Goal: Transaction & Acquisition: Obtain resource

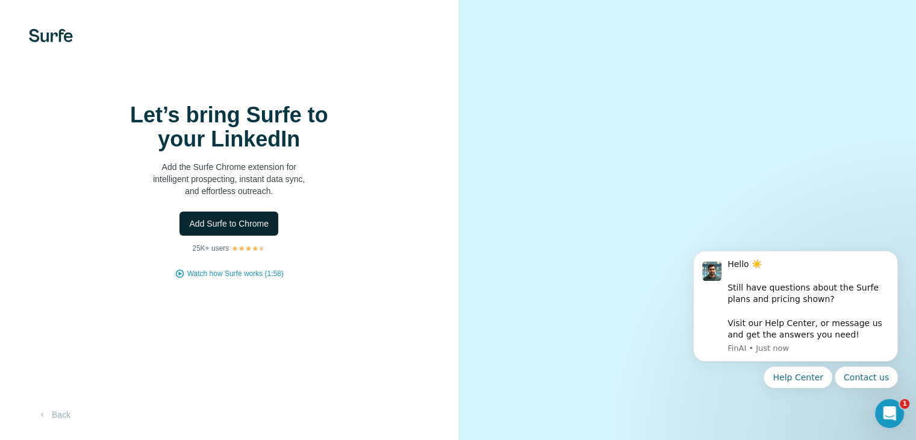
click at [215, 229] on span "Add Surfe to Chrome" at bounding box center [228, 223] width 79 height 12
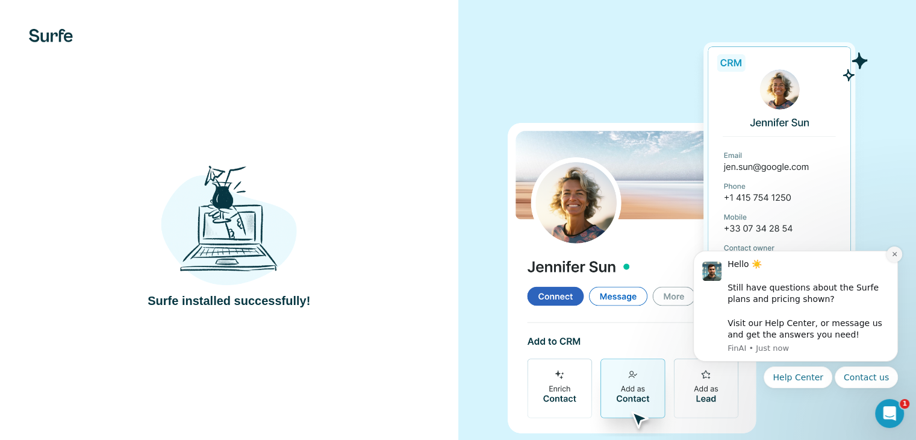
click at [899, 257] on button "Dismiss notification" at bounding box center [895, 254] width 16 height 16
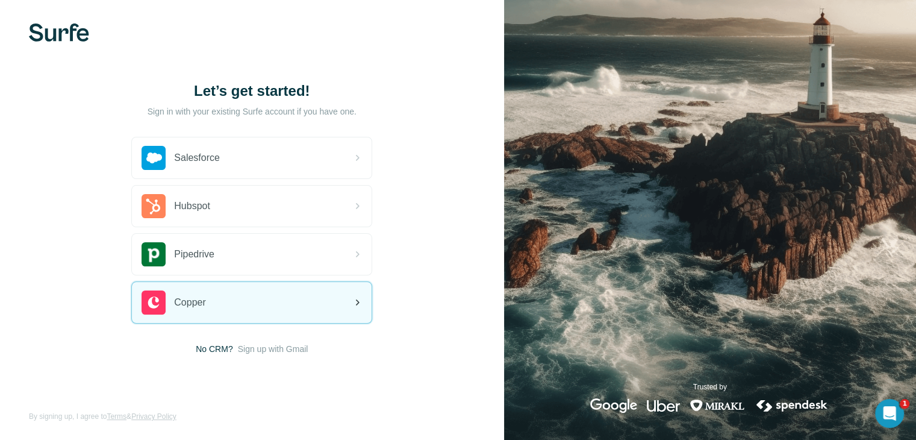
scroll to position [7, 0]
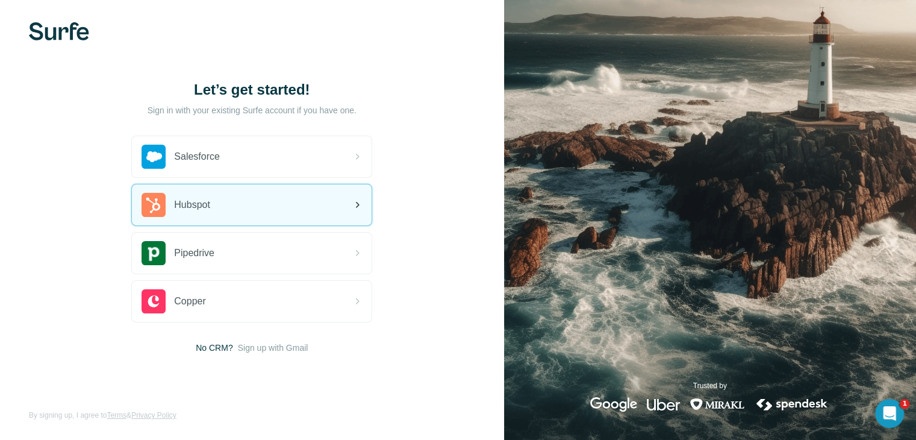
click at [246, 198] on div "Hubspot" at bounding box center [252, 204] width 240 height 41
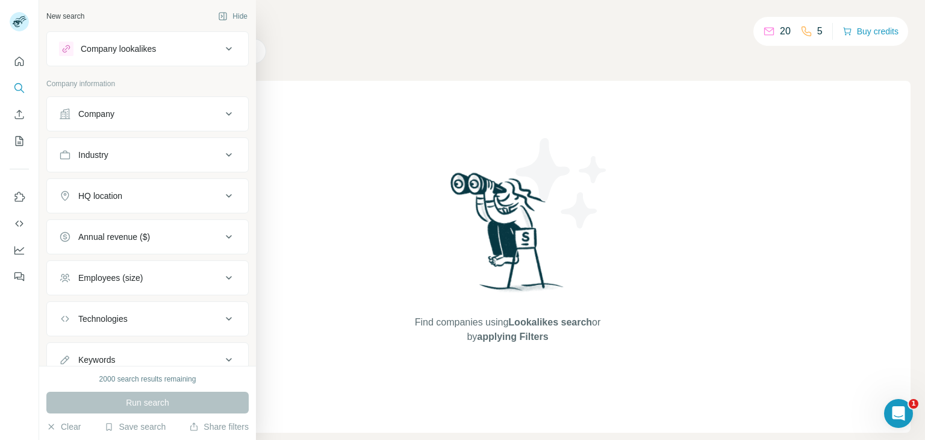
click at [222, 45] on icon at bounding box center [229, 49] width 14 height 14
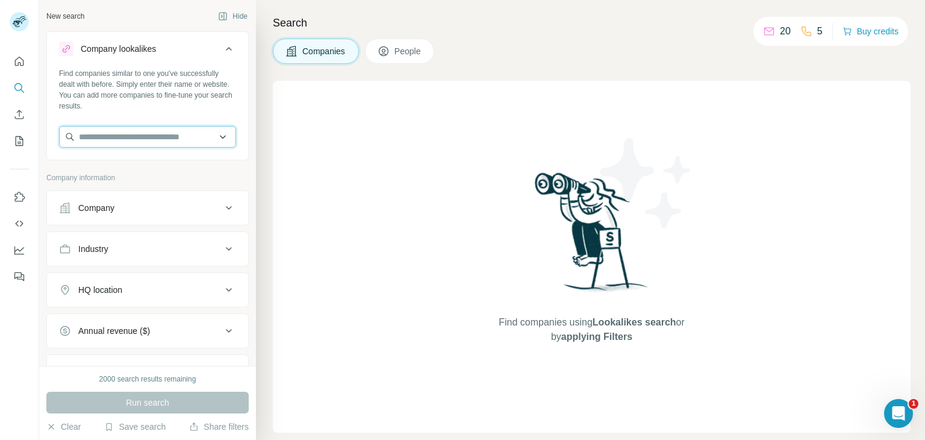
click at [105, 142] on input "text" at bounding box center [147, 137] width 177 height 22
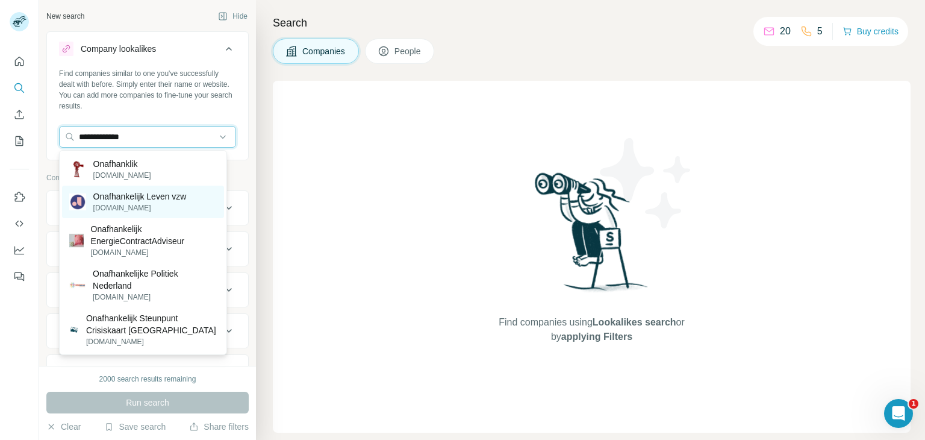
type input "**********"
click at [161, 205] on p "[DOMAIN_NAME]" at bounding box center [139, 207] width 93 height 11
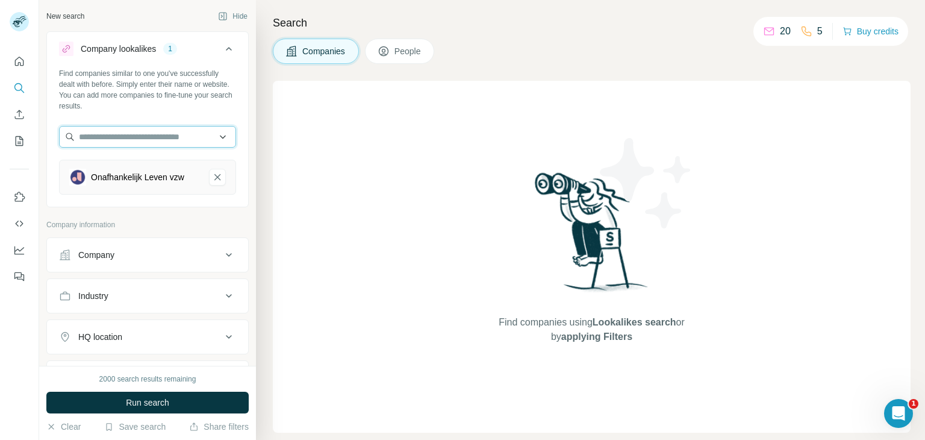
click at [173, 134] on input "text" at bounding box center [147, 137] width 177 height 22
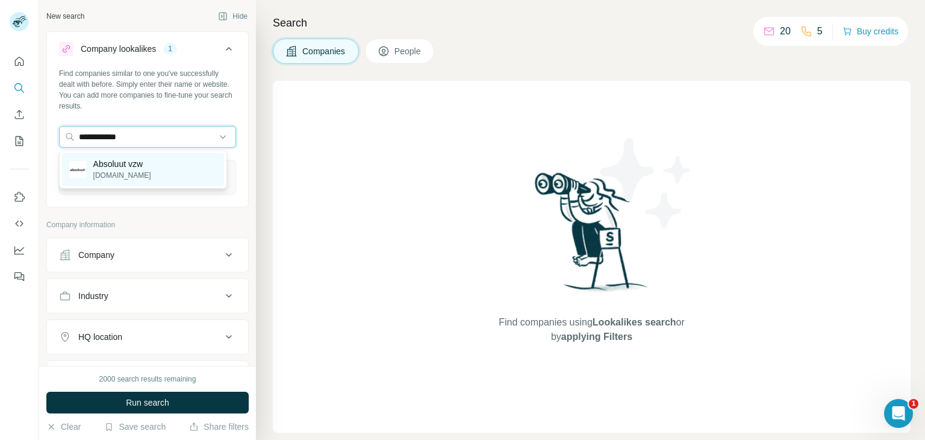
type input "**********"
click at [161, 170] on div "Absoluut vzw [DOMAIN_NAME]" at bounding box center [143, 169] width 162 height 33
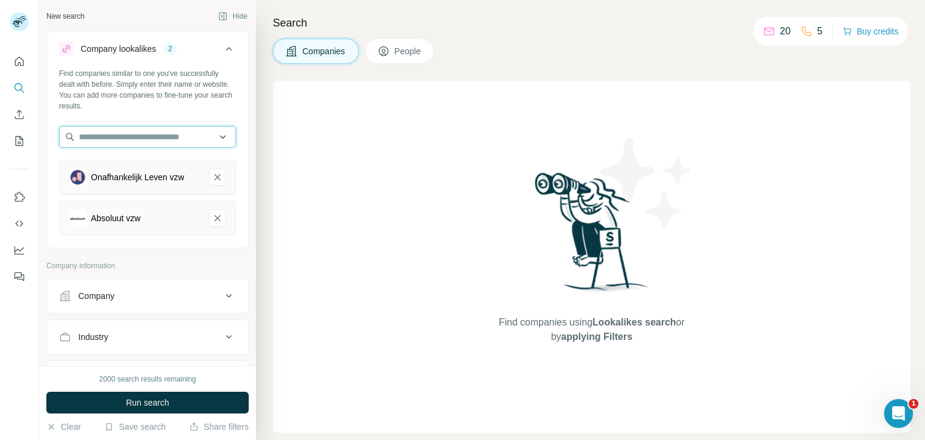
click at [91, 135] on input "text" at bounding box center [147, 137] width 177 height 22
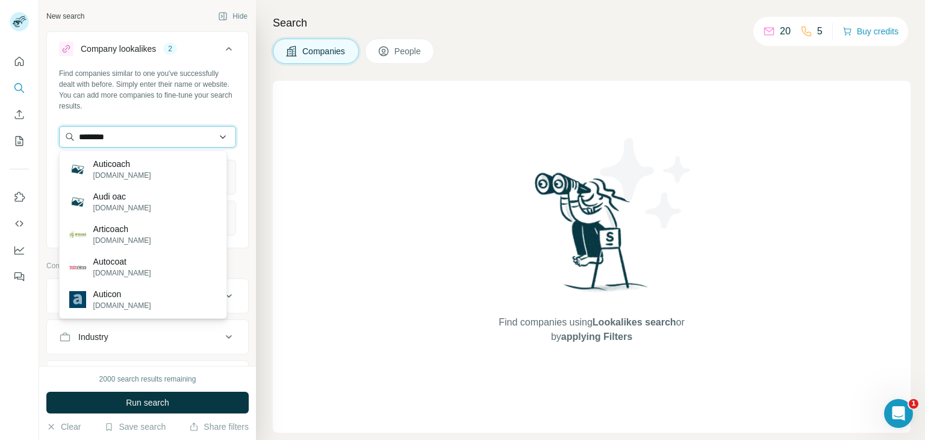
drag, startPoint x: 142, startPoint y: 139, endPoint x: 64, endPoint y: 142, distance: 78.4
click at [64, 142] on input "********" at bounding box center [147, 137] width 177 height 22
click at [152, 136] on input "********" at bounding box center [147, 137] width 177 height 22
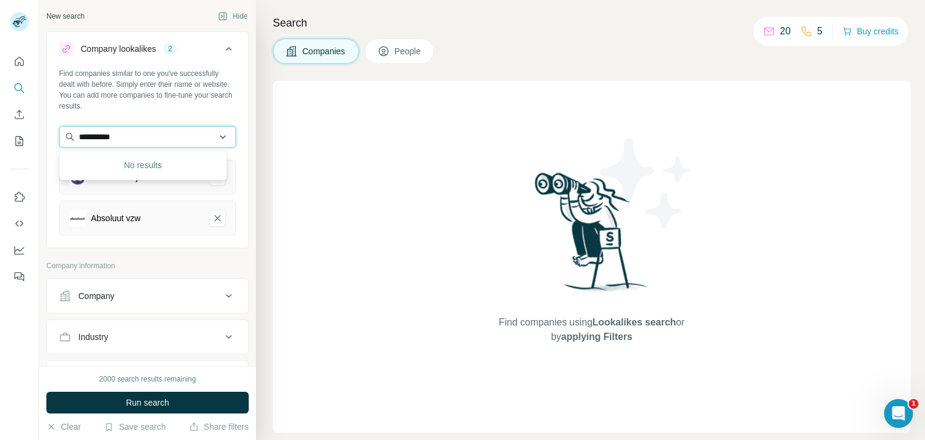
click at [79, 136] on input "**********" at bounding box center [147, 137] width 177 height 22
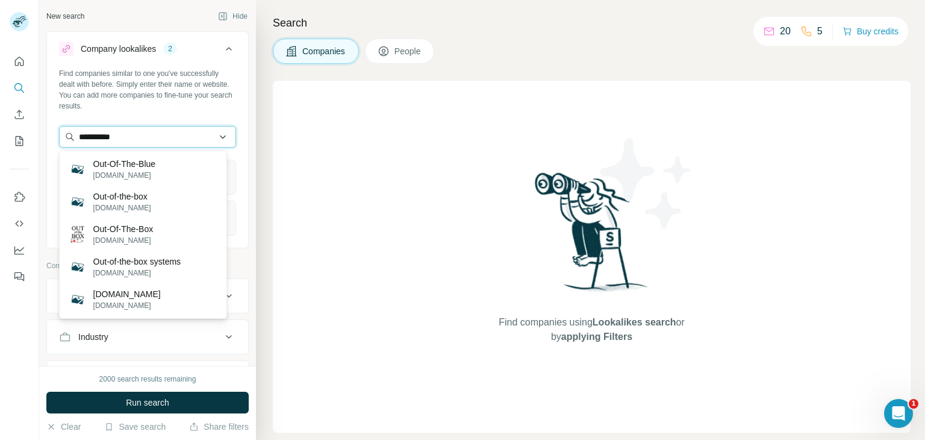
click at [165, 135] on input "**********" at bounding box center [147, 137] width 177 height 22
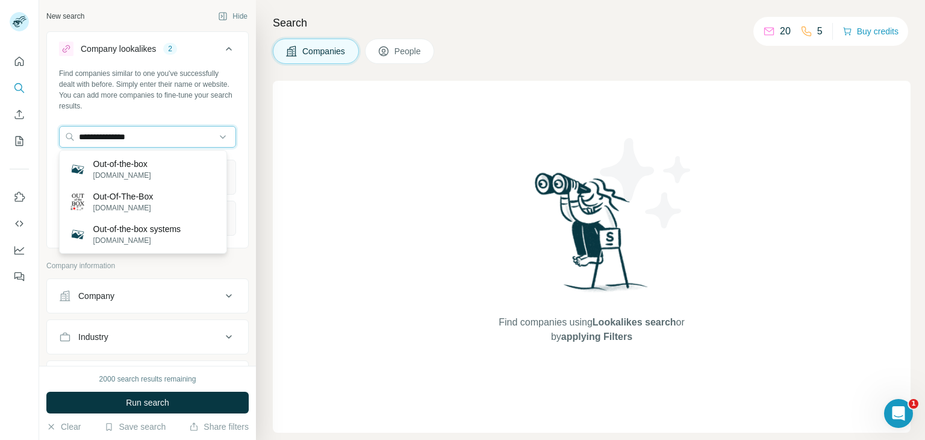
drag, startPoint x: 140, startPoint y: 133, endPoint x: 0, endPoint y: 155, distance: 142.0
click at [0, 155] on div "**********" at bounding box center [462, 220] width 925 height 440
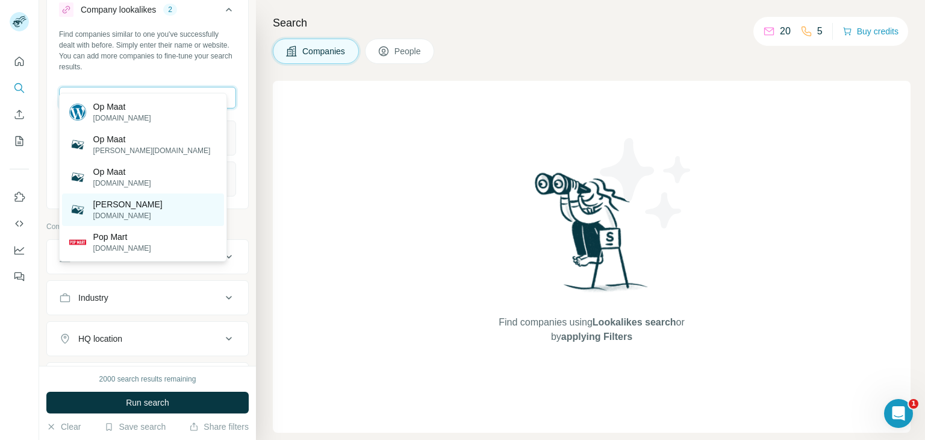
scroll to position [60, 0]
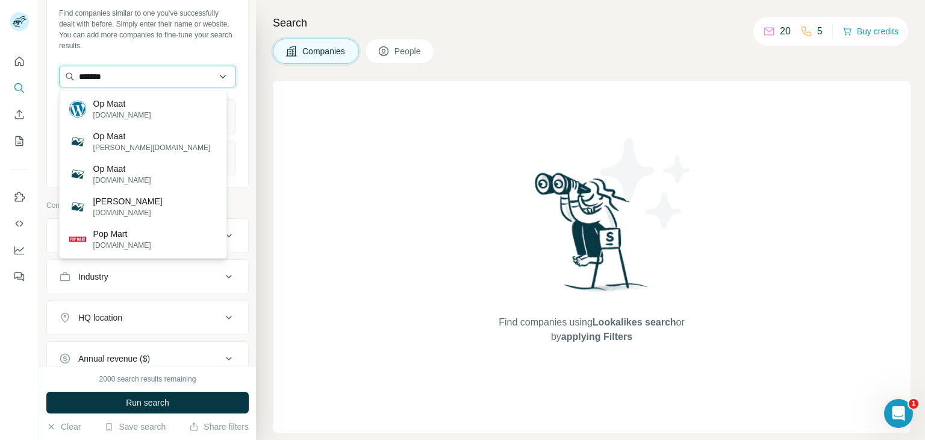
click at [79, 78] on input "*******" at bounding box center [147, 77] width 177 height 22
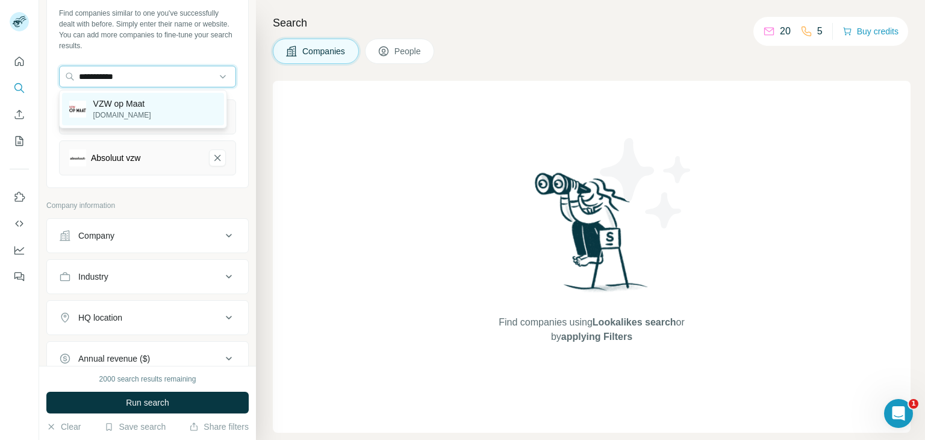
type input "**********"
click at [177, 116] on div "VZW op Maat [DOMAIN_NAME]" at bounding box center [143, 109] width 162 height 33
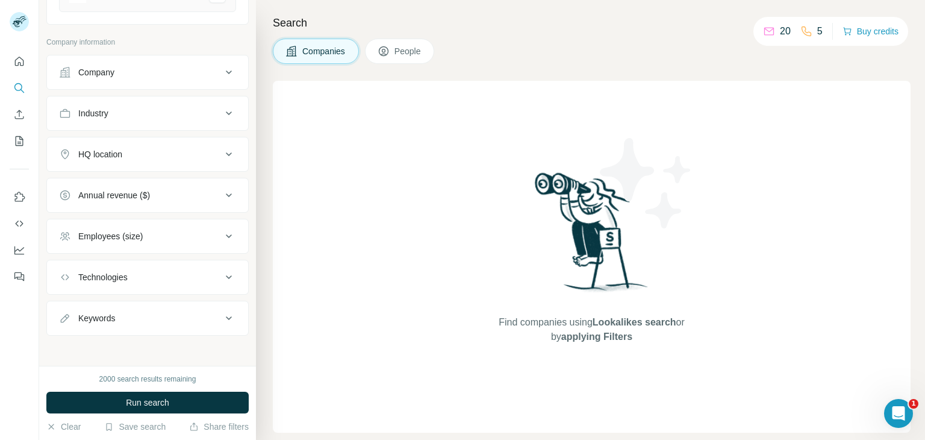
scroll to position [272, 0]
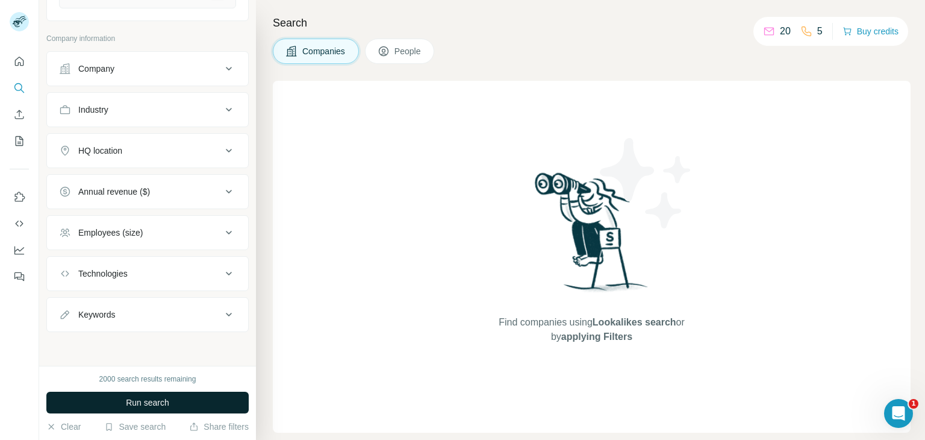
click at [95, 402] on button "Run search" at bounding box center [147, 402] width 202 height 22
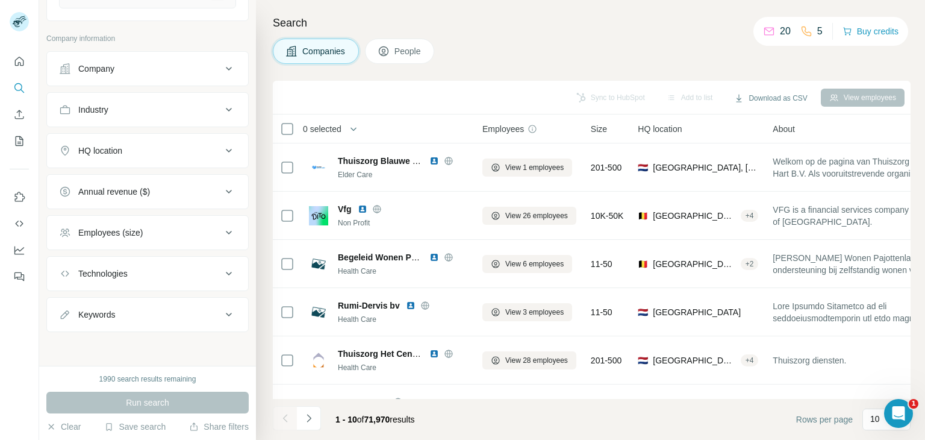
click at [89, 148] on div "HQ location" at bounding box center [100, 151] width 44 height 12
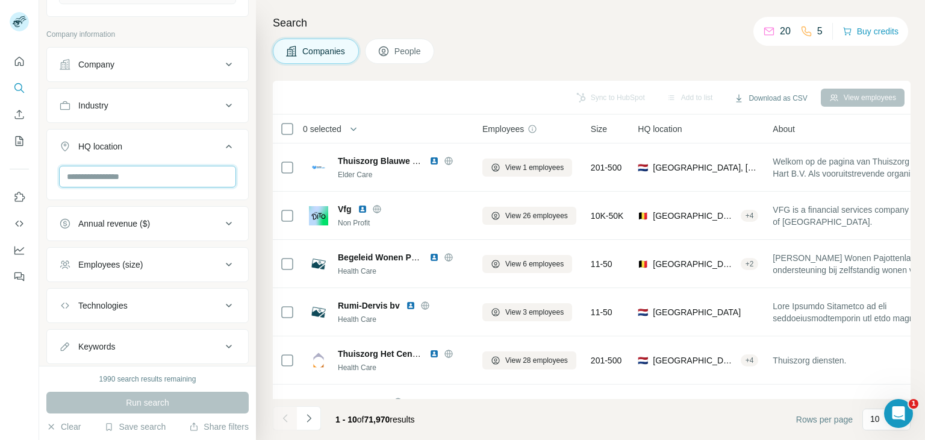
click at [90, 182] on input "text" at bounding box center [147, 177] width 177 height 22
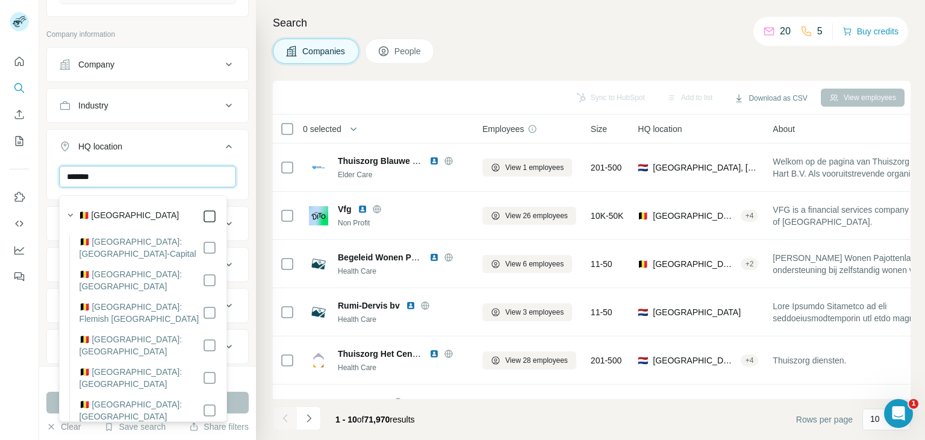
type input "*******"
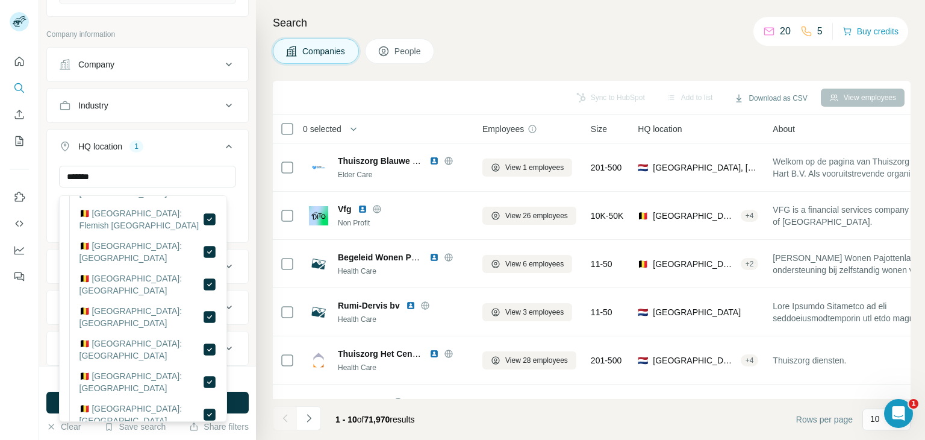
scroll to position [111, 0]
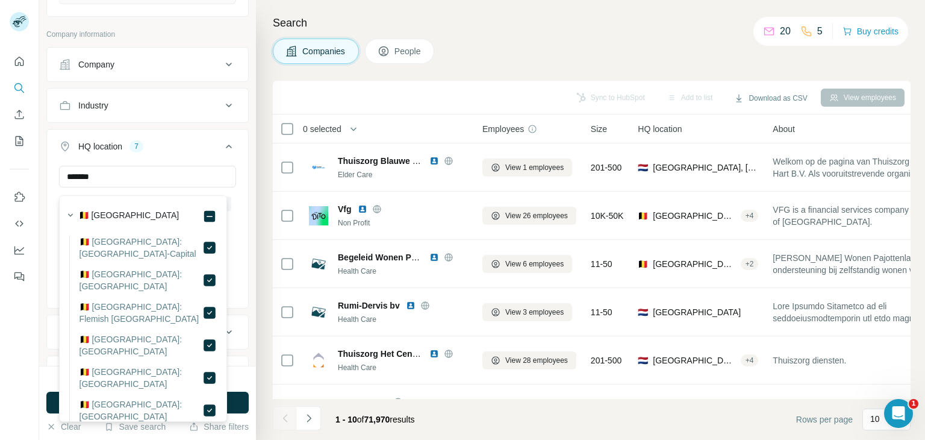
click at [177, 151] on div "HQ location 7" at bounding box center [140, 146] width 163 height 12
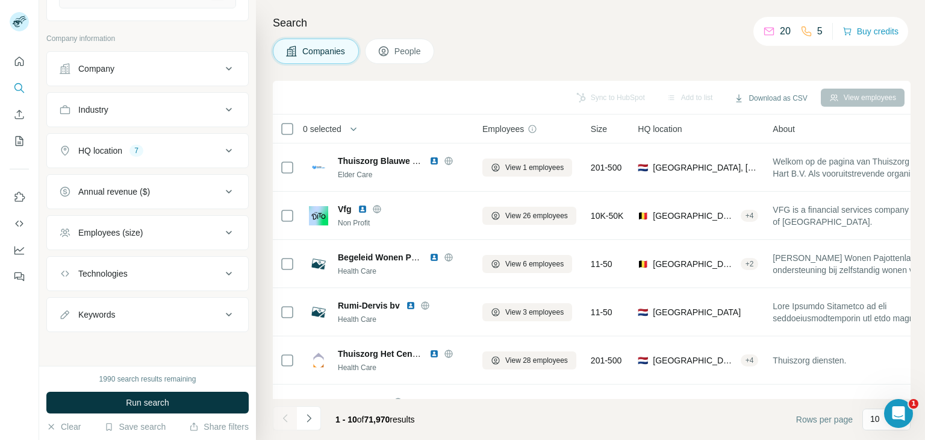
click at [171, 148] on div "HQ location 7" at bounding box center [140, 151] width 163 height 12
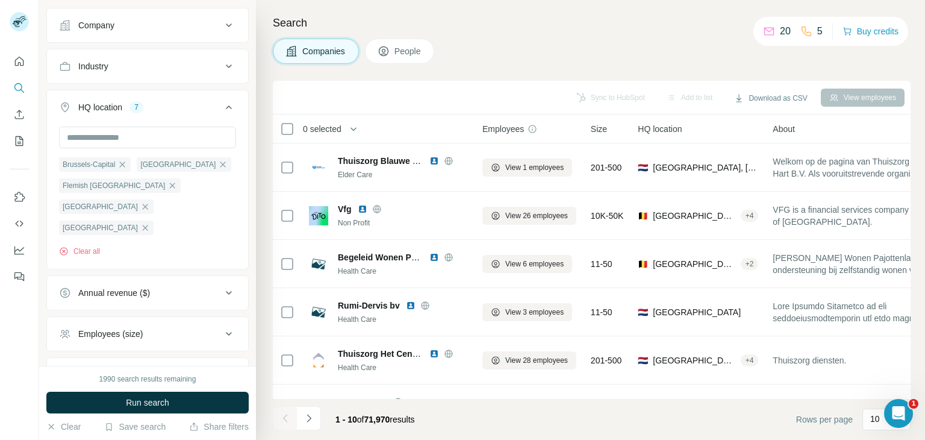
scroll to position [393, 0]
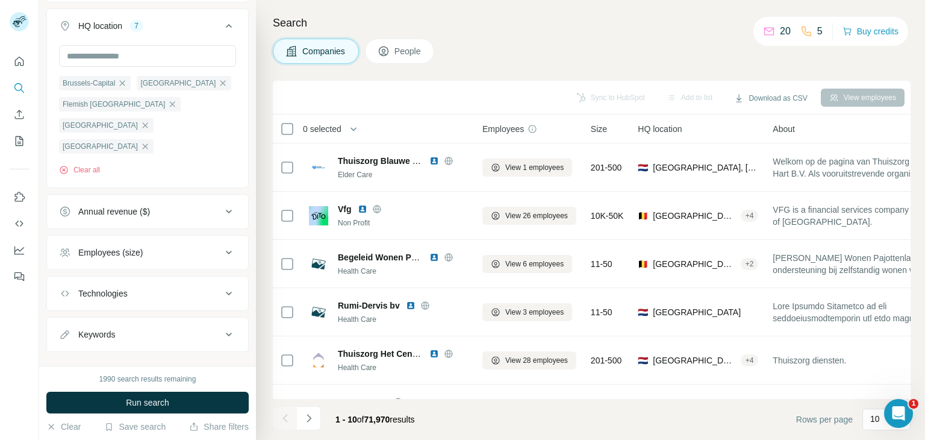
click at [155, 308] on button "Technologies" at bounding box center [147, 293] width 201 height 29
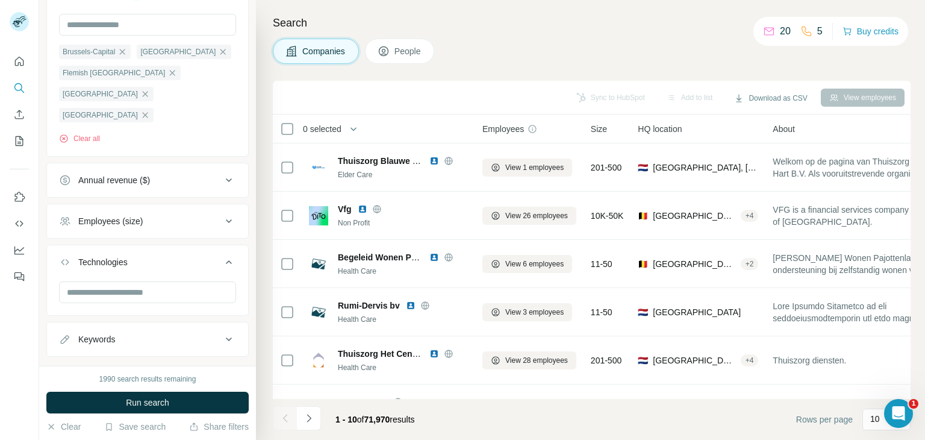
scroll to position [453, 0]
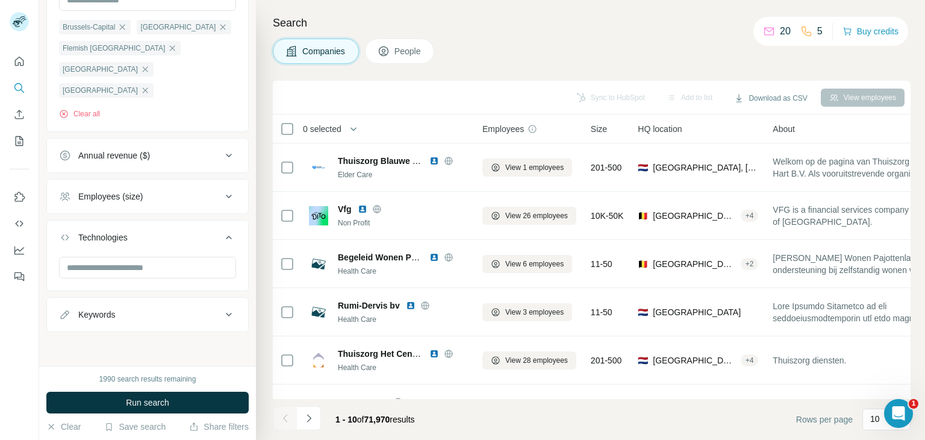
click at [142, 321] on button "Keywords" at bounding box center [147, 314] width 201 height 29
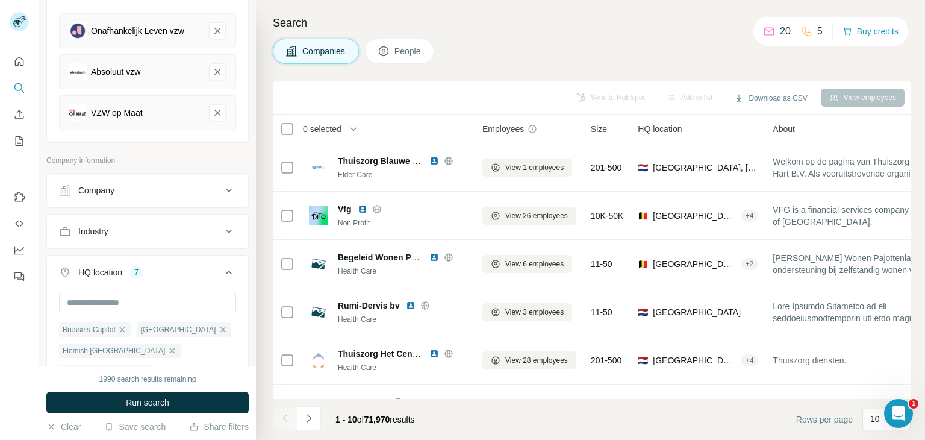
scroll to position [128, 0]
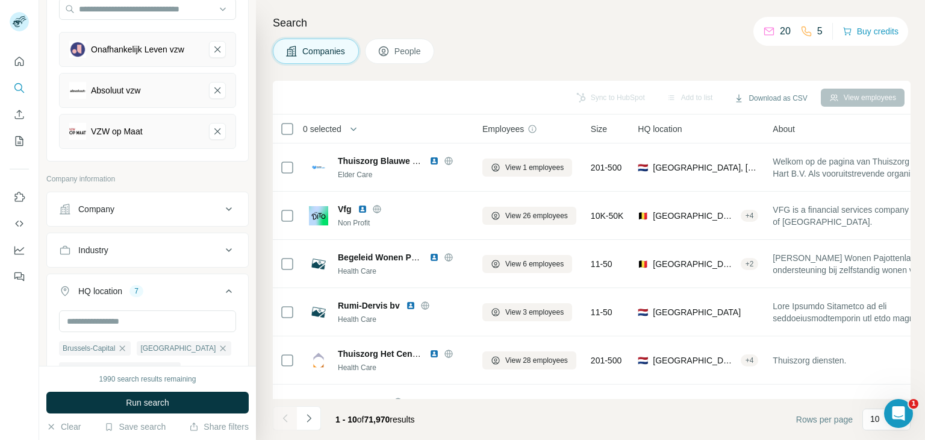
click at [142, 256] on div "Industry" at bounding box center [140, 250] width 163 height 12
click at [131, 282] on input at bounding box center [141, 279] width 149 height 13
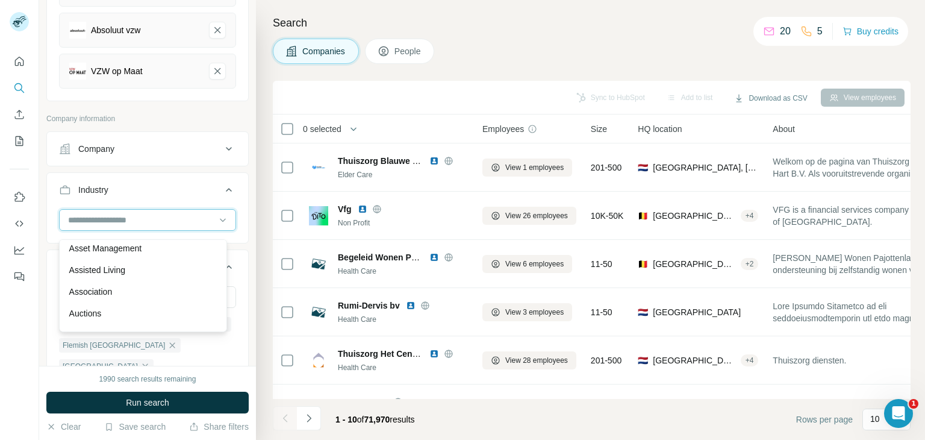
scroll to position [662, 0]
click at [200, 176] on ul "Company Industry HQ location 7 [GEOGRAPHIC_DATA]-Capital [GEOGRAPHIC_DATA] [GEO…" at bounding box center [147, 398] width 202 height 534
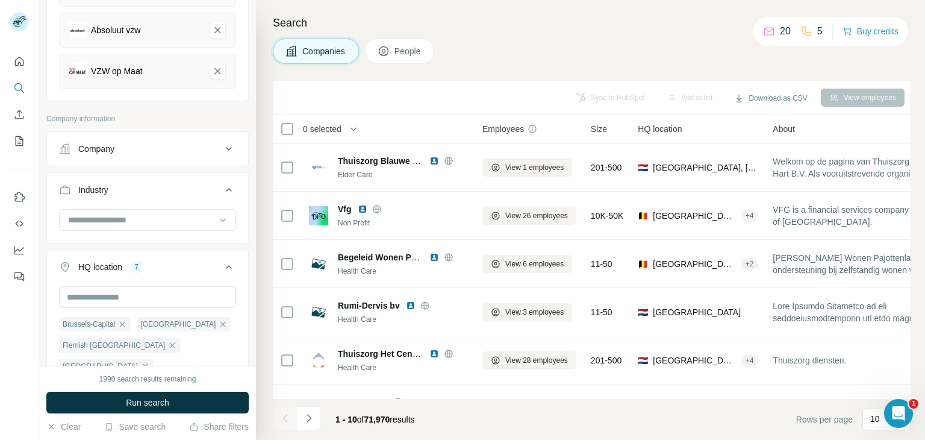
click at [204, 155] on div "Company" at bounding box center [140, 149] width 163 height 12
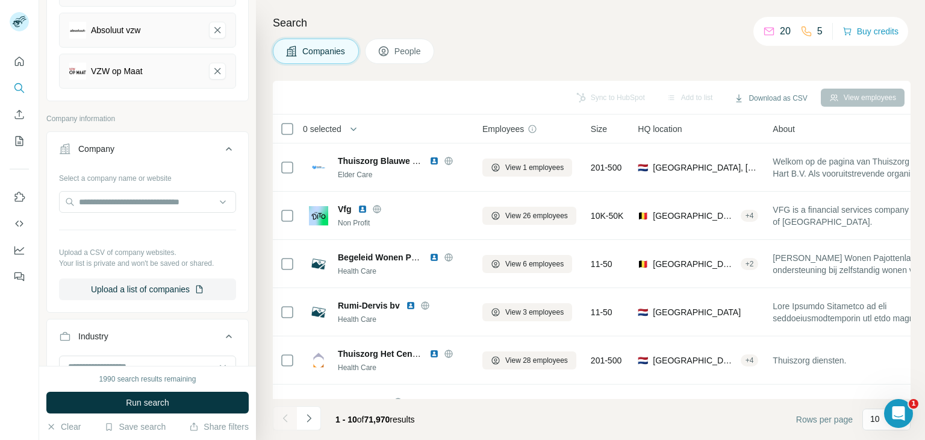
click at [204, 155] on div "Company" at bounding box center [140, 149] width 163 height 12
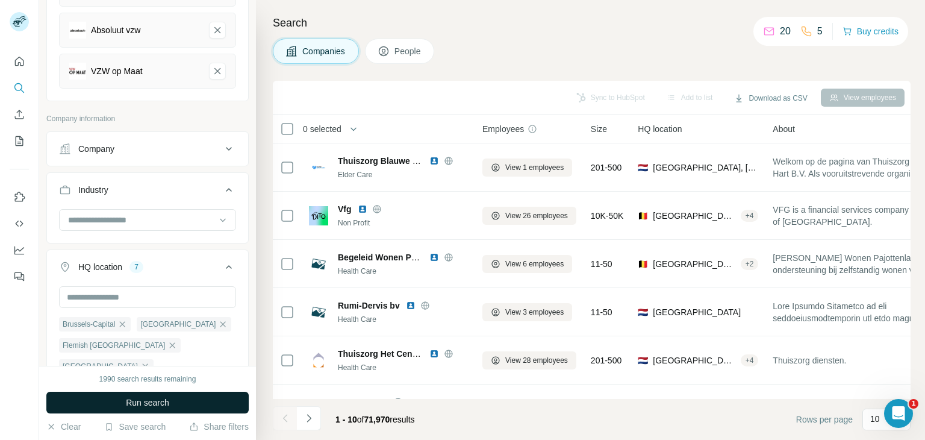
click at [167, 398] on span "Run search" at bounding box center [147, 402] width 43 height 12
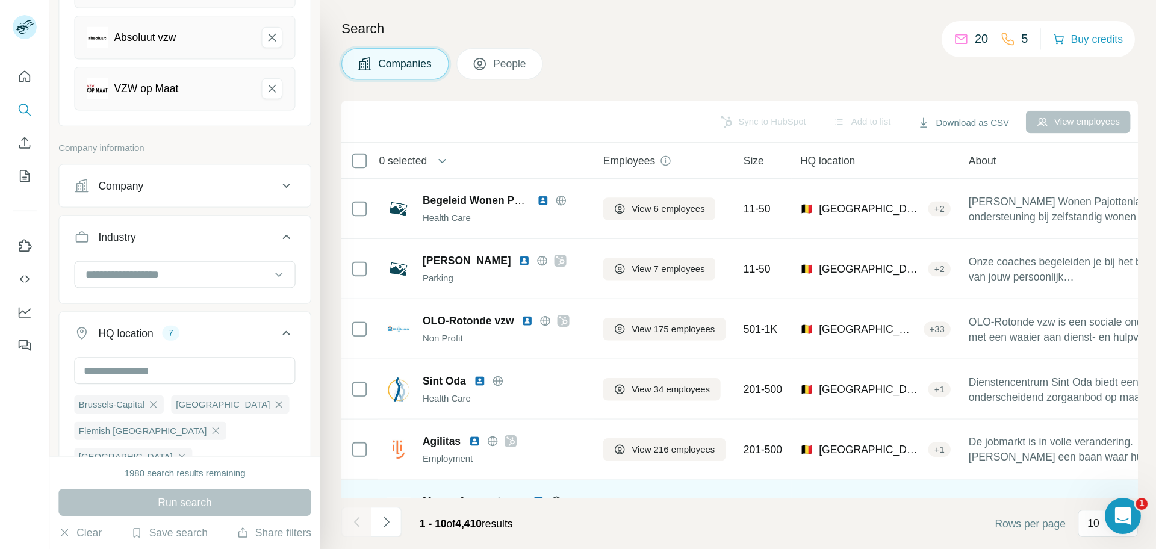
scroll to position [232, 0]
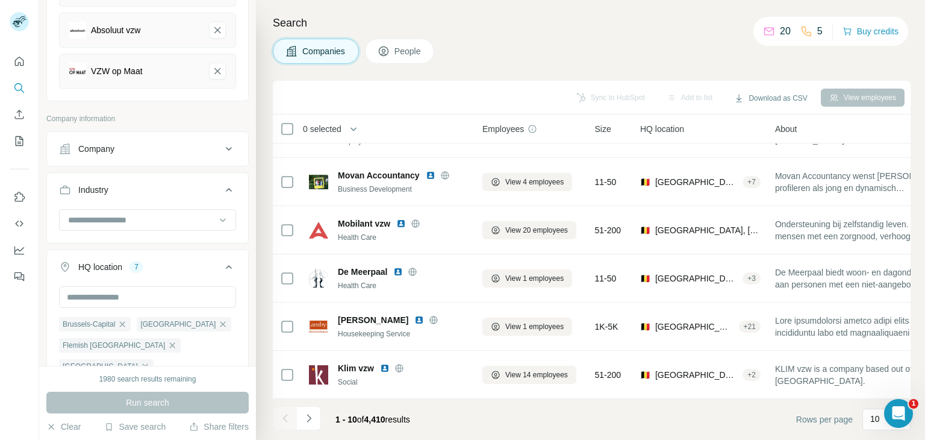
click at [325, 416] on div "1 - 10 of 4,410 results" at bounding box center [346, 419] width 147 height 26
click at [306, 416] on icon "Navigate to next page" at bounding box center [309, 418] width 12 height 12
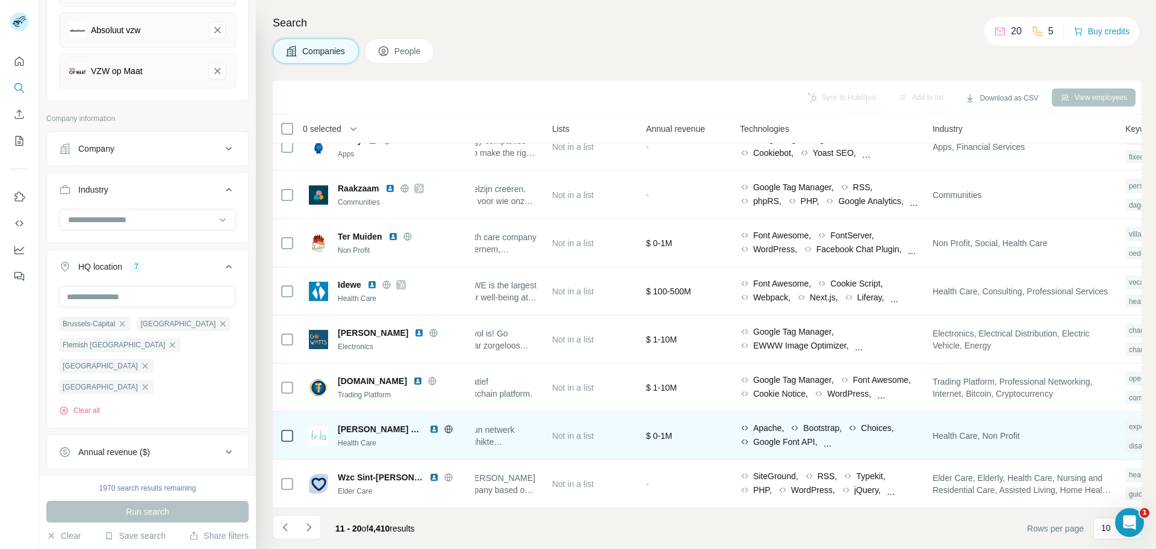
scroll to position [125, 414]
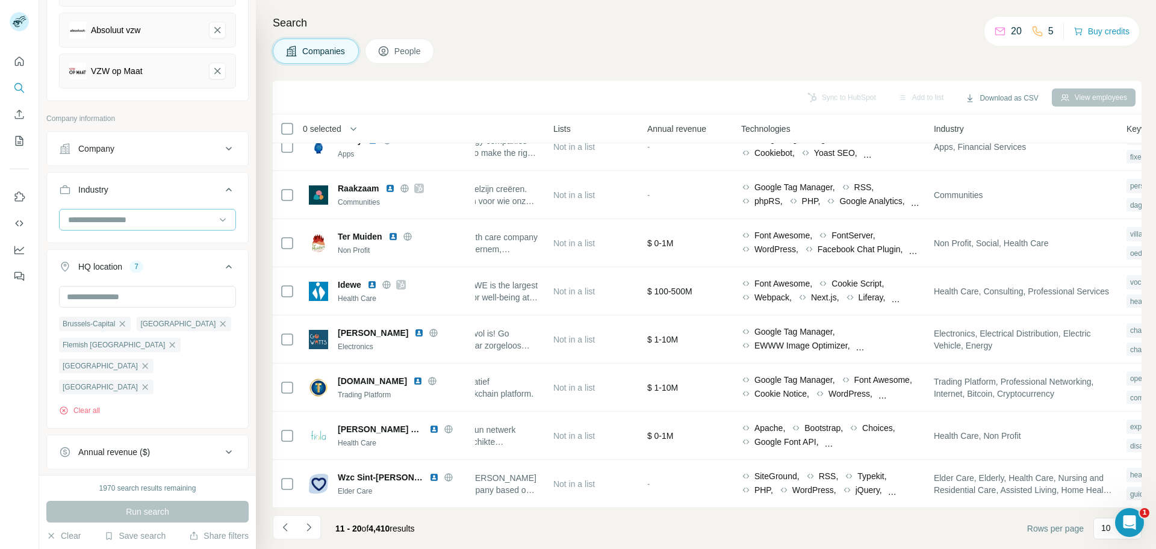
click at [107, 226] on input at bounding box center [141, 219] width 149 height 13
type input "***"
click at [76, 253] on p "Non Profit" at bounding box center [87, 254] width 37 height 12
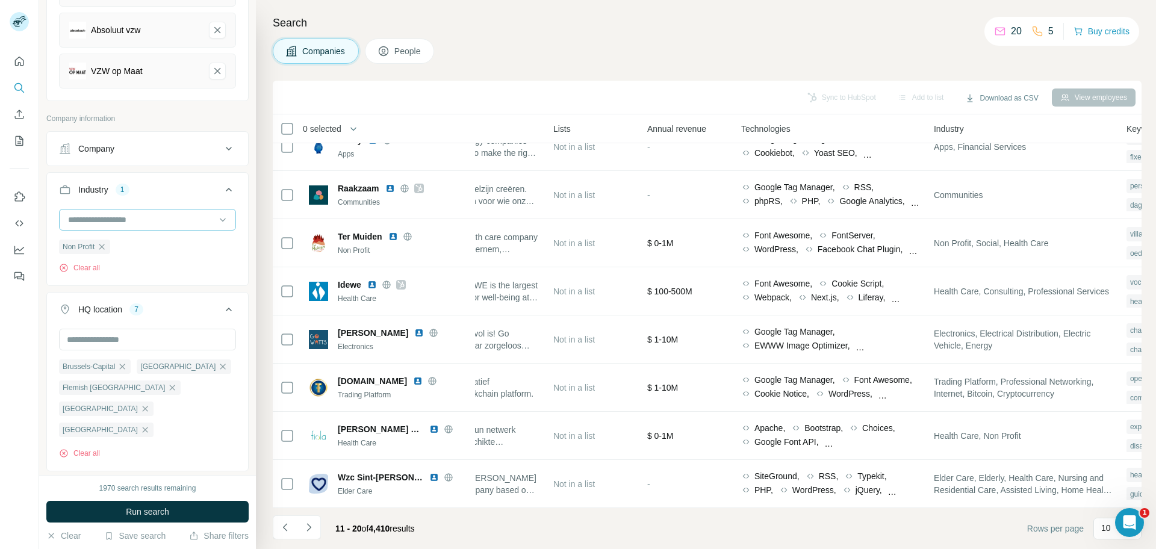
click at [149, 226] on input at bounding box center [141, 219] width 149 height 13
type input "******"
click at [133, 252] on div "Social" at bounding box center [141, 254] width 145 height 12
click at [139, 226] on input at bounding box center [141, 219] width 149 height 13
type input "****"
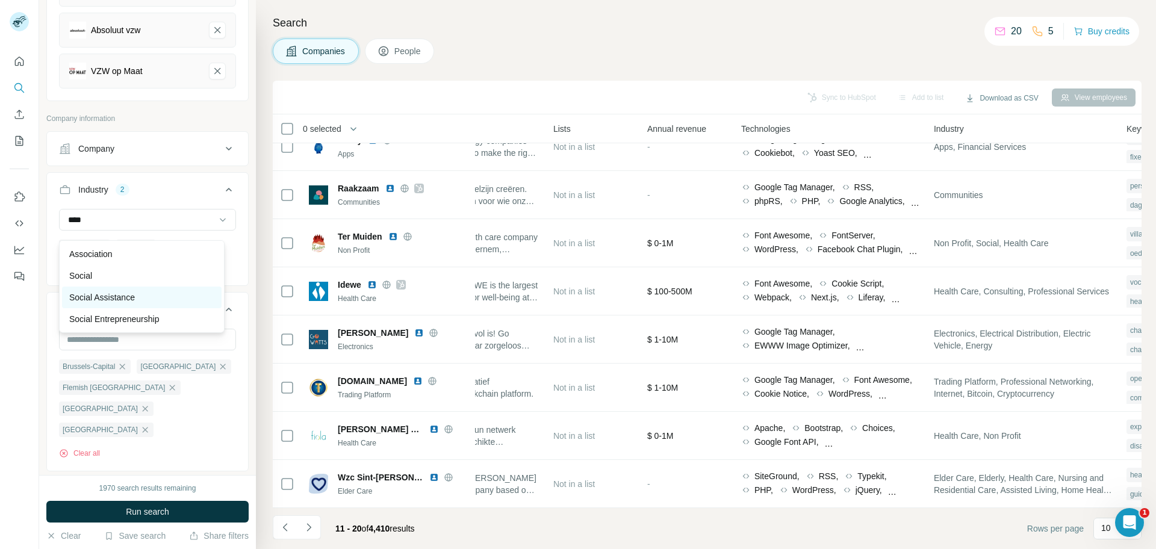
click at [108, 301] on p "Social Assistance" at bounding box center [102, 297] width 66 height 12
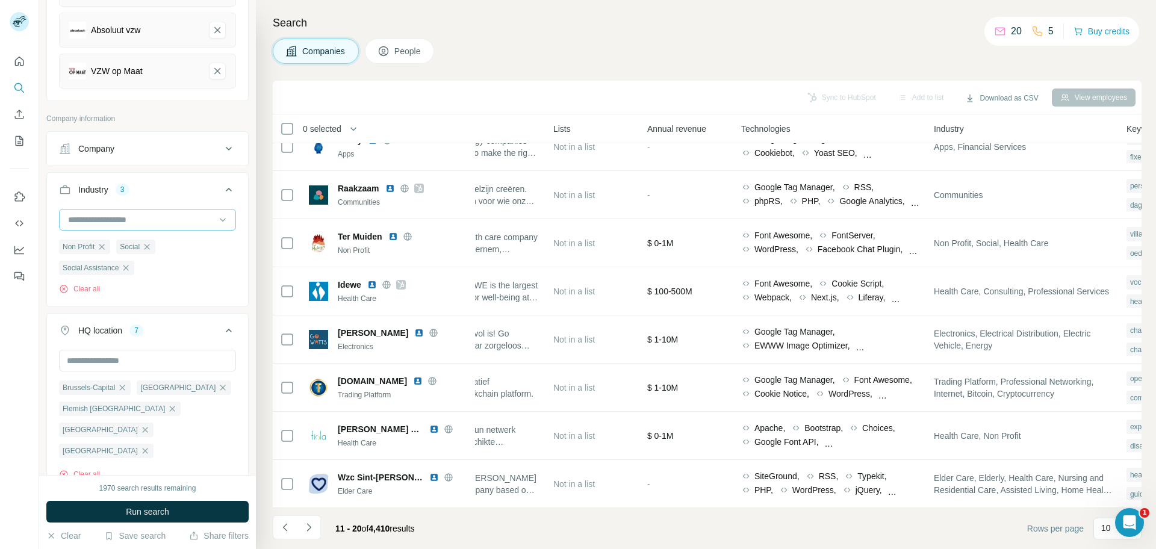
click at [149, 226] on input at bounding box center [141, 219] width 149 height 13
click at [149, 222] on input at bounding box center [141, 219] width 149 height 13
click at [79, 221] on input at bounding box center [141, 219] width 149 height 13
click at [74, 226] on input at bounding box center [141, 219] width 149 height 13
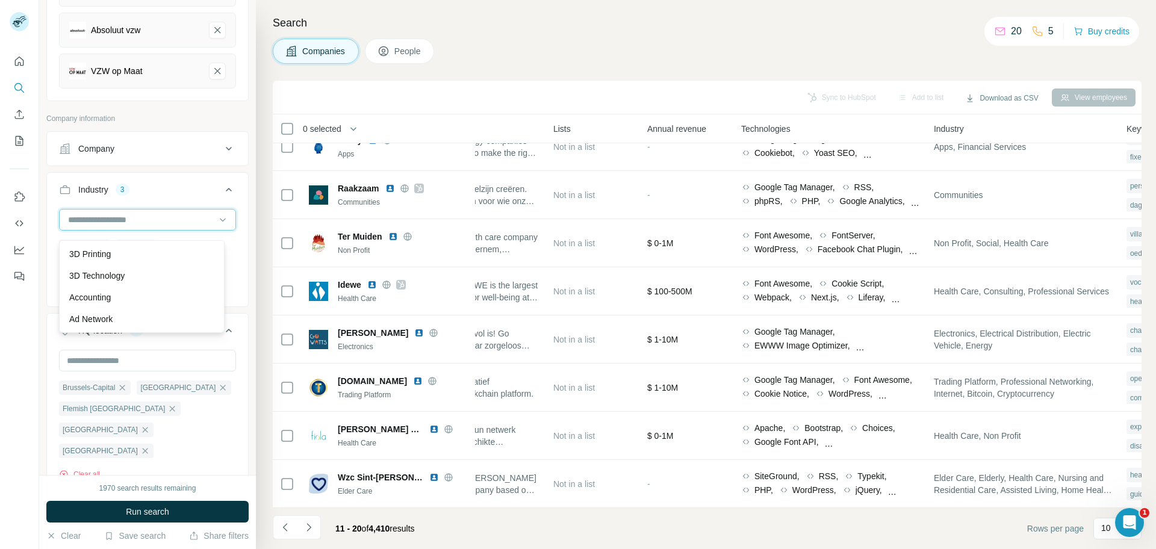
click at [130, 224] on input at bounding box center [141, 219] width 149 height 13
click at [113, 226] on input at bounding box center [141, 219] width 149 height 13
click at [93, 223] on input at bounding box center [141, 219] width 149 height 13
click at [75, 226] on input at bounding box center [141, 219] width 149 height 13
type input "***"
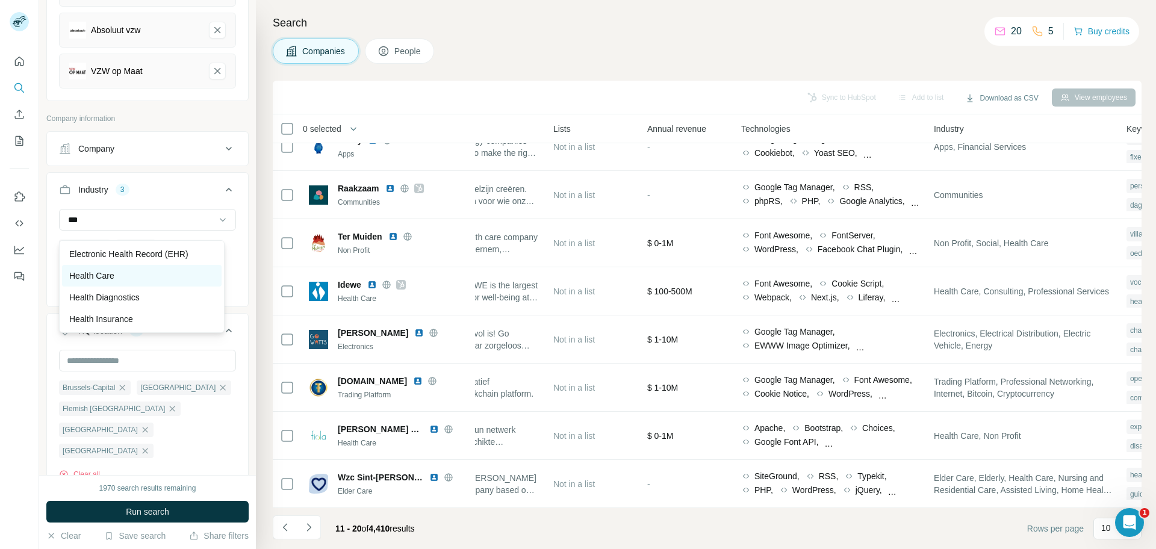
click at [98, 276] on p "Health Care" at bounding box center [91, 276] width 45 height 12
click at [72, 226] on input at bounding box center [141, 219] width 149 height 13
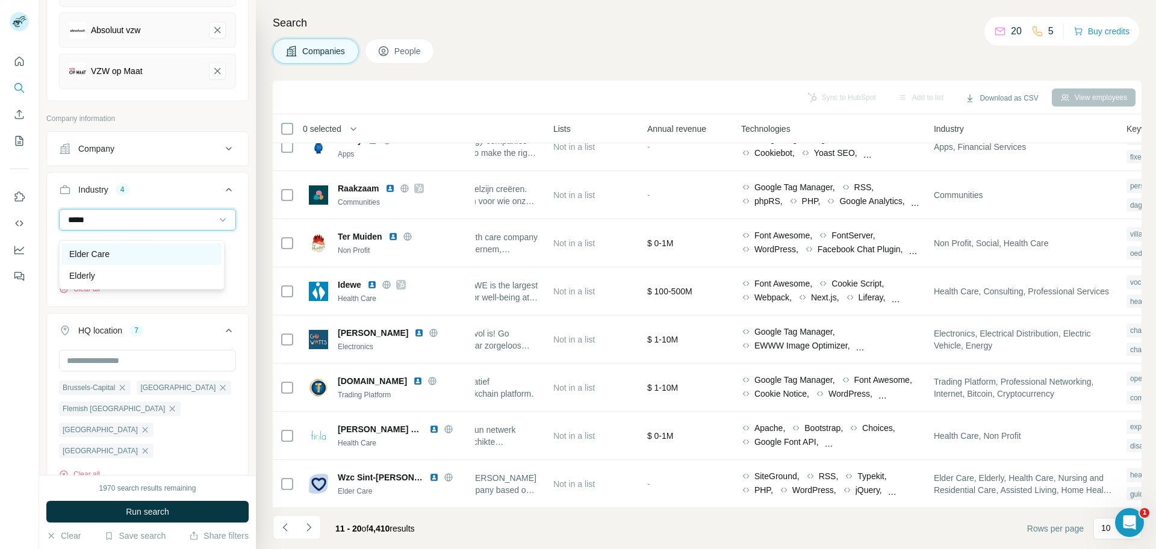
type input "*****"
click at [84, 251] on p "Elder Care" at bounding box center [89, 254] width 40 height 12
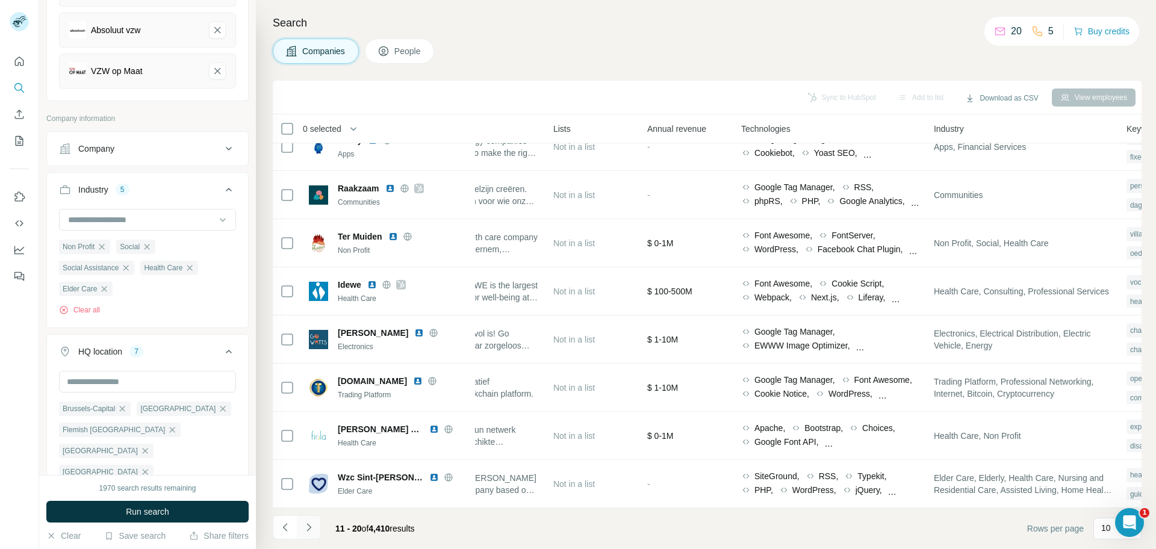
click at [313, 439] on icon "Navigate to next page" at bounding box center [309, 528] width 12 height 12
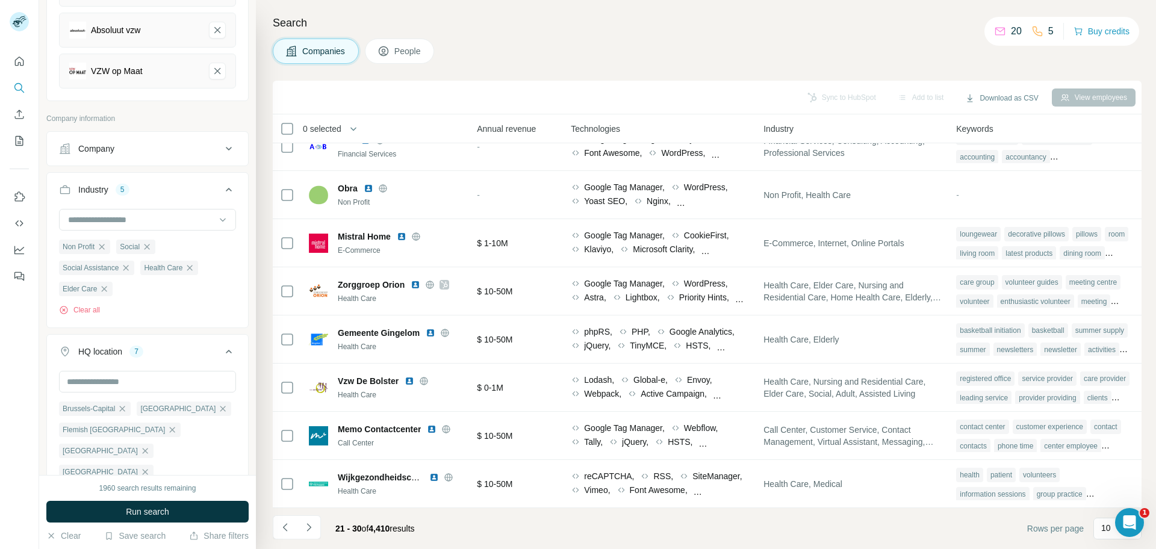
scroll to position [125, 596]
click at [313, 439] on icon "Navigate to next page" at bounding box center [309, 528] width 12 height 12
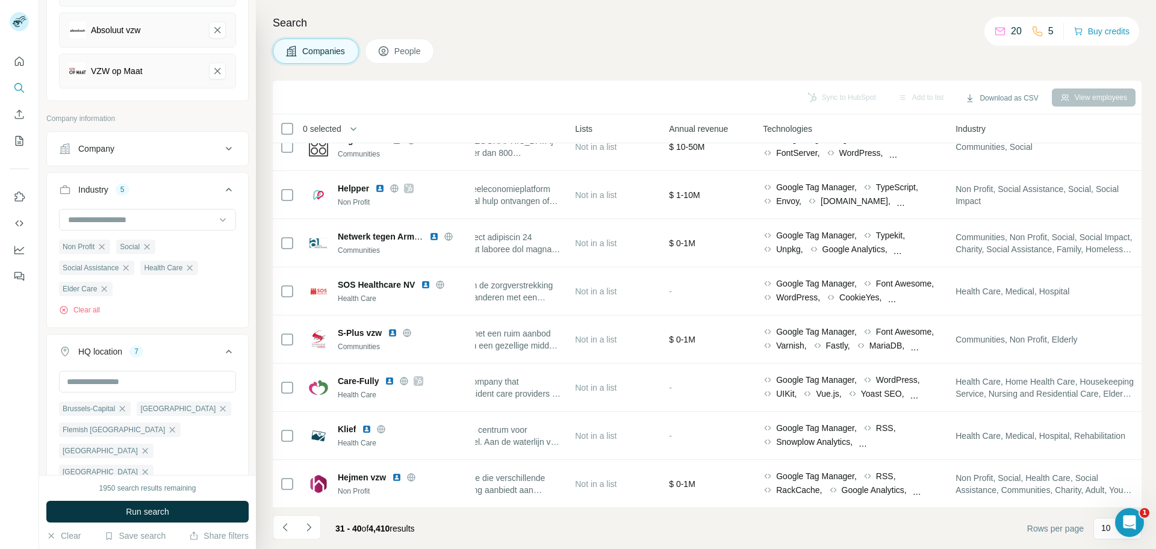
scroll to position [125, 416]
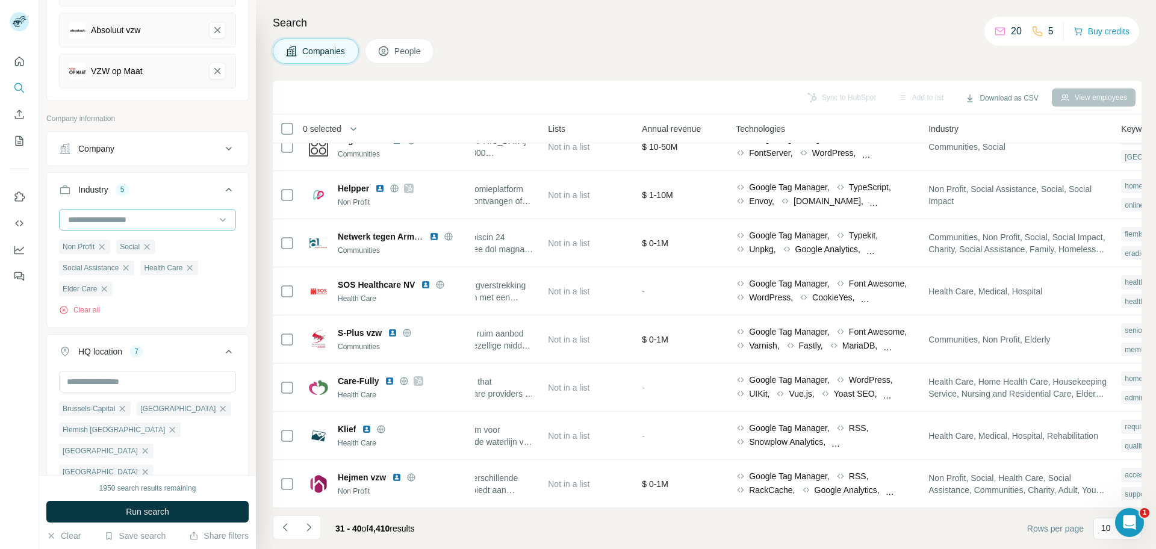
click at [89, 224] on input at bounding box center [141, 219] width 149 height 13
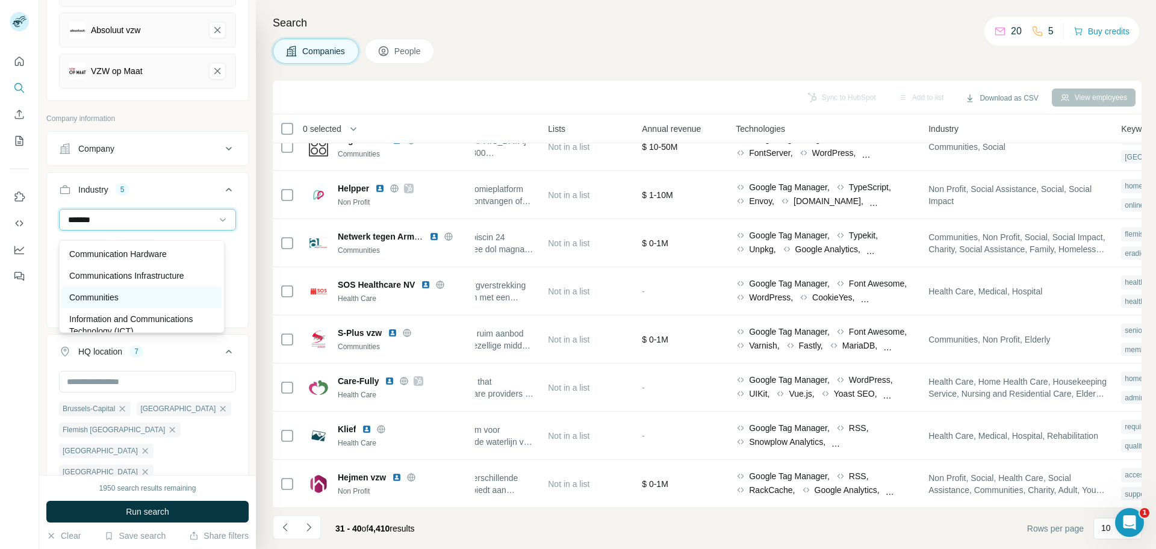
type input "*******"
click at [108, 299] on p "Communities" at bounding box center [93, 297] width 49 height 12
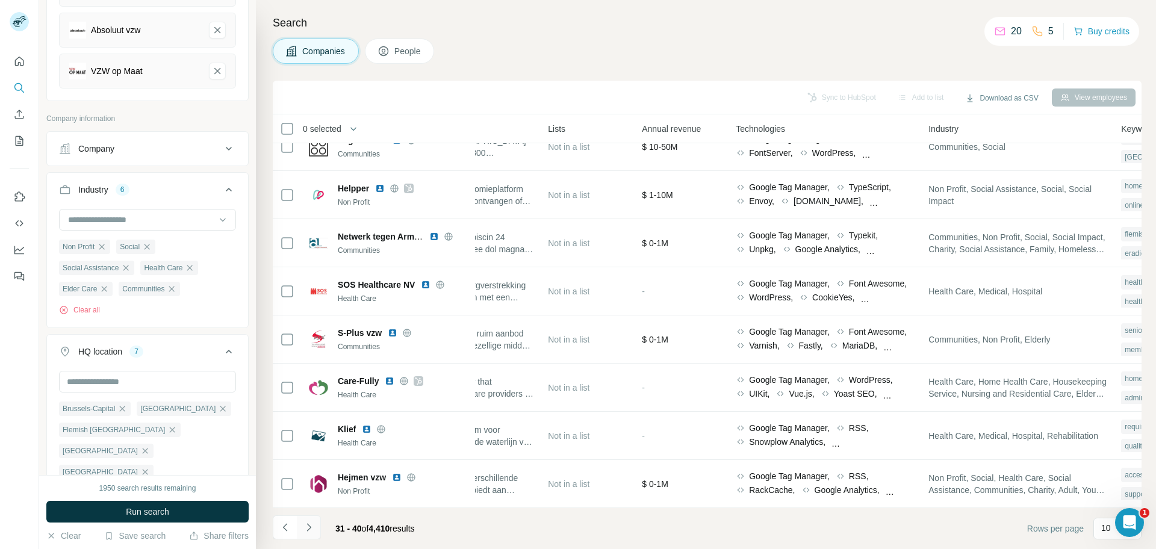
click at [308, 439] on icon "Navigate to next page" at bounding box center [309, 528] width 12 height 12
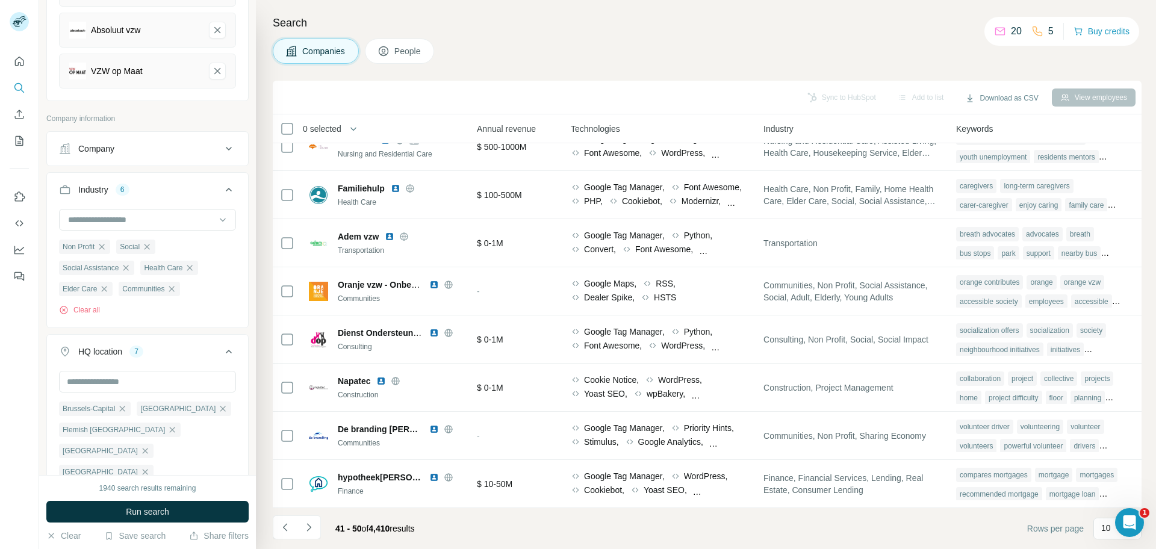
scroll to position [125, 605]
click at [99, 223] on input at bounding box center [141, 219] width 149 height 13
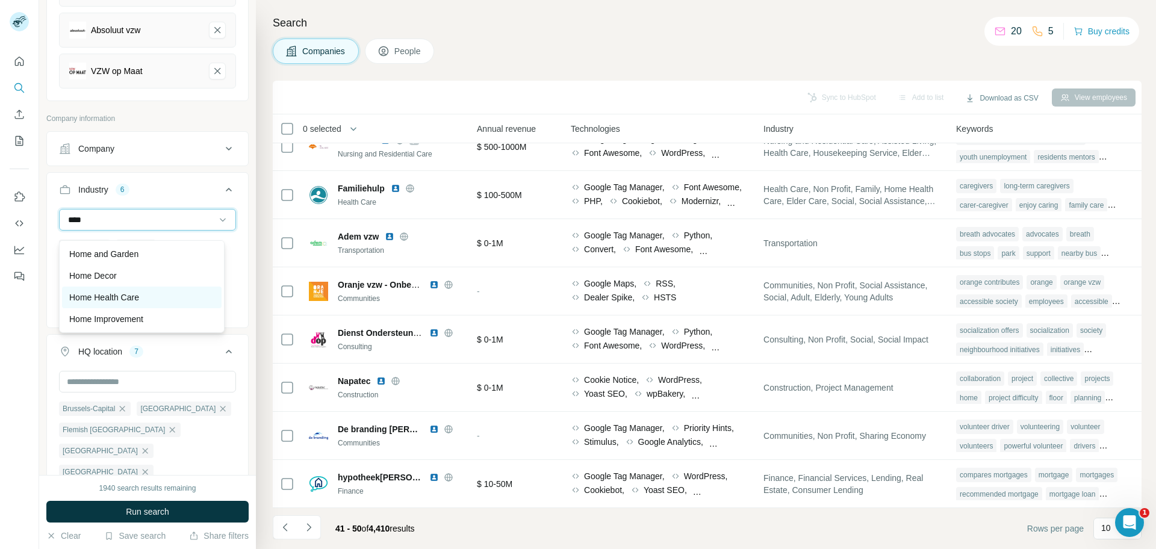
type input "****"
click at [123, 291] on p "Home Health Care" at bounding box center [104, 297] width 70 height 12
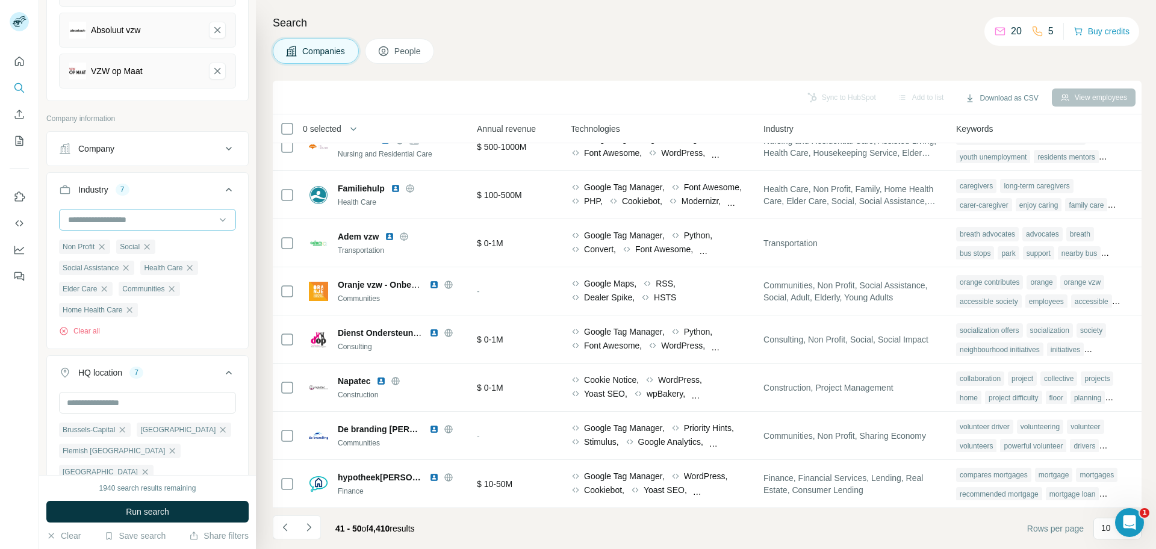
click at [120, 226] on input at bounding box center [141, 219] width 149 height 13
type input "****"
click at [92, 299] on p "Home Services" at bounding box center [97, 297] width 57 height 12
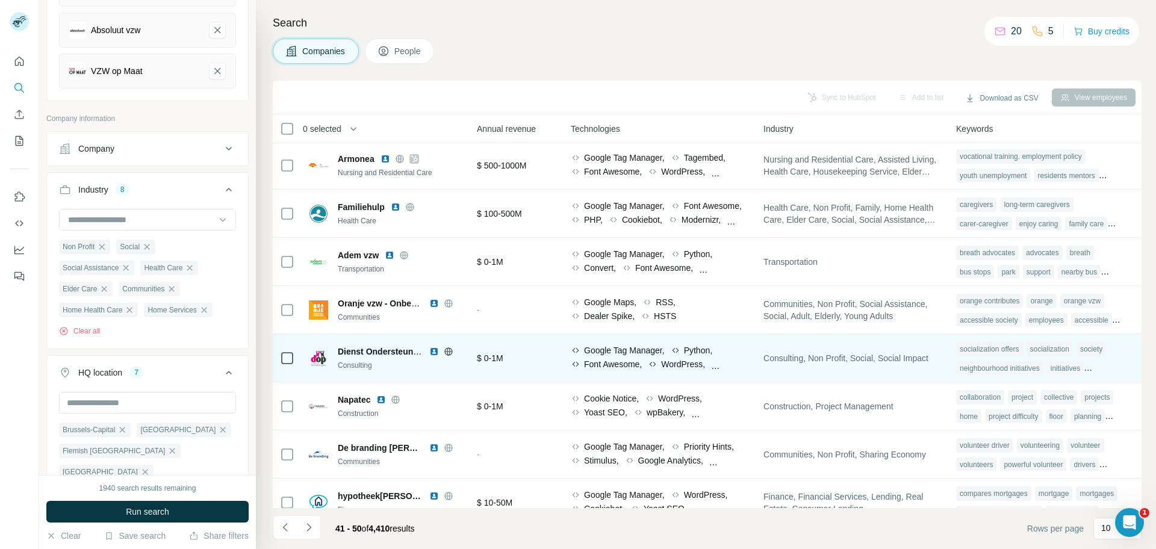
scroll to position [125, 605]
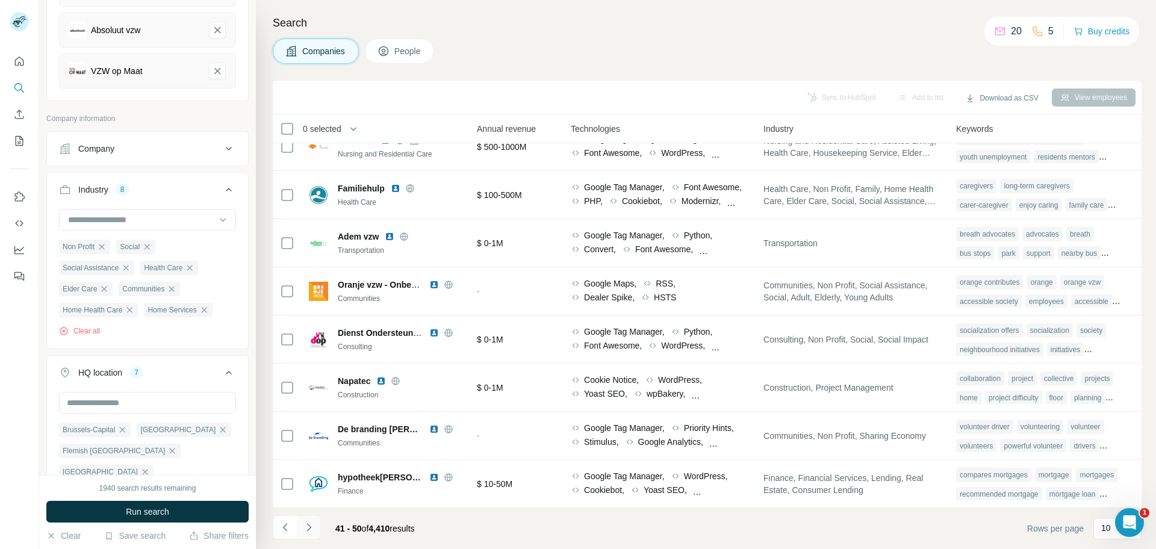
click at [303, 439] on icon "Navigate to next page" at bounding box center [309, 528] width 12 height 12
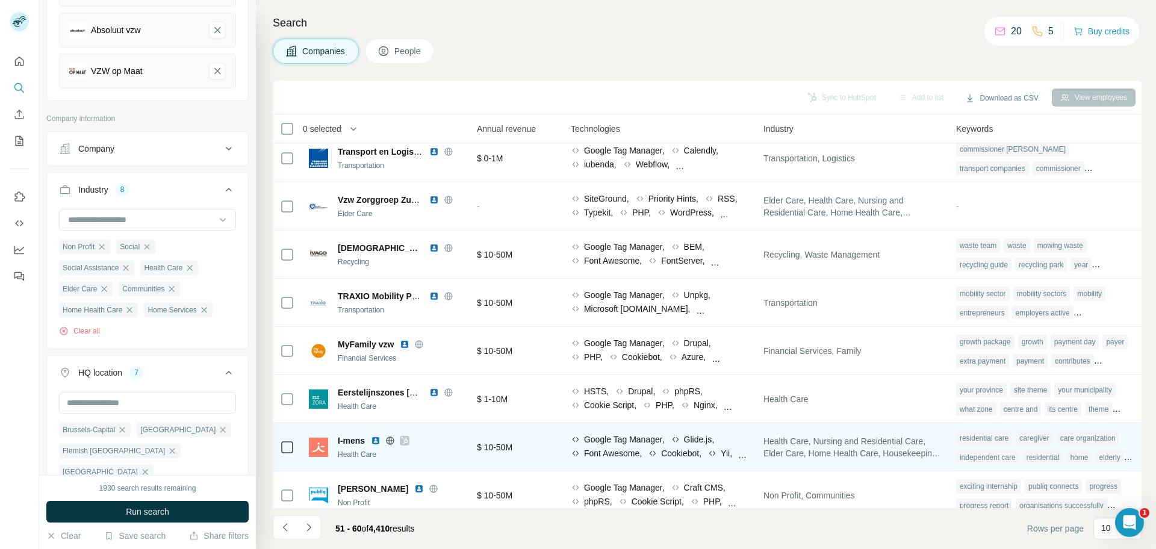
scroll to position [0, 603]
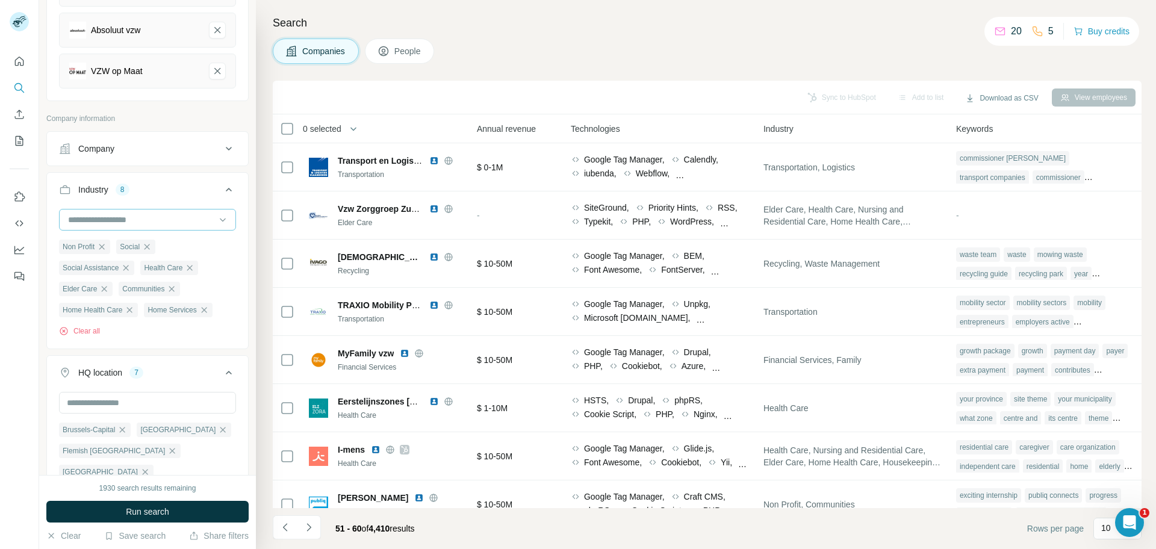
click at [144, 225] on input at bounding box center [141, 219] width 149 height 13
type input "******"
click at [156, 249] on div "Family" at bounding box center [141, 254] width 145 height 12
click at [111, 226] on input at bounding box center [141, 219] width 149 height 13
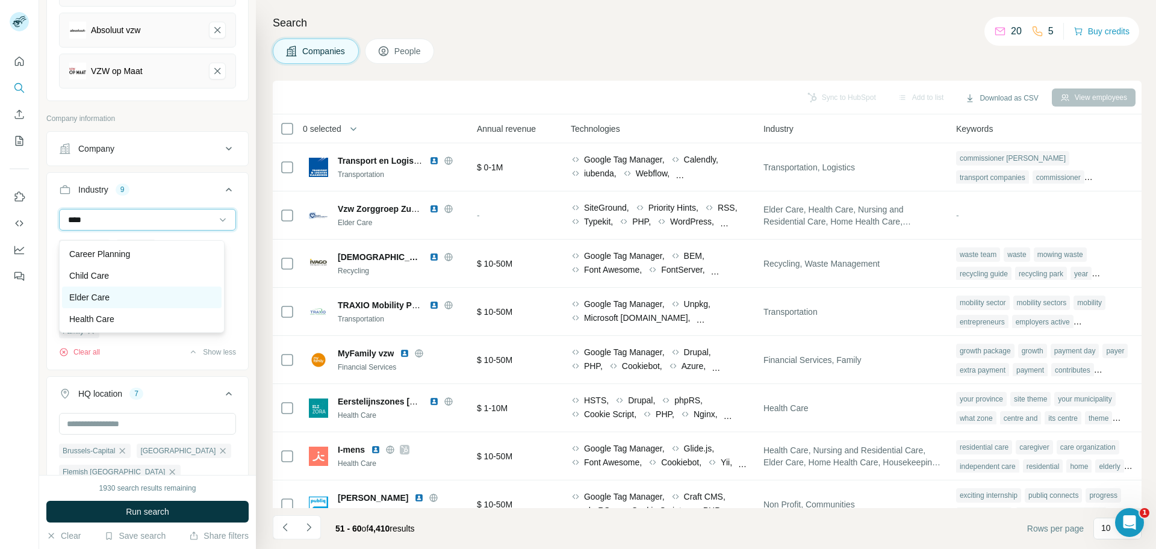
scroll to position [65, 0]
type input "****"
click at [110, 275] on p "Home Health Care" at bounding box center [104, 276] width 70 height 12
click at [126, 225] on input at bounding box center [141, 219] width 149 height 13
click at [83, 230] on div at bounding box center [141, 220] width 149 height 20
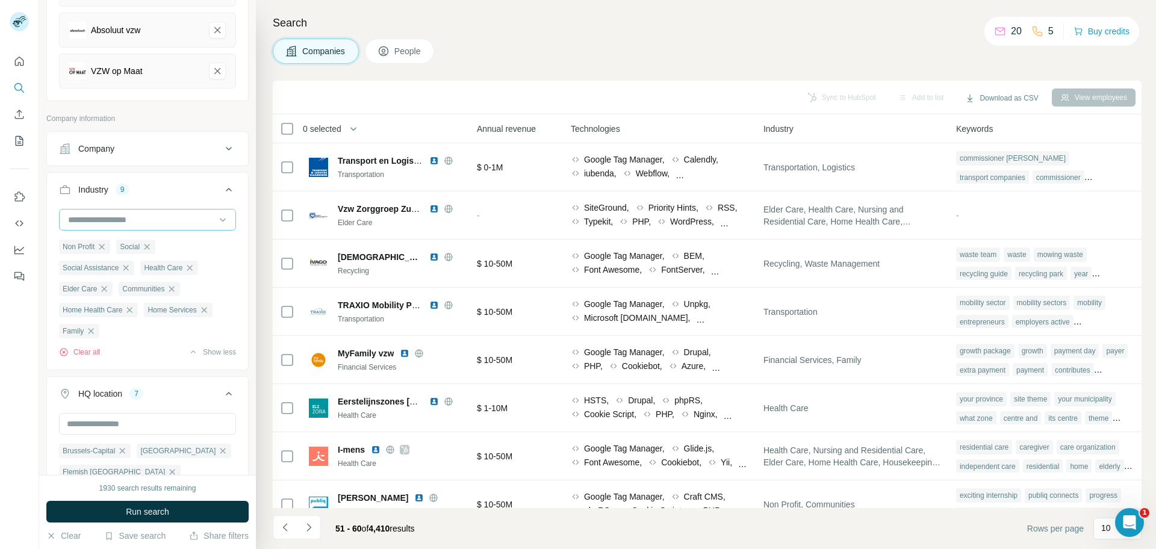
click at [87, 226] on input at bounding box center [141, 219] width 149 height 13
type input "****"
click at [95, 270] on p "Child Care" at bounding box center [89, 276] width 40 height 12
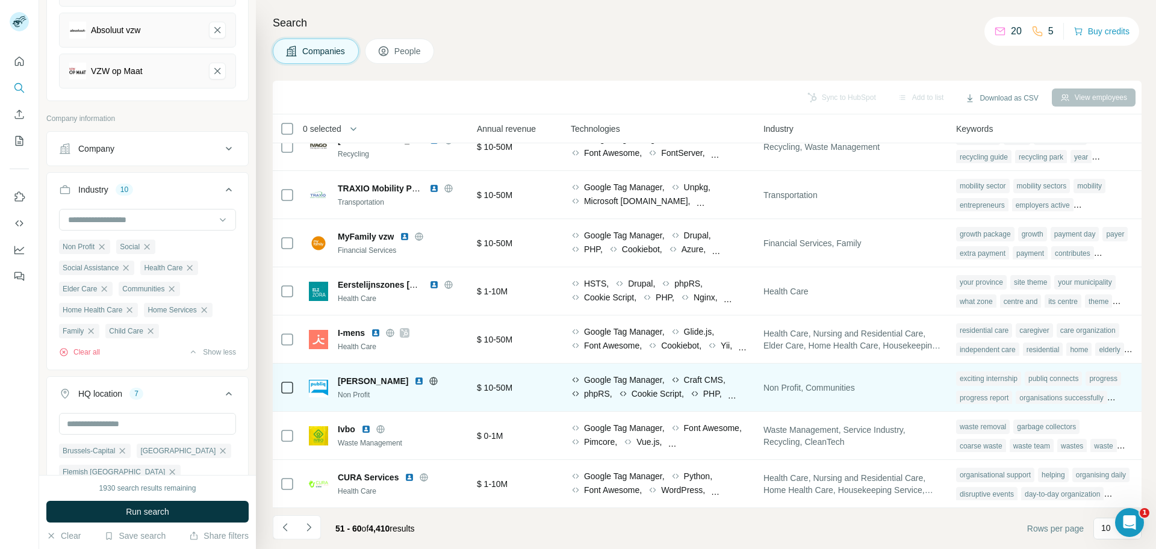
scroll to position [125, 603]
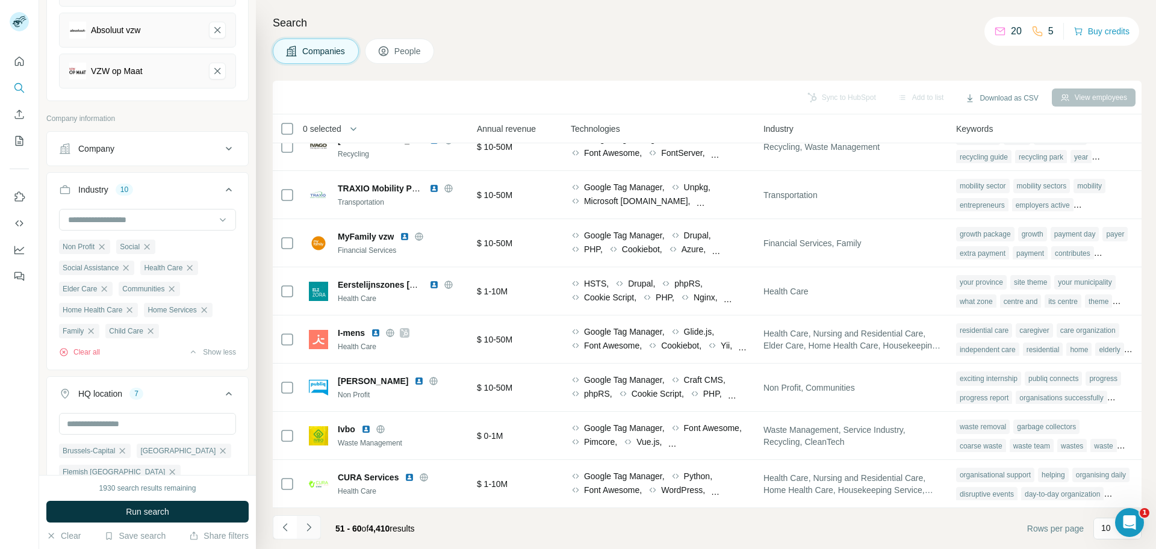
click at [308, 439] on icon "Navigate to next page" at bounding box center [309, 528] width 12 height 12
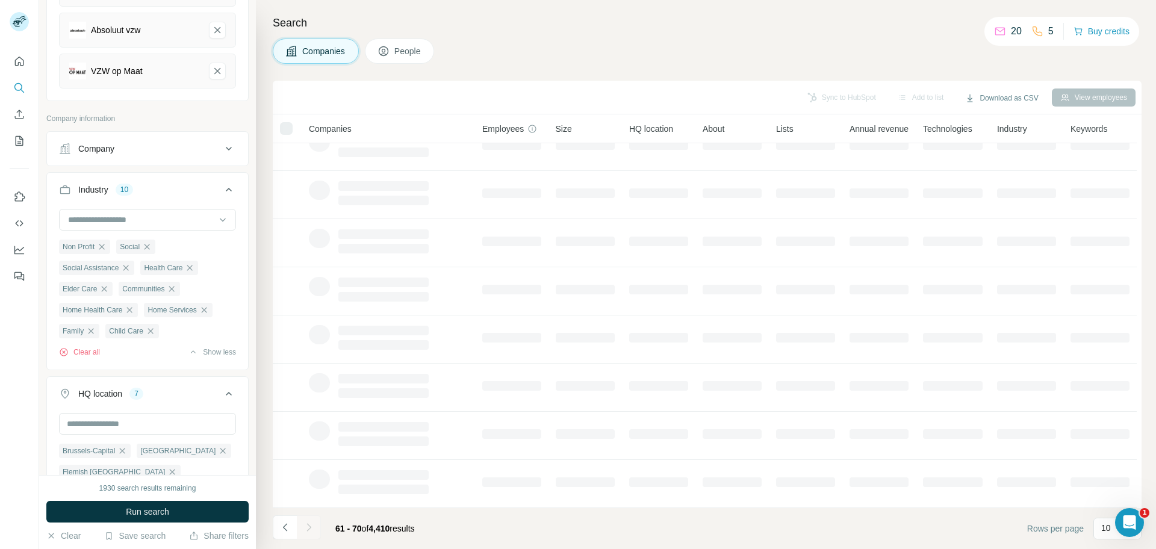
scroll to position [125, 0]
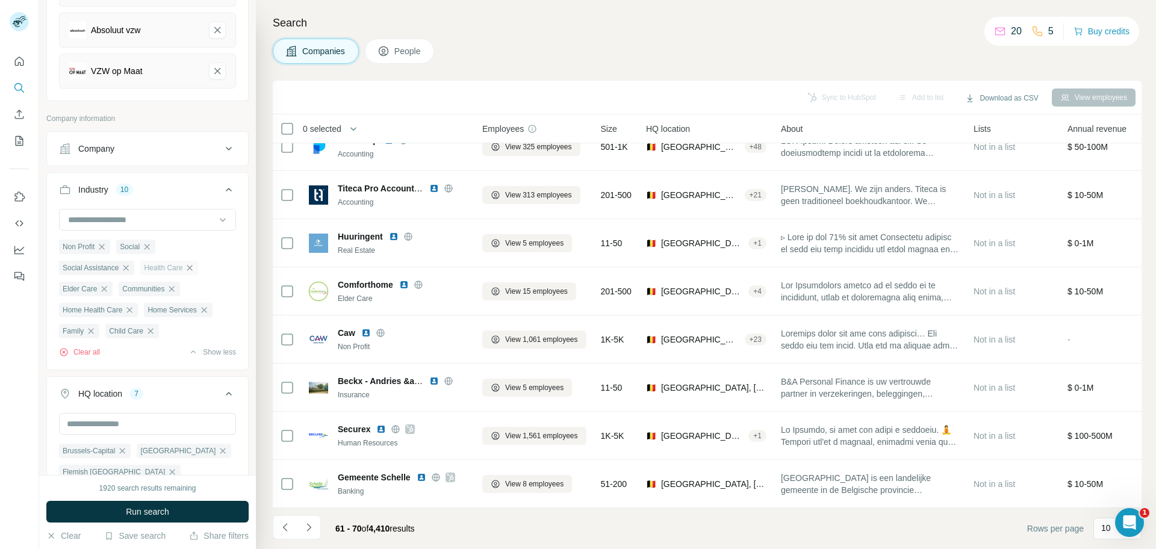
click at [195, 273] on icon "button" at bounding box center [190, 268] width 10 height 10
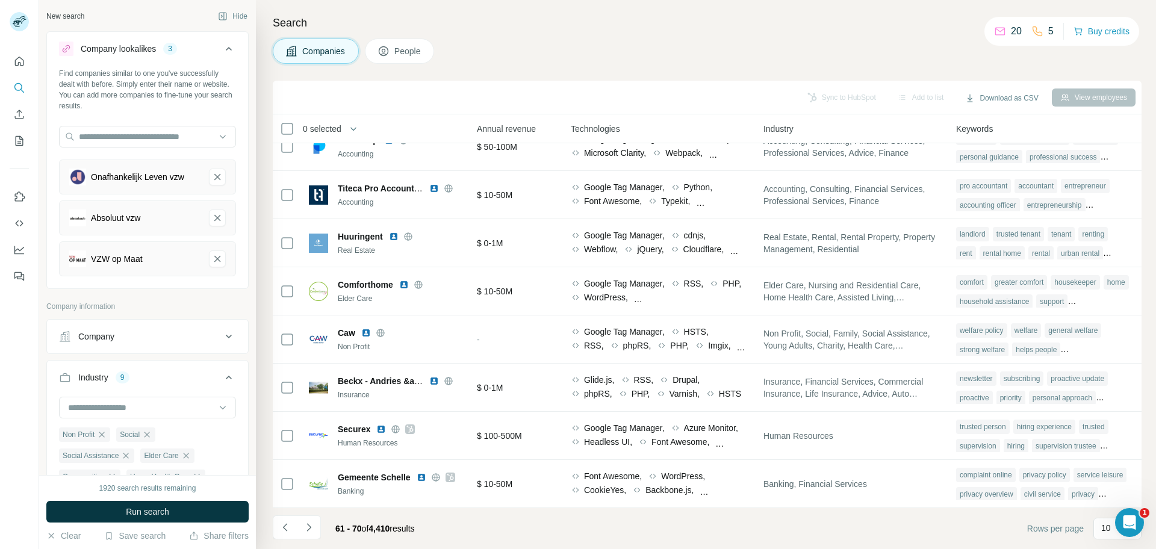
click at [128, 397] on button "Industry 9" at bounding box center [147, 380] width 201 height 34
click at [122, 382] on div "9" at bounding box center [123, 377] width 14 height 11
click at [95, 414] on input at bounding box center [141, 407] width 149 height 13
type input "*"
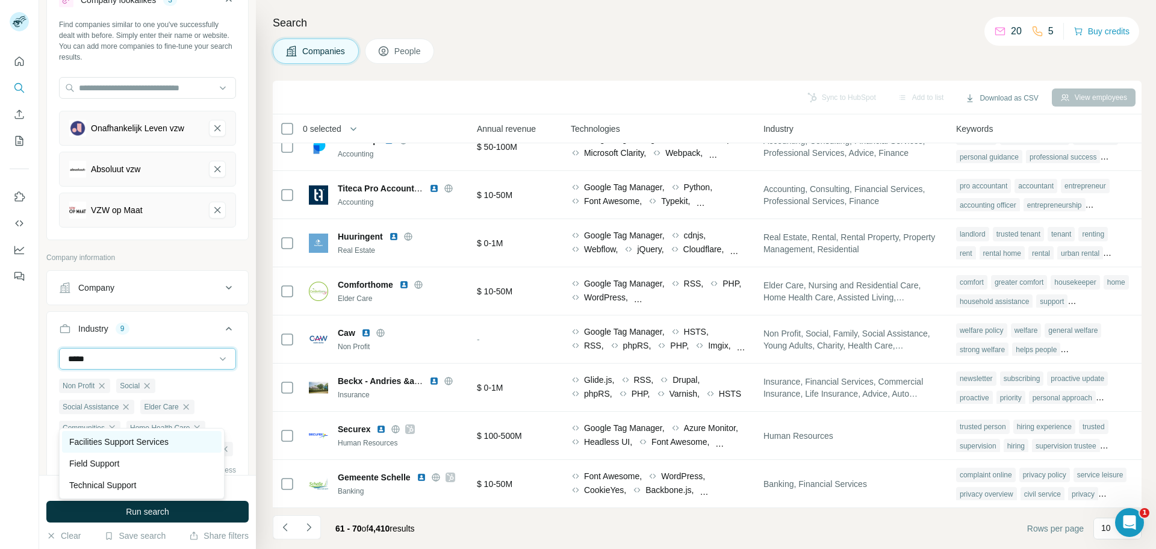
scroll to position [75, 0]
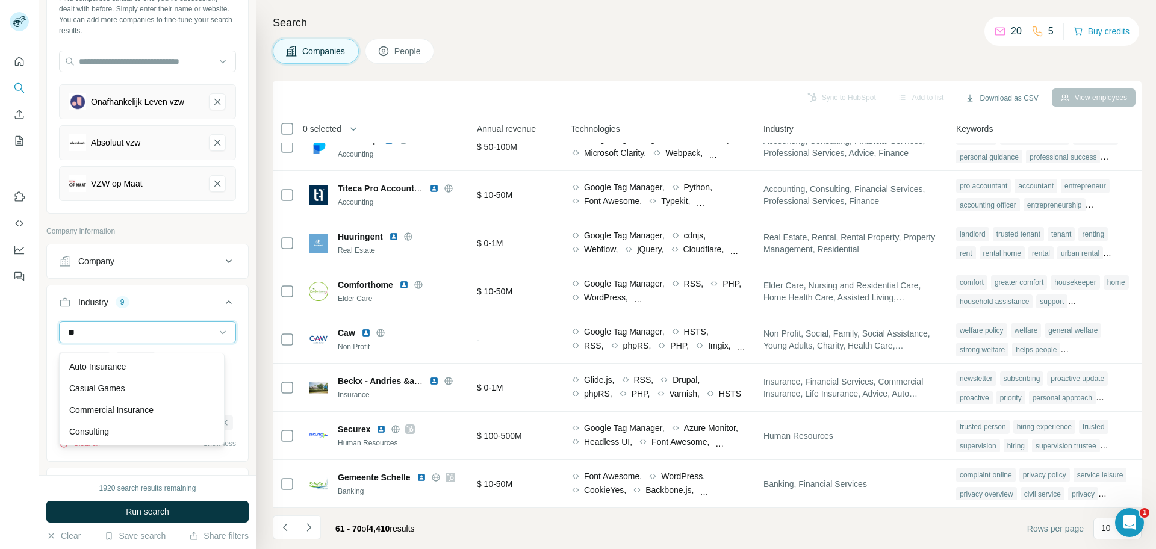
type input "*"
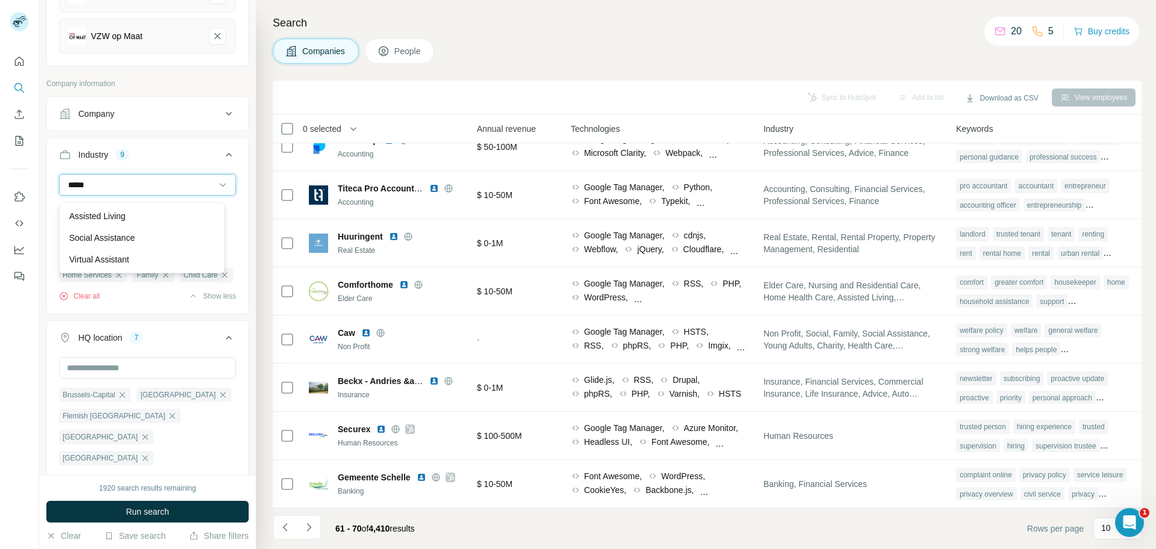
scroll to position [226, 0]
type input "*****"
click at [95, 214] on p "Assisted Living" at bounding box center [97, 216] width 56 height 12
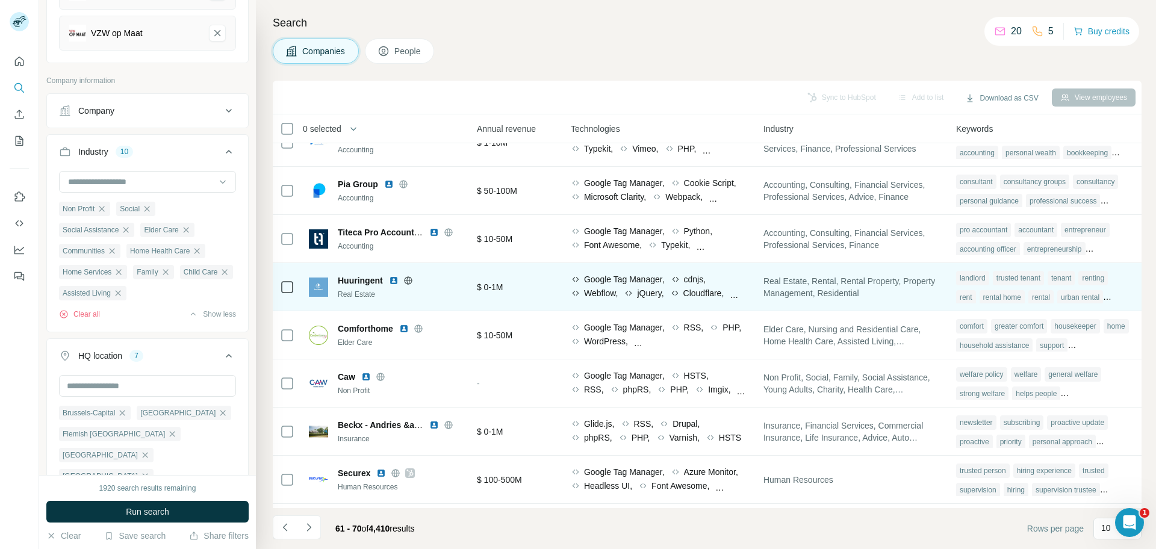
scroll to position [49, 604]
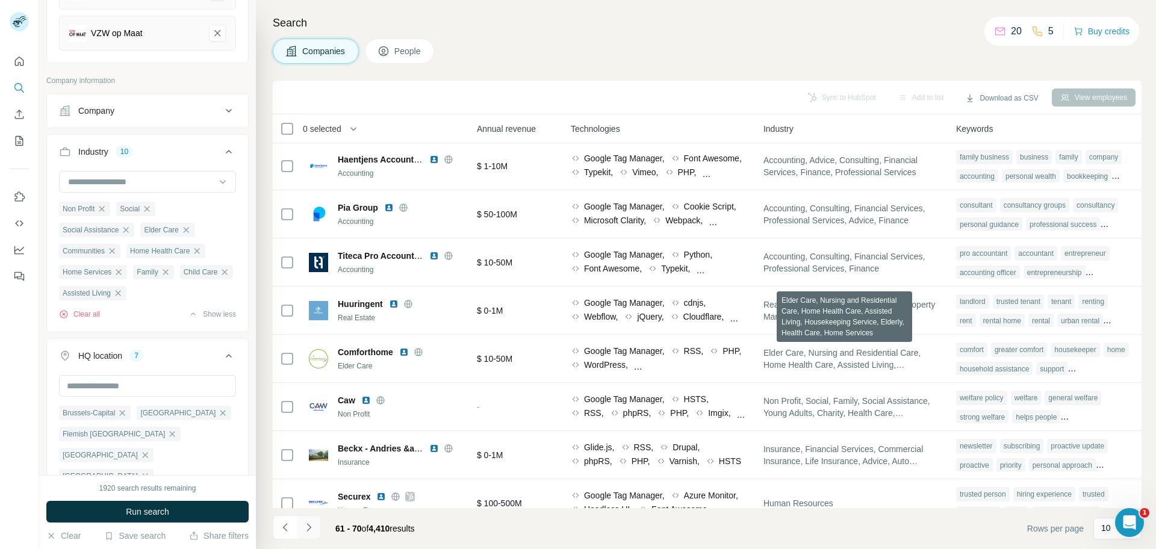
click at [311, 439] on icon "Navigate to next page" at bounding box center [309, 528] width 12 height 12
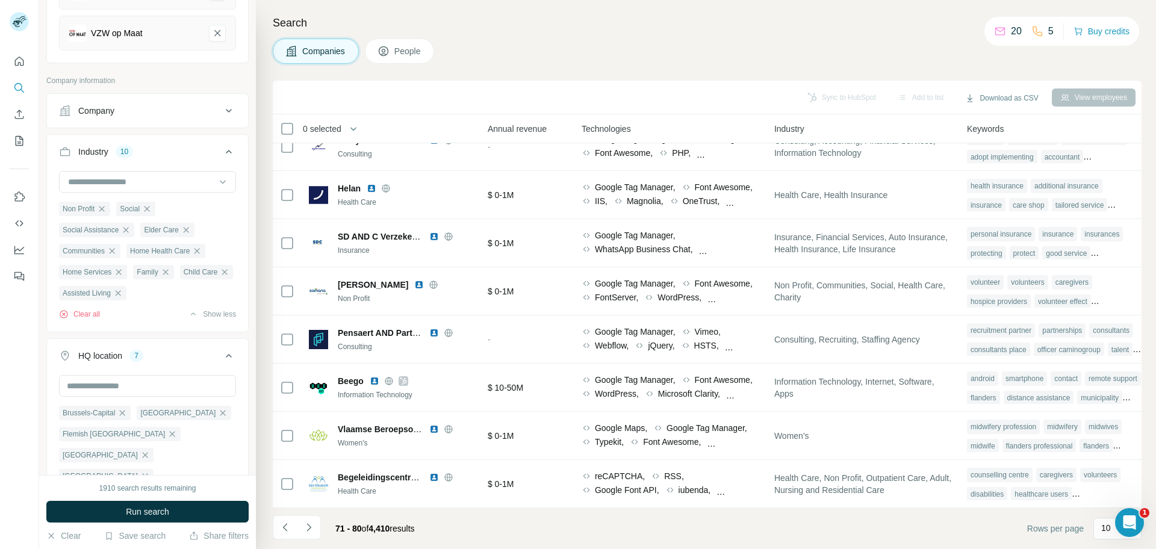
scroll to position [125, 600]
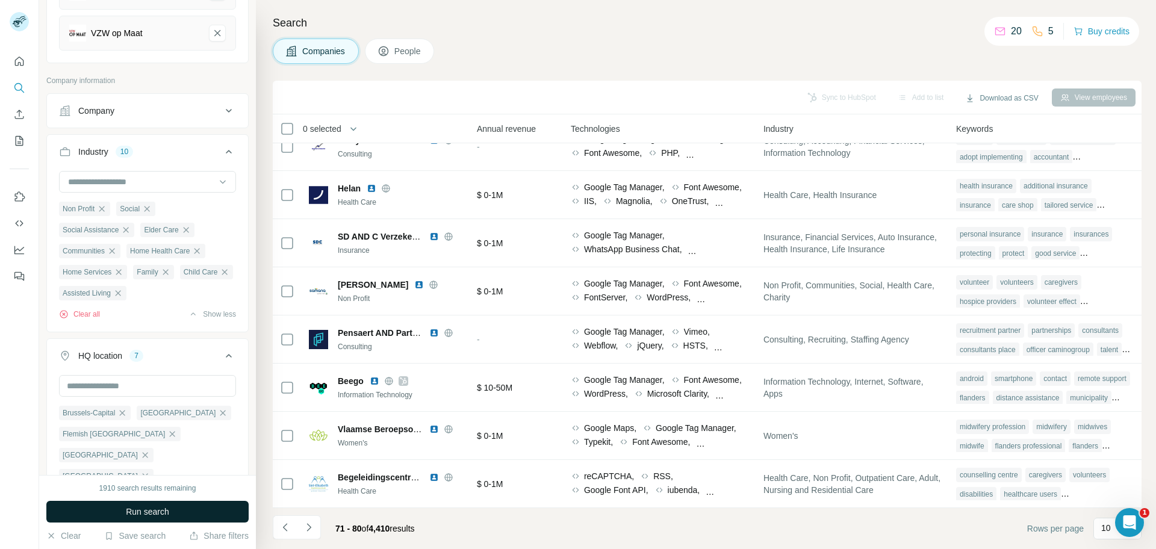
click at [129, 439] on span "Run search" at bounding box center [147, 512] width 43 height 12
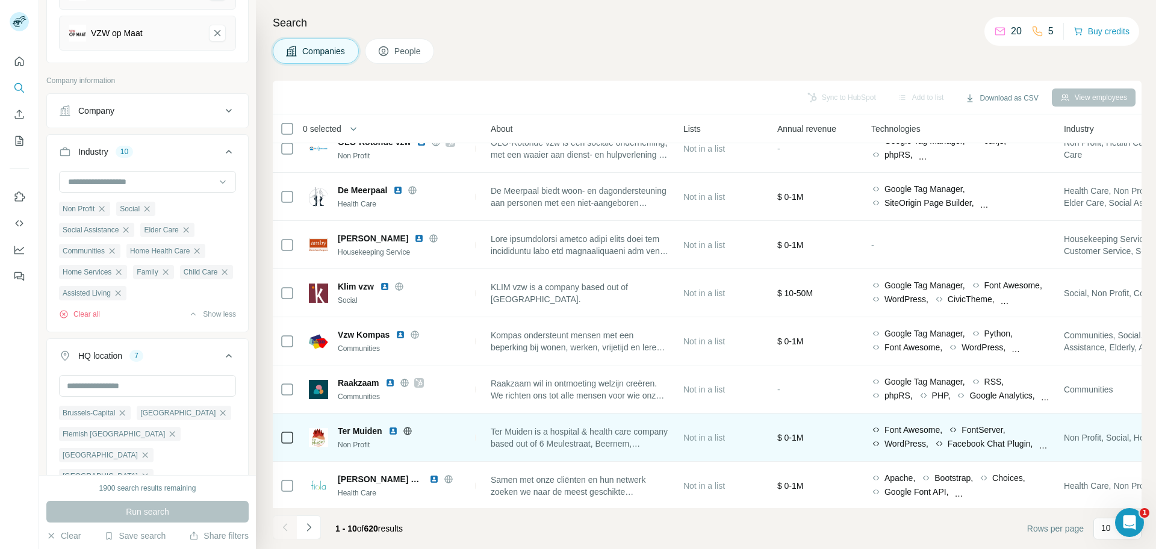
scroll to position [125, 284]
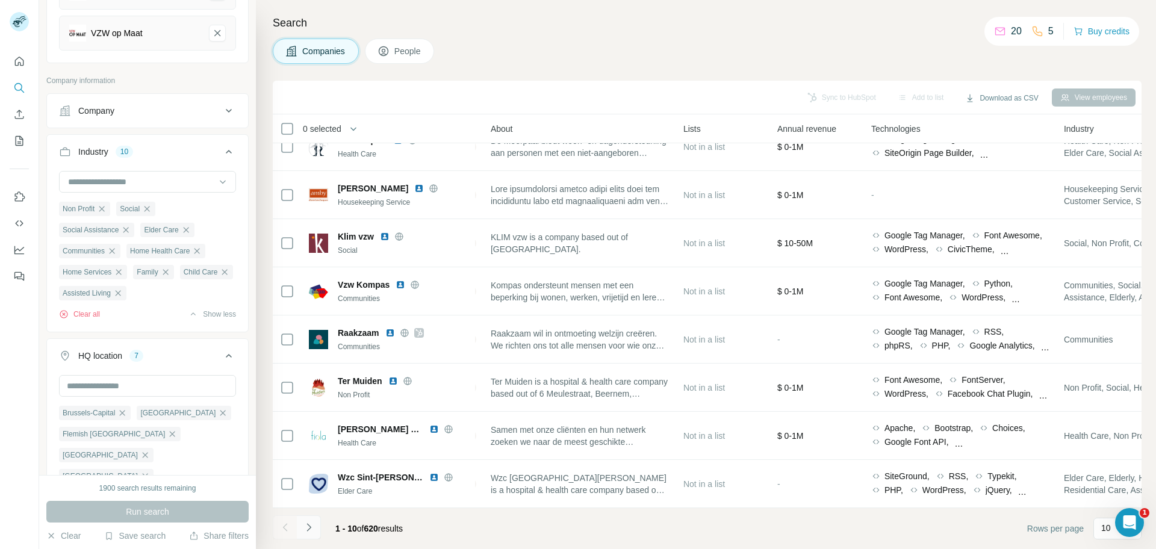
click at [318, 439] on button "Navigate to next page" at bounding box center [309, 528] width 24 height 24
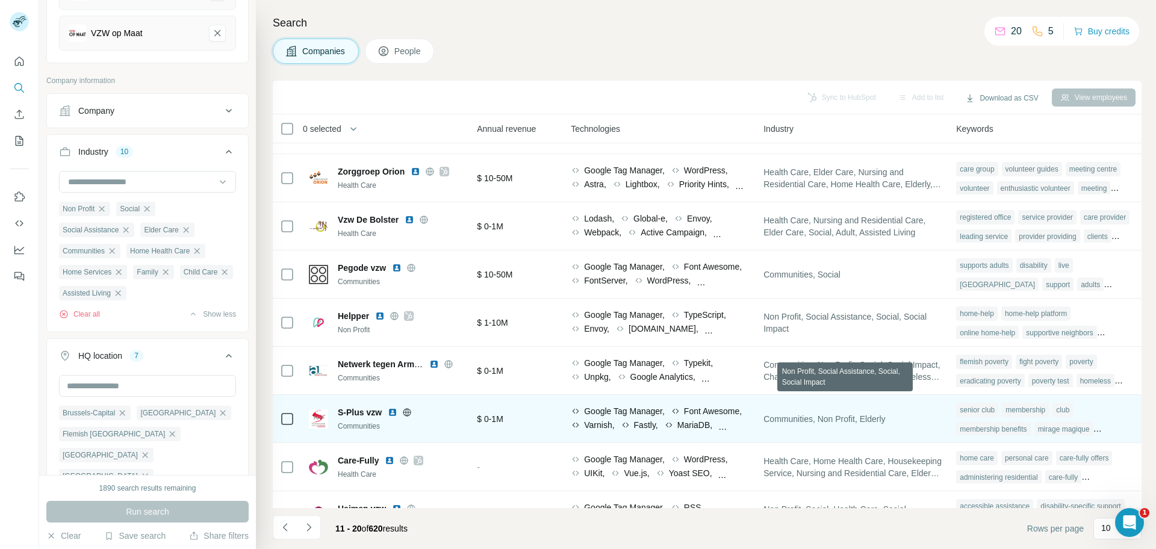
scroll to position [125, 596]
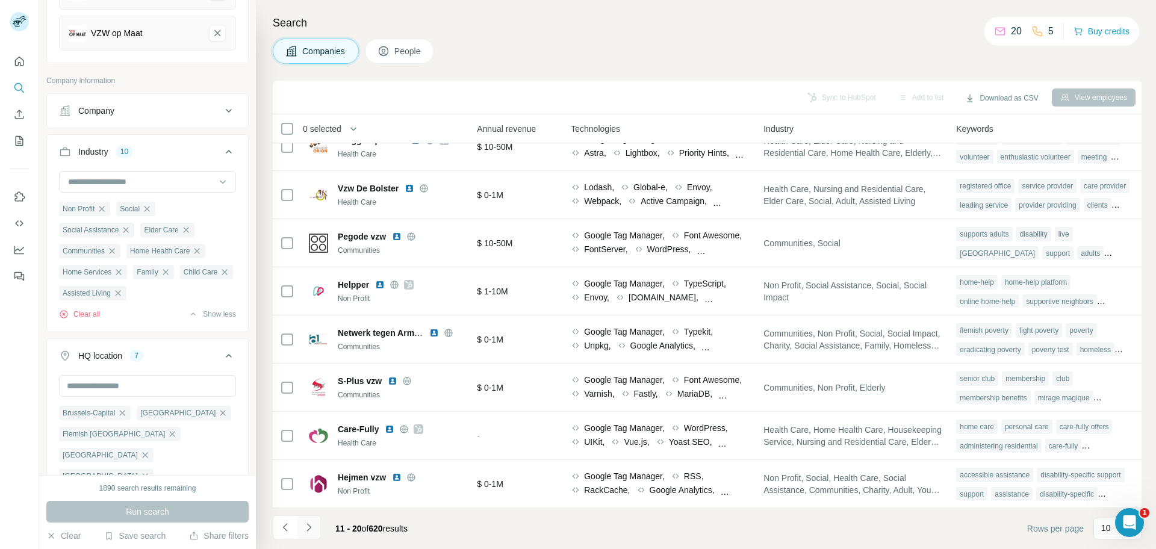
click at [310, 439] on icon "Navigate to next page" at bounding box center [309, 528] width 12 height 12
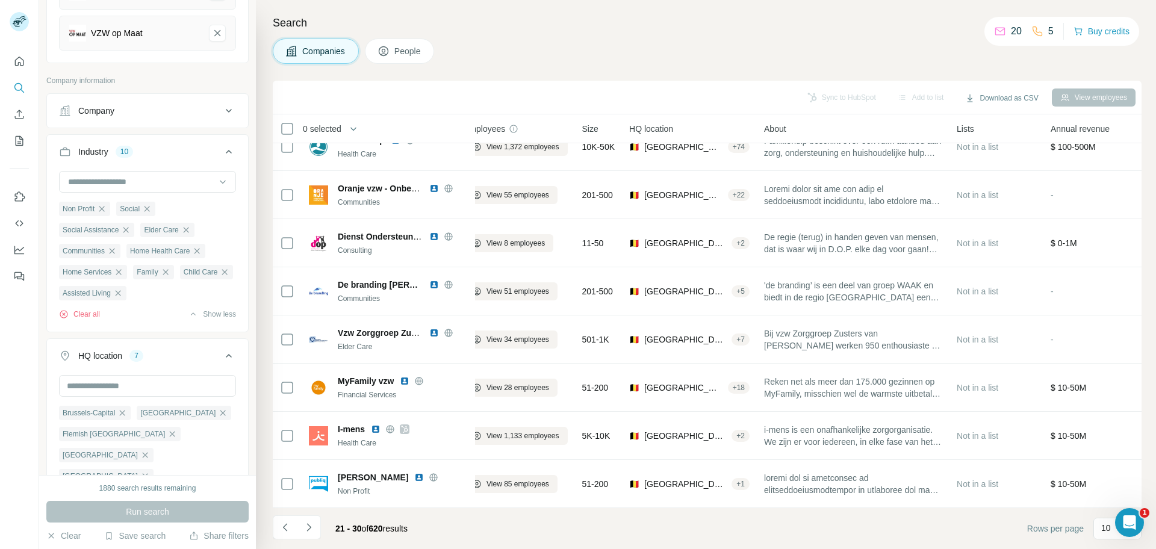
scroll to position [125, 0]
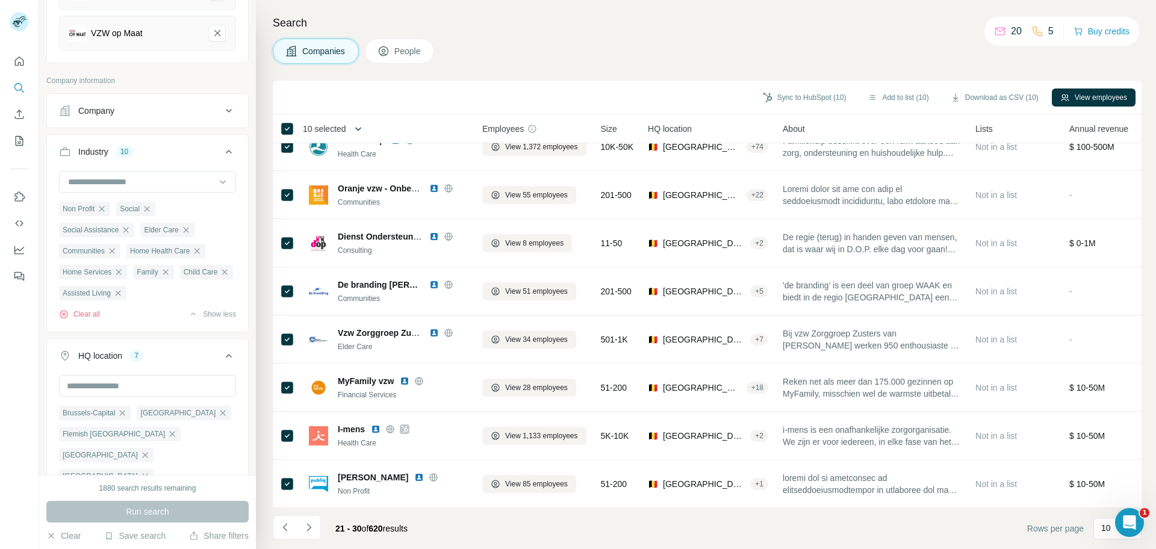
click at [360, 130] on icon "button" at bounding box center [358, 129] width 12 height 12
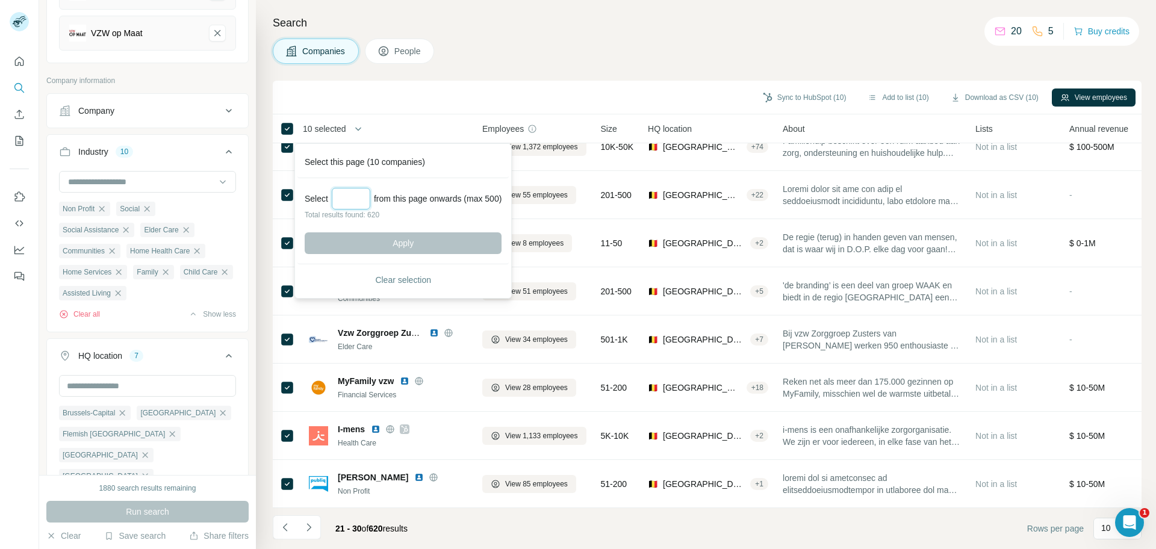
click at [357, 191] on input "Select a number (up to 500)" at bounding box center [351, 199] width 39 height 22
type input "*"
click at [343, 193] on input "****" at bounding box center [351, 199] width 39 height 22
type input "*"
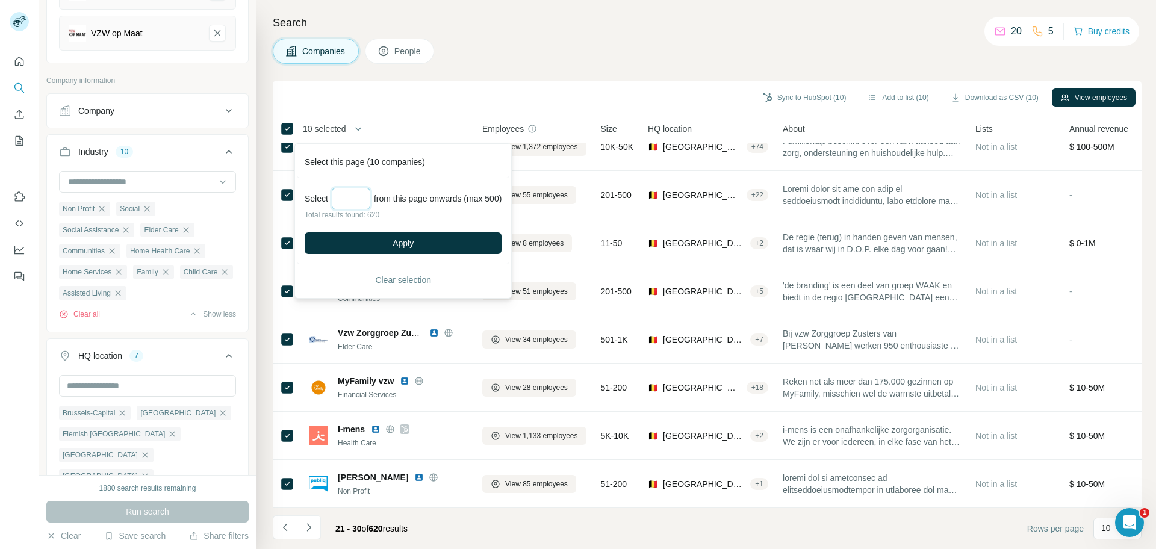
type input "*"
click at [282, 439] on icon "Navigate to previous page" at bounding box center [285, 528] width 12 height 12
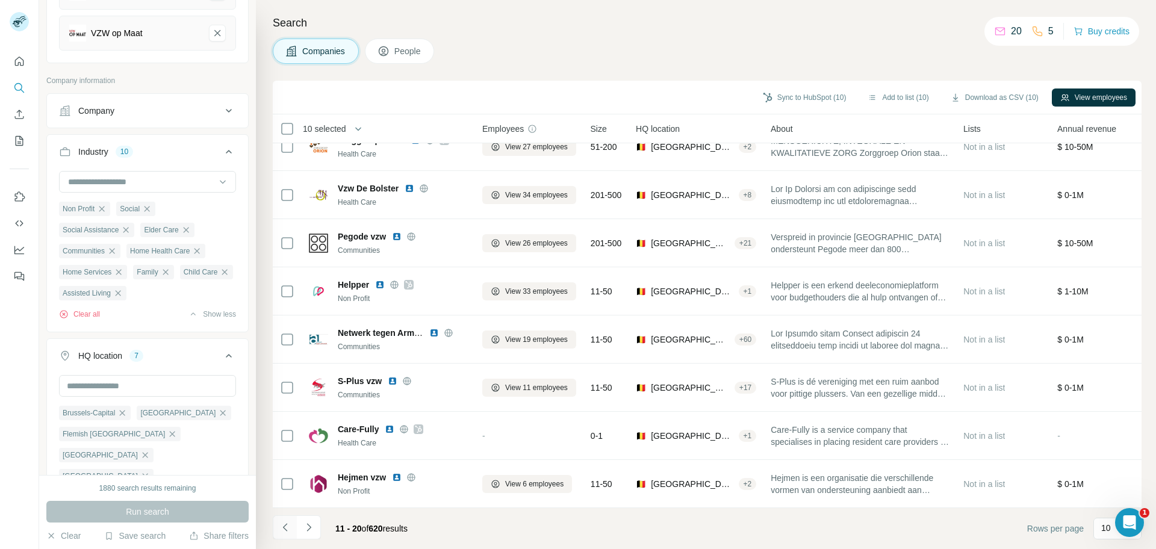
click at [285, 439] on icon "Navigate to previous page" at bounding box center [285, 528] width 12 height 12
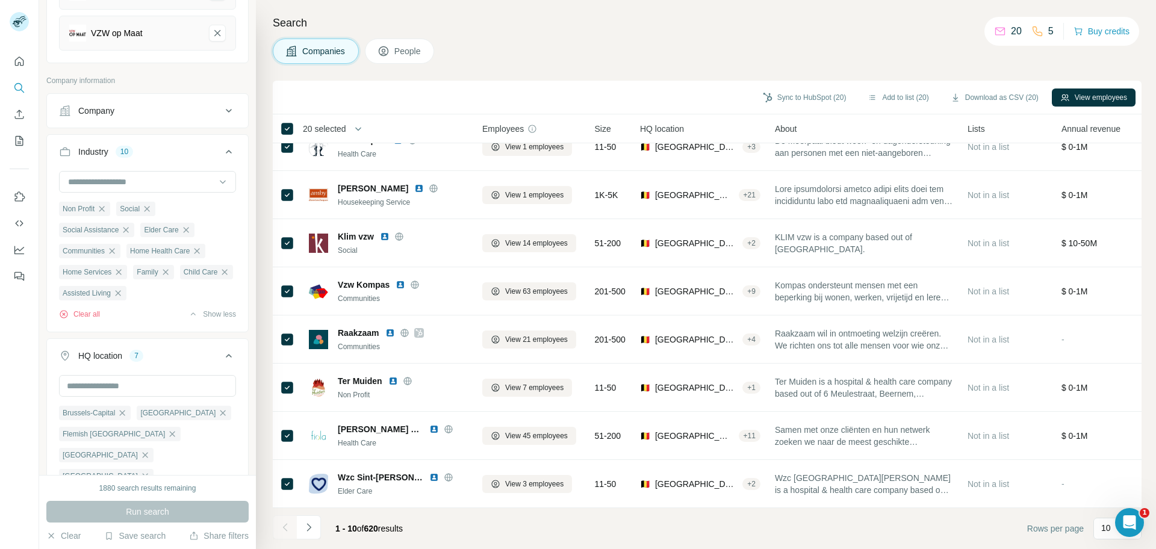
click at [346, 125] on span "20 selected" at bounding box center [324, 129] width 43 height 12
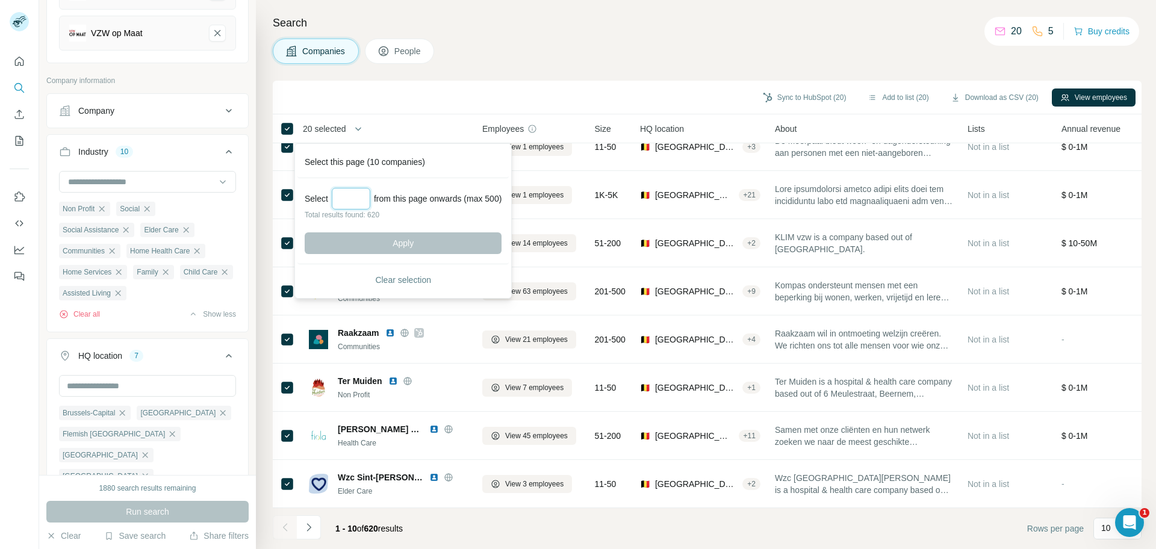
click at [343, 196] on input "Select a number (up to 500)" at bounding box center [351, 199] width 39 height 22
type input "***"
click at [369, 241] on button "Apply" at bounding box center [403, 243] width 197 height 22
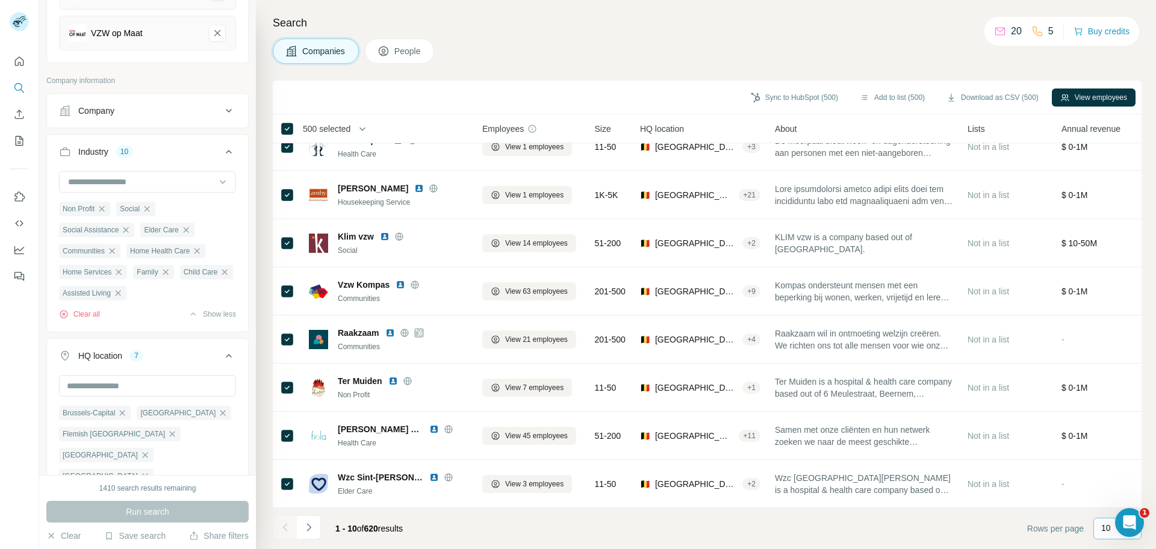
click at [924, 439] on p "10" at bounding box center [1107, 528] width 10 height 12
click at [924, 439] on div "60" at bounding box center [1118, 437] width 28 height 12
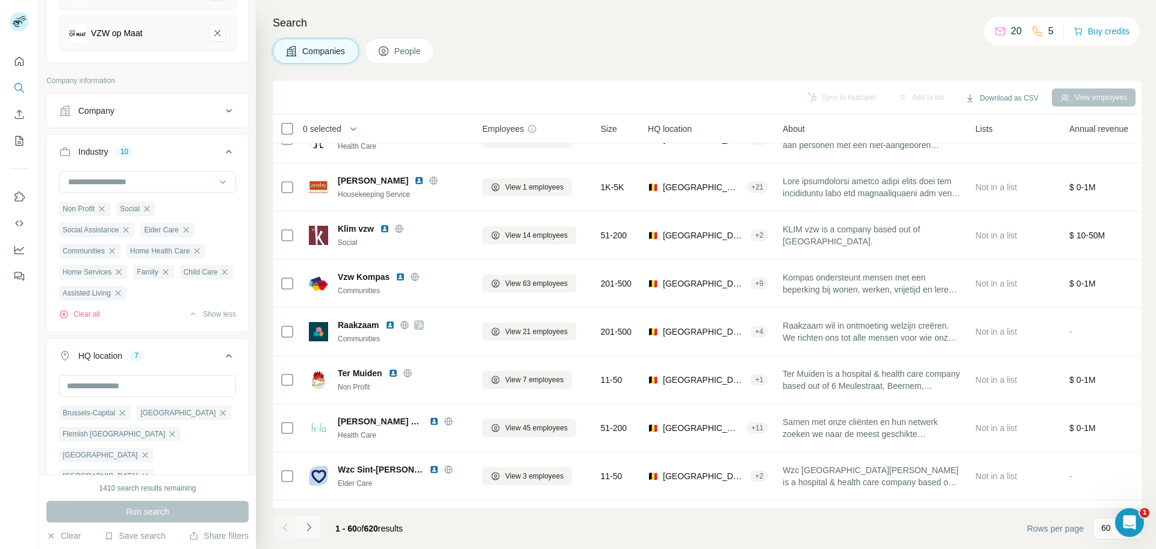
click at [310, 439] on icon "Navigate to next page" at bounding box center [309, 528] width 12 height 12
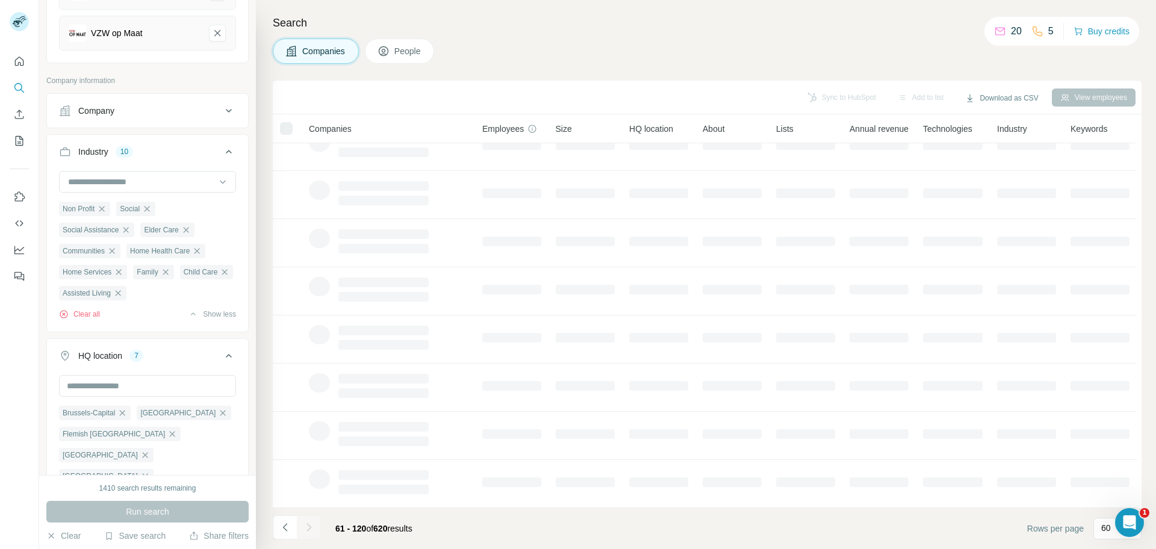
click at [310, 439] on icon "Navigate to next page" at bounding box center [309, 528] width 12 height 12
click at [310, 439] on div at bounding box center [309, 528] width 24 height 24
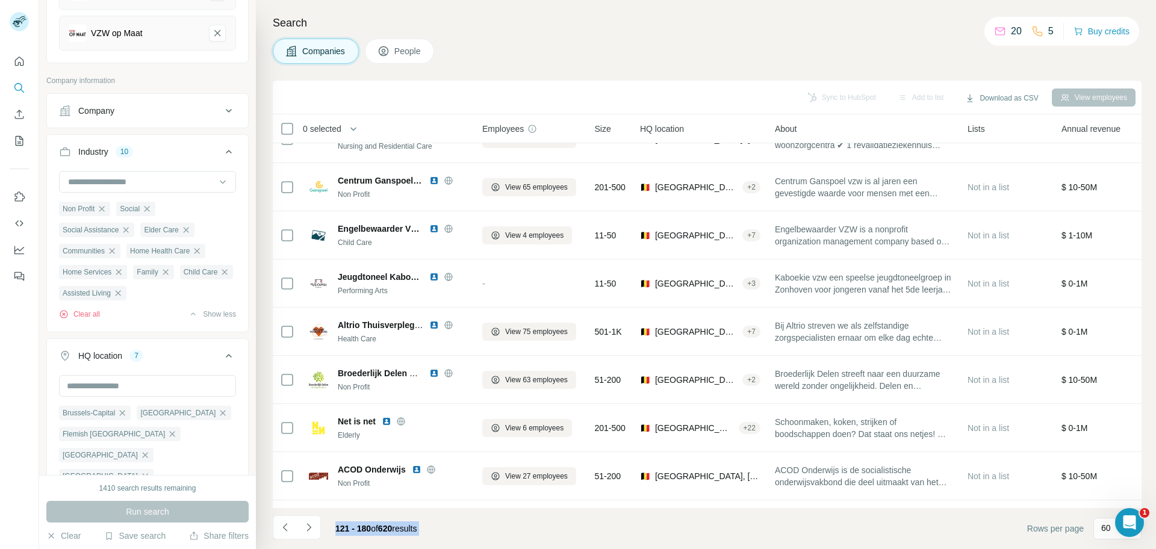
click at [308, 439] on icon "Navigate to next page" at bounding box center [309, 528] width 12 height 12
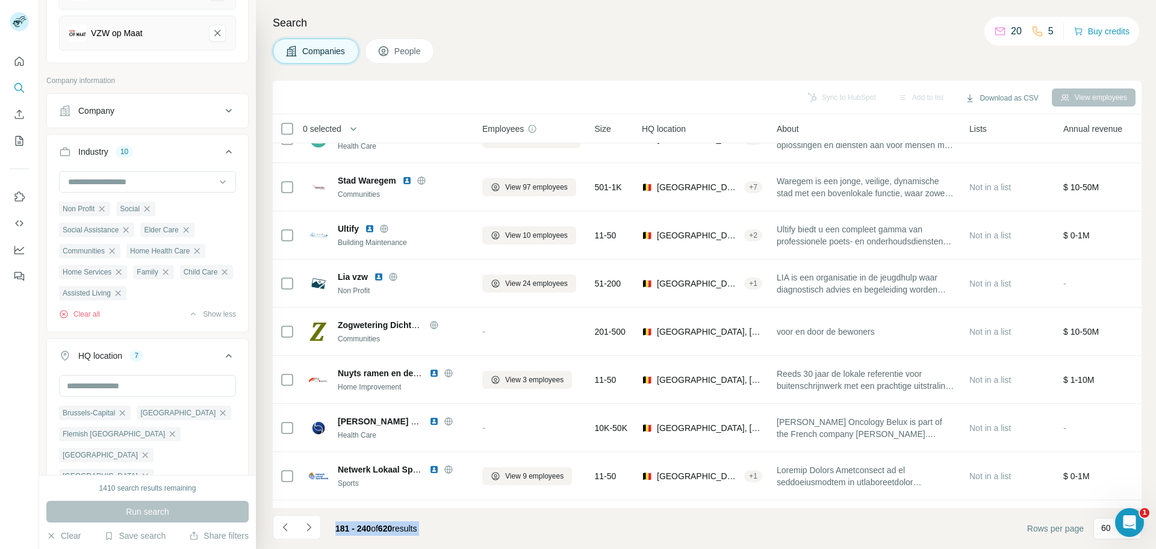
click at [308, 439] on icon "Navigate to next page" at bounding box center [309, 528] width 12 height 12
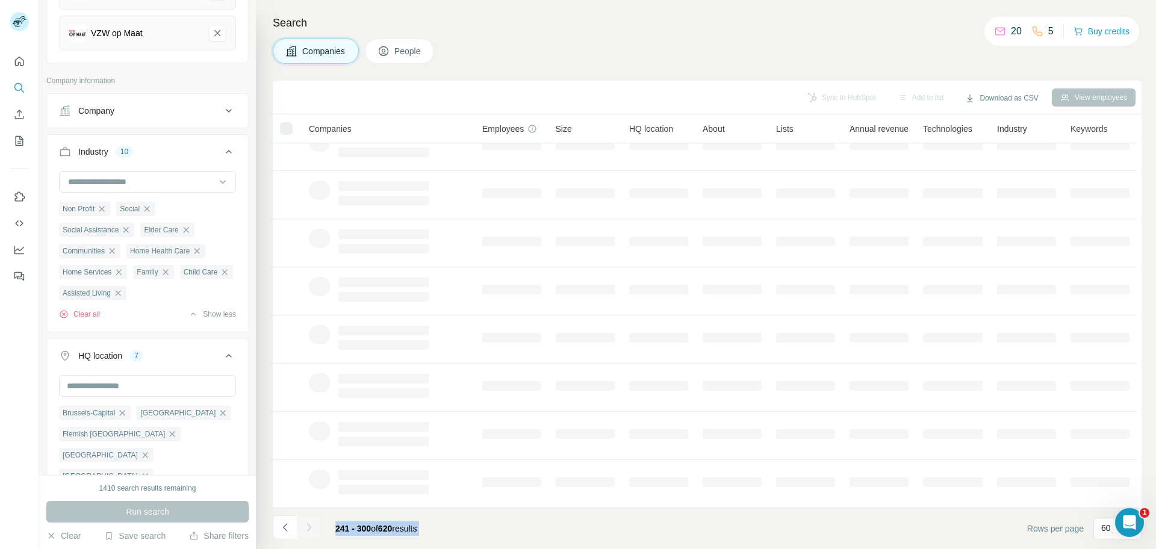
click at [308, 439] on icon "Navigate to next page" at bounding box center [309, 528] width 12 height 12
click at [308, 439] on div at bounding box center [309, 528] width 24 height 24
click at [308, 439] on icon "Navigate to next page" at bounding box center [309, 528] width 12 height 12
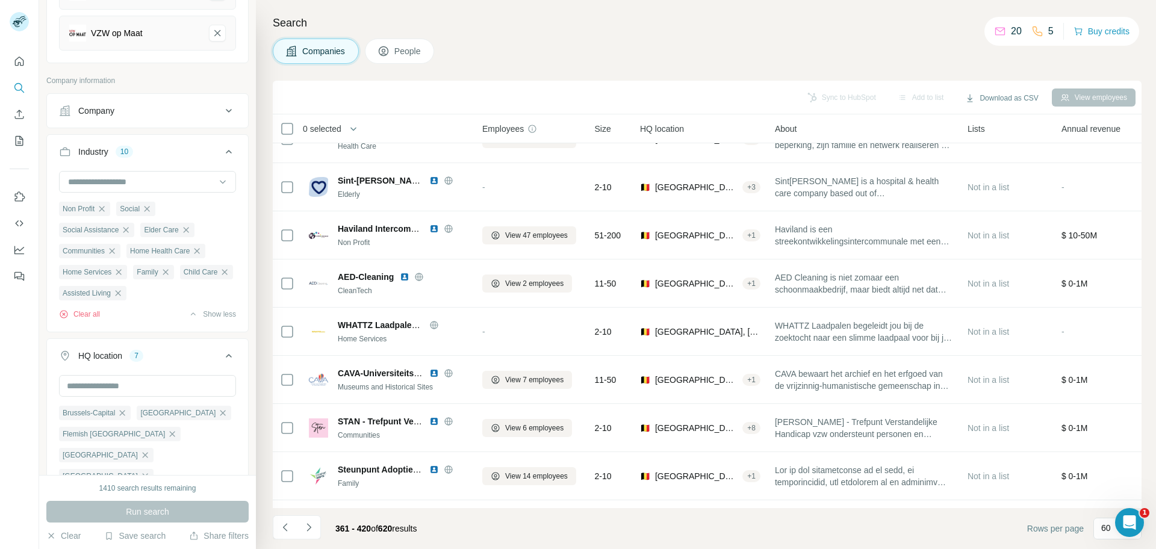
click at [308, 439] on icon "Navigate to next page" at bounding box center [309, 528] width 12 height 12
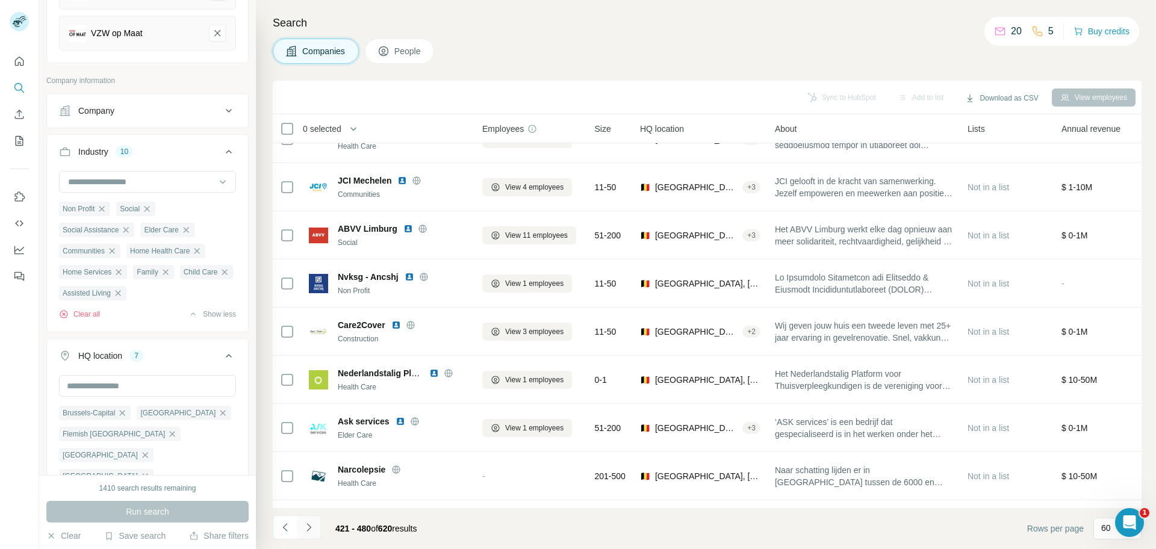
click at [310, 533] on icon "Navigate to next page" at bounding box center [309, 528] width 12 height 12
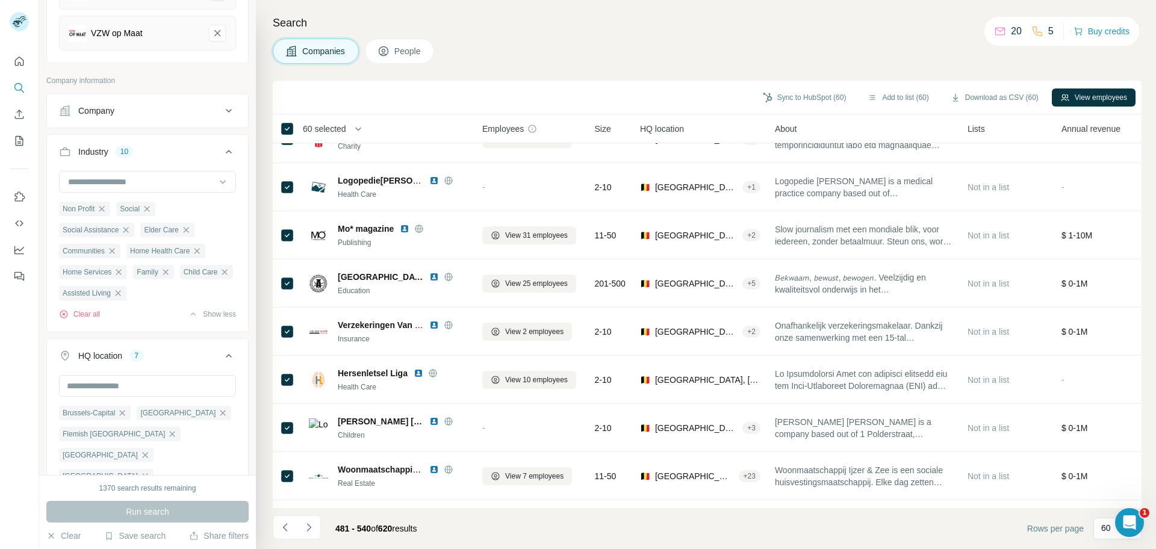
click at [355, 127] on button "button" at bounding box center [358, 129] width 24 height 24
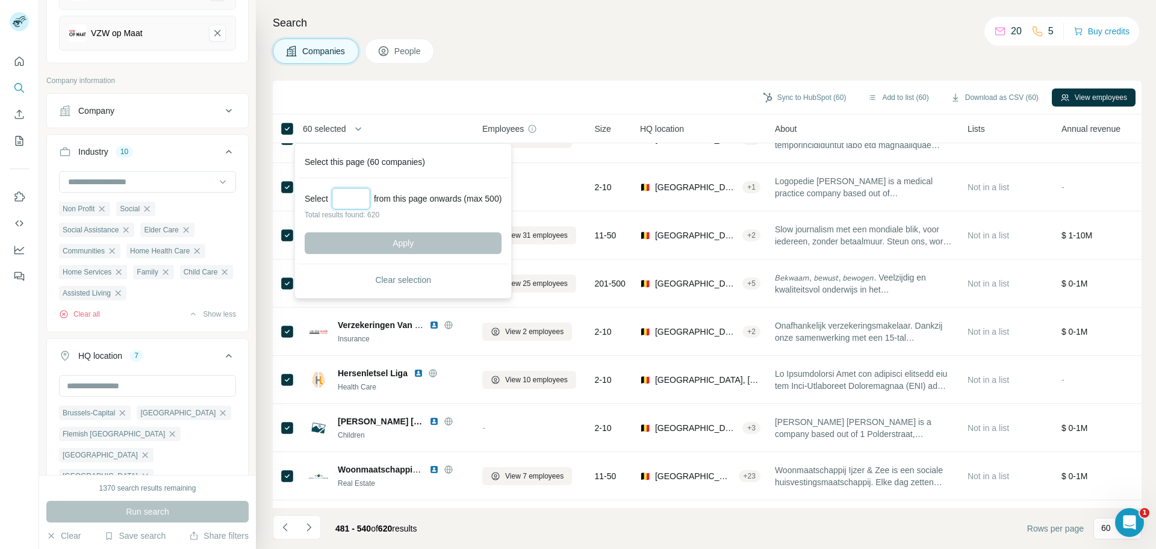
click at [344, 196] on input "Select a number (up to 500)" at bounding box center [351, 199] width 39 height 22
type input "***"
click at [383, 248] on button "Apply" at bounding box center [403, 243] width 197 height 22
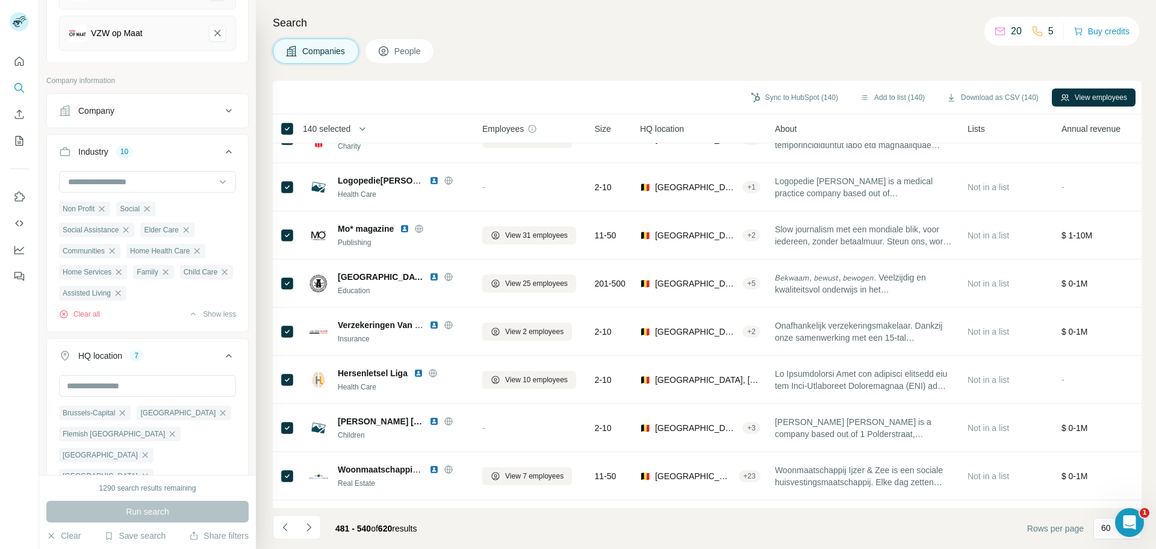
click at [588, 34] on div "Search Companies People Sync to HubSpot (140) Add to list (140) Download as CSV…" at bounding box center [706, 274] width 900 height 549
click at [982, 97] on button "Download as CSV (140)" at bounding box center [992, 98] width 109 height 18
click at [649, 34] on div "Search Companies People Sync to HubSpot (140) Add to list (140) Download as CSV…" at bounding box center [706, 274] width 900 height 549
click at [277, 528] on button "Navigate to previous page" at bounding box center [285, 528] width 24 height 24
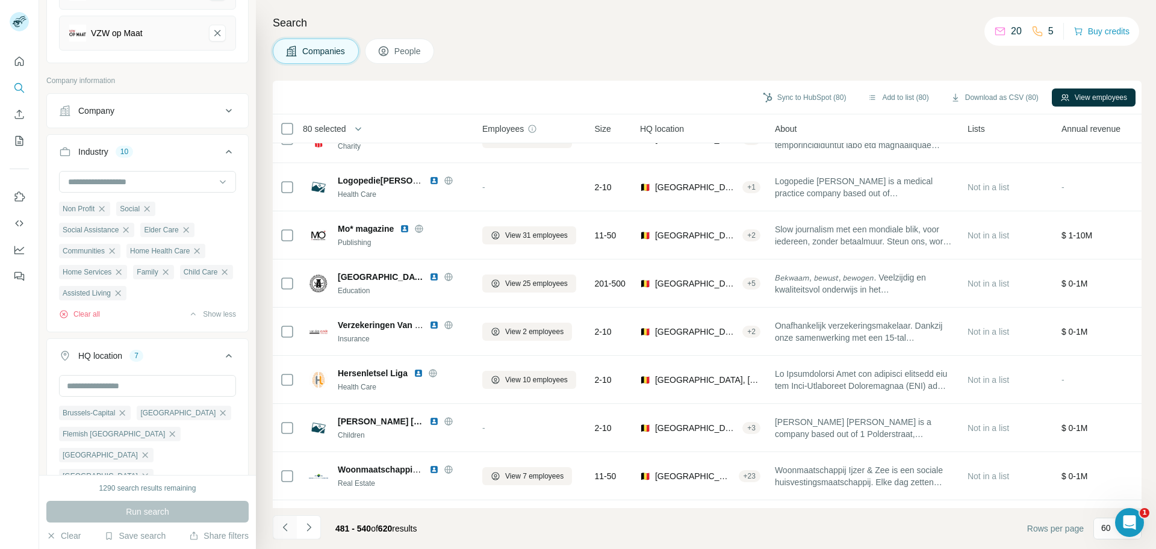
click at [277, 528] on button "Navigate to previous page" at bounding box center [285, 528] width 24 height 24
click at [279, 528] on icon "Navigate to previous page" at bounding box center [285, 528] width 12 height 12
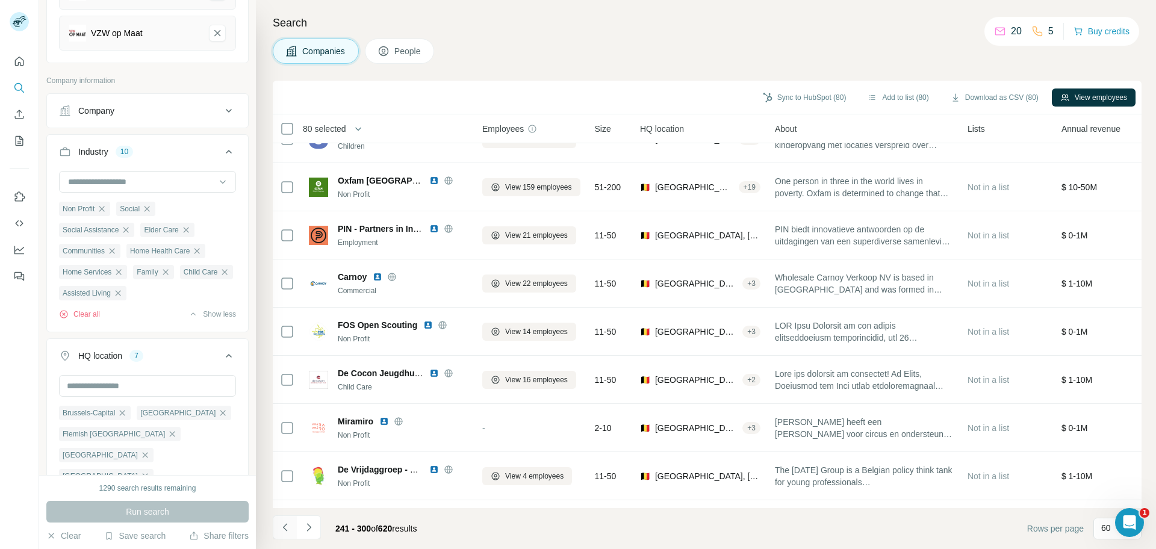
click at [285, 528] on icon "Navigate to previous page" at bounding box center [285, 528] width 12 height 12
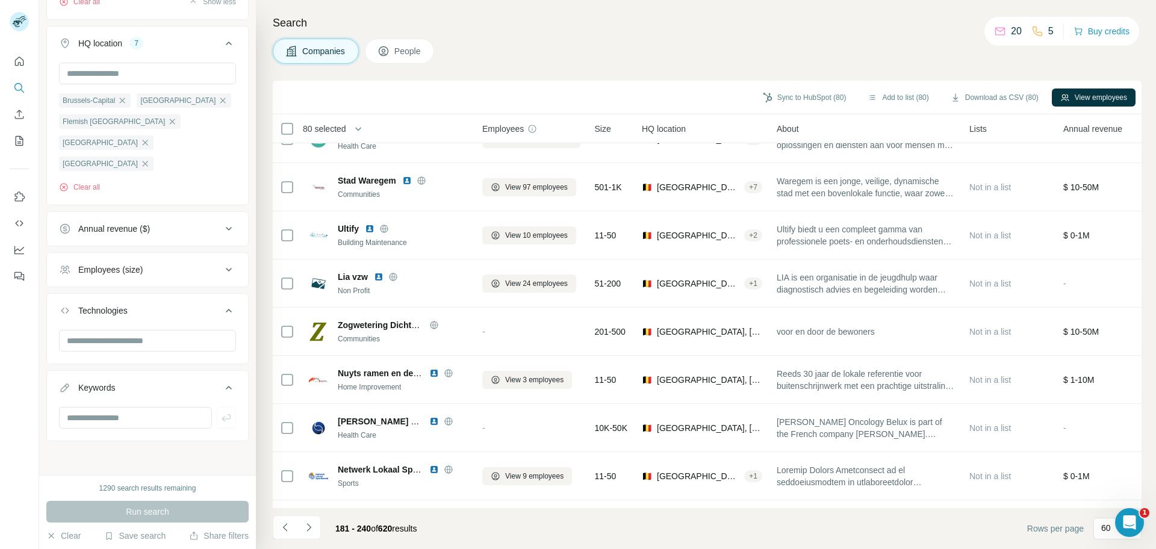
scroll to position [549, 0]
click at [279, 526] on icon "Navigate to previous page" at bounding box center [285, 528] width 12 height 12
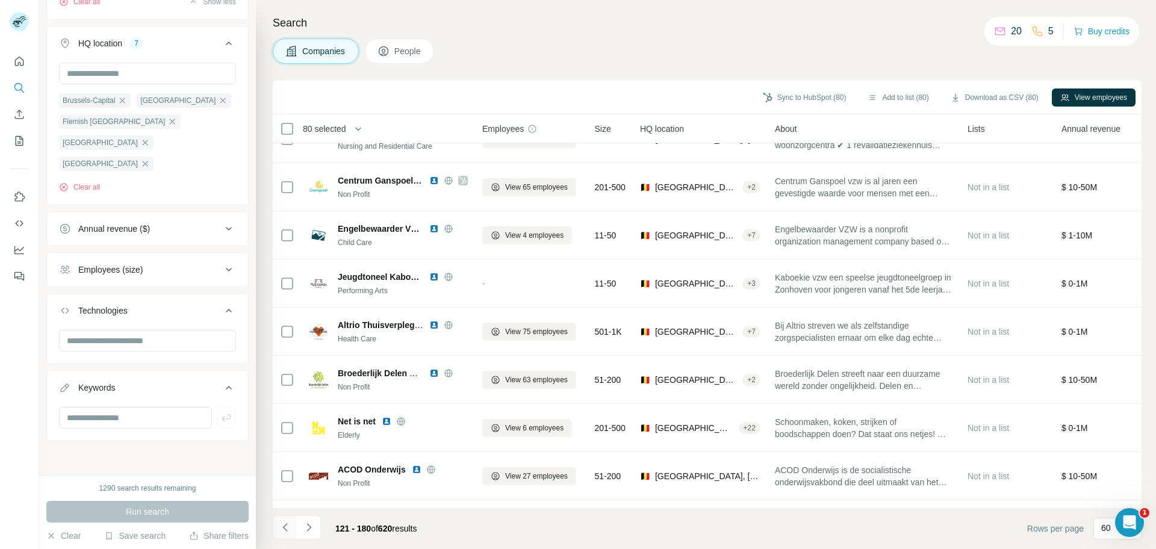
click at [281, 526] on icon "Navigate to previous page" at bounding box center [285, 528] width 12 height 12
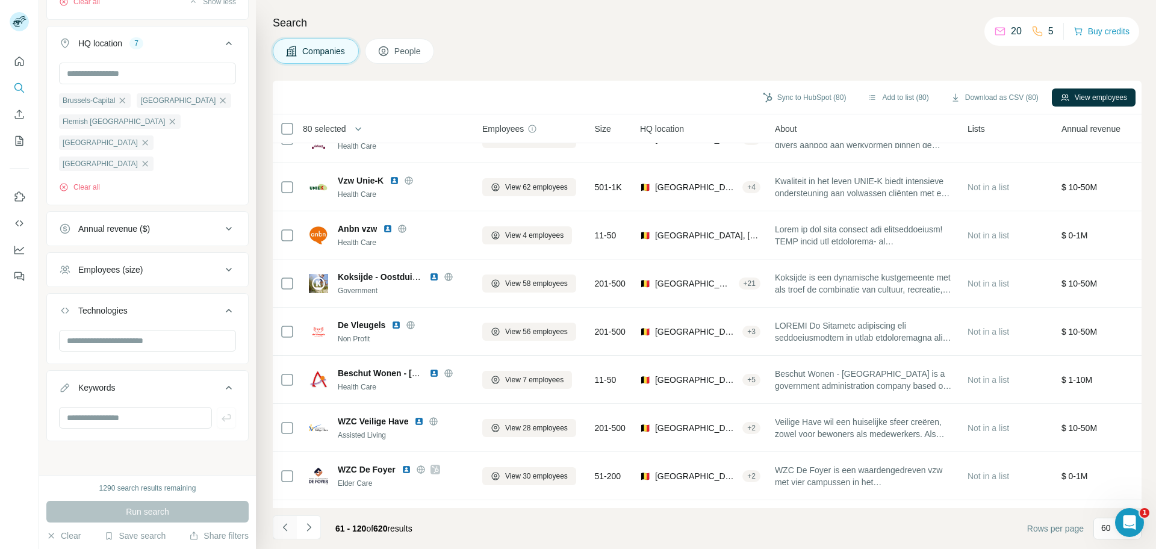
click at [281, 526] on icon "Navigate to previous page" at bounding box center [285, 528] width 12 height 12
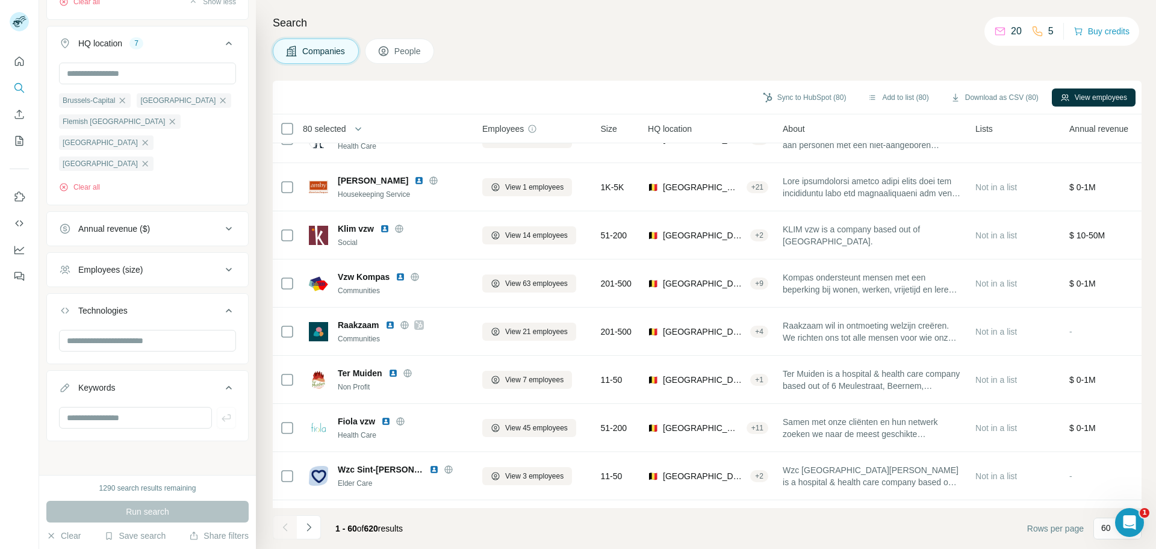
click at [281, 526] on div at bounding box center [285, 528] width 24 height 24
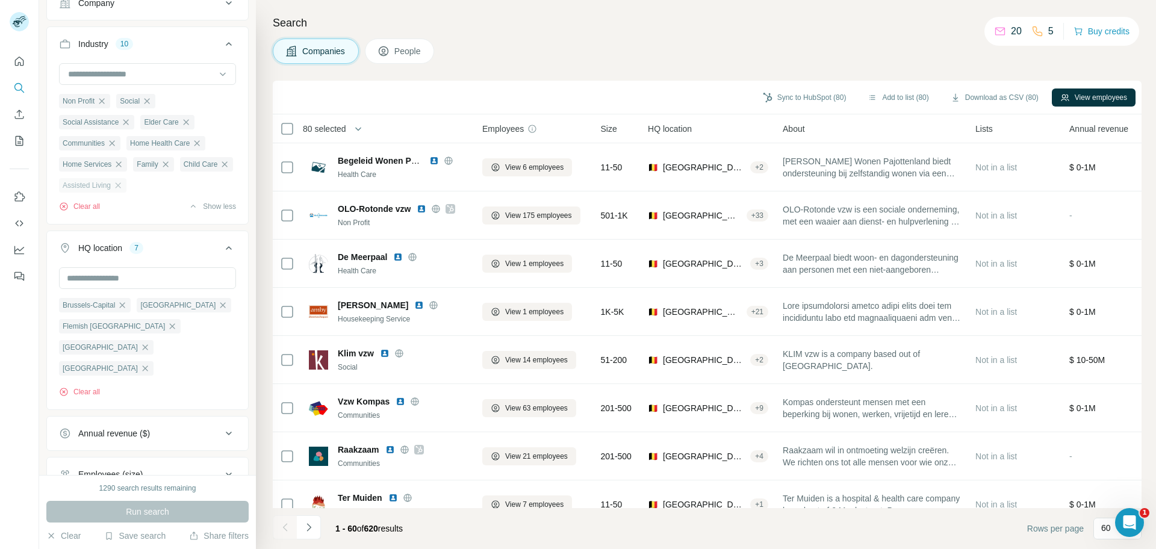
scroll to position [323, 0]
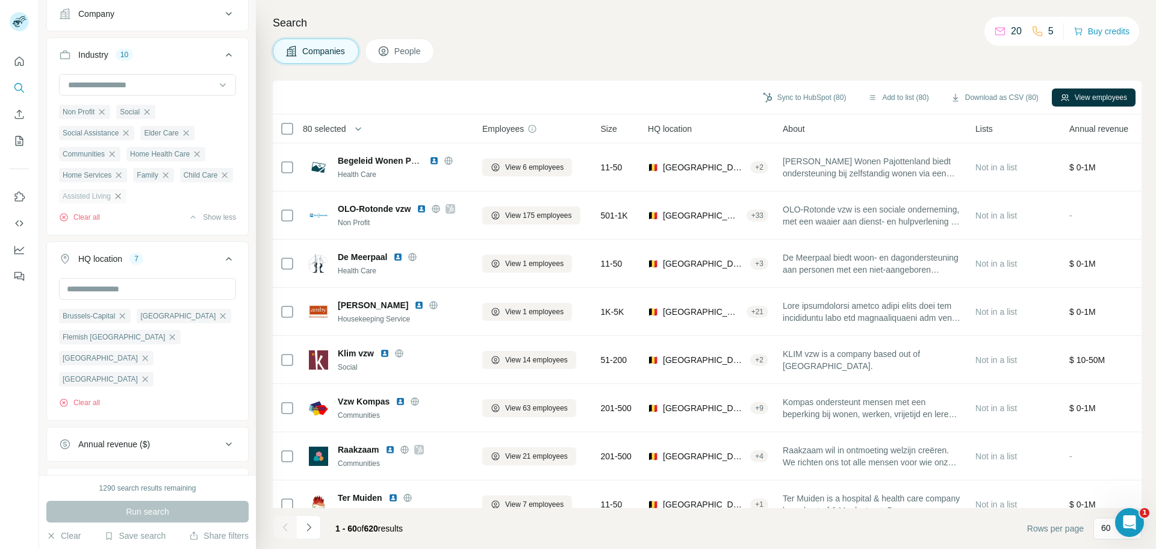
click at [123, 201] on icon "button" at bounding box center [118, 197] width 10 height 10
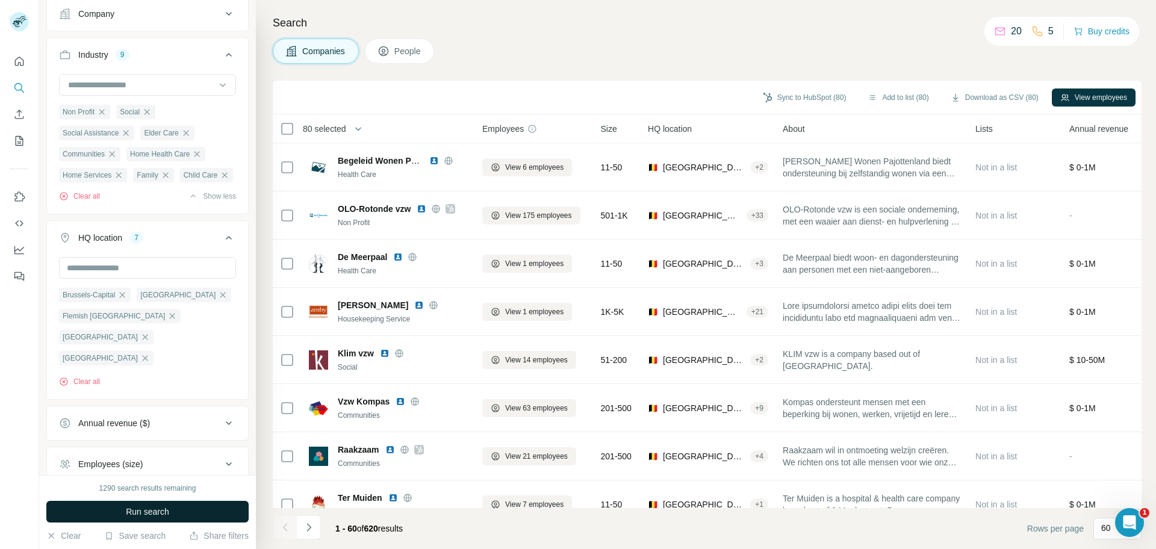
click at [79, 511] on button "Run search" at bounding box center [147, 512] width 202 height 22
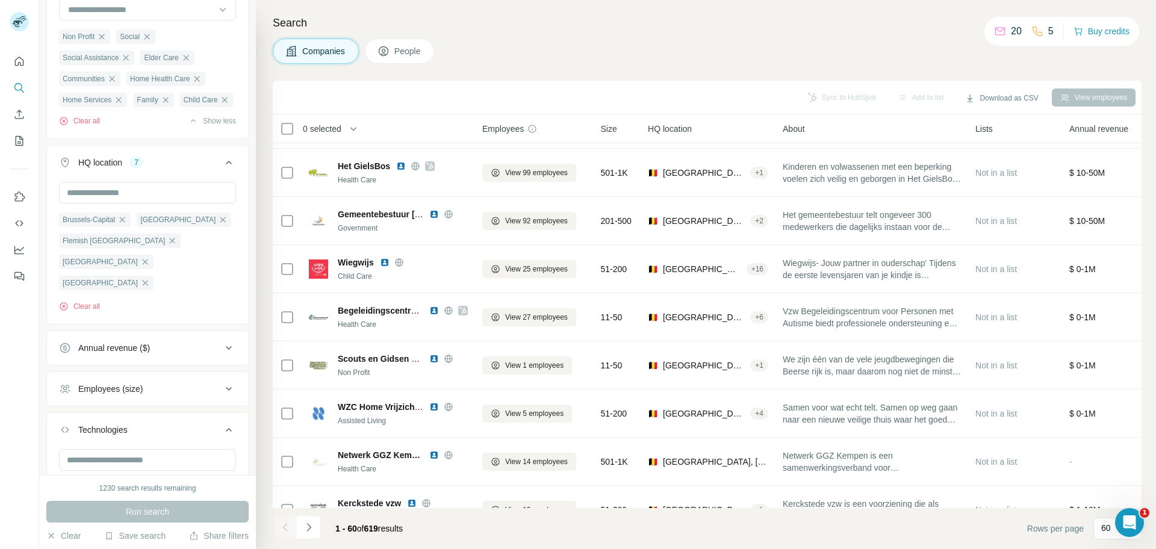
scroll to position [1931, 0]
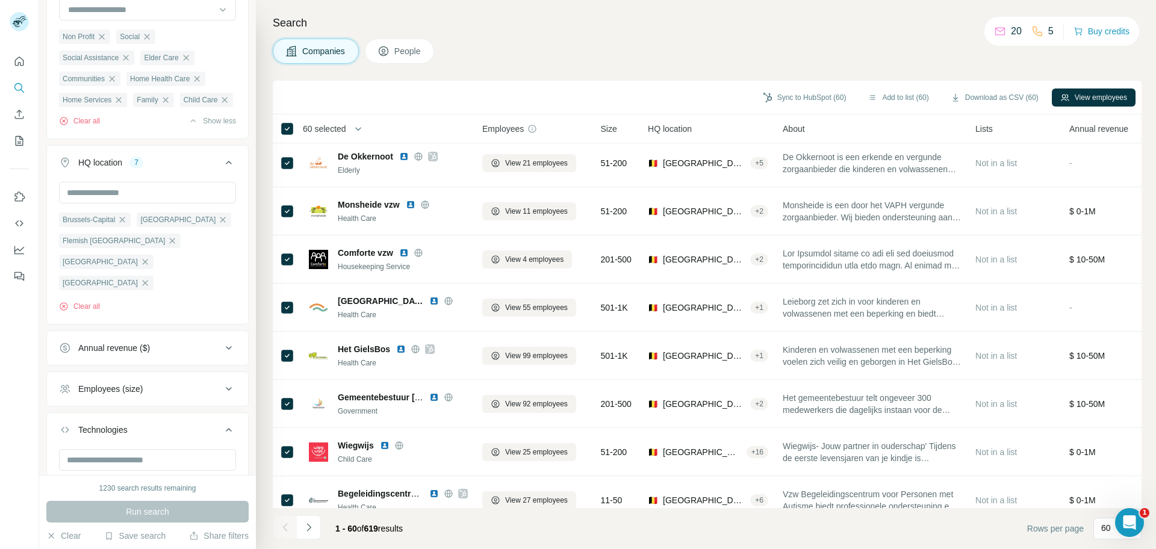
click at [325, 128] on span "60 selected" at bounding box center [324, 129] width 43 height 12
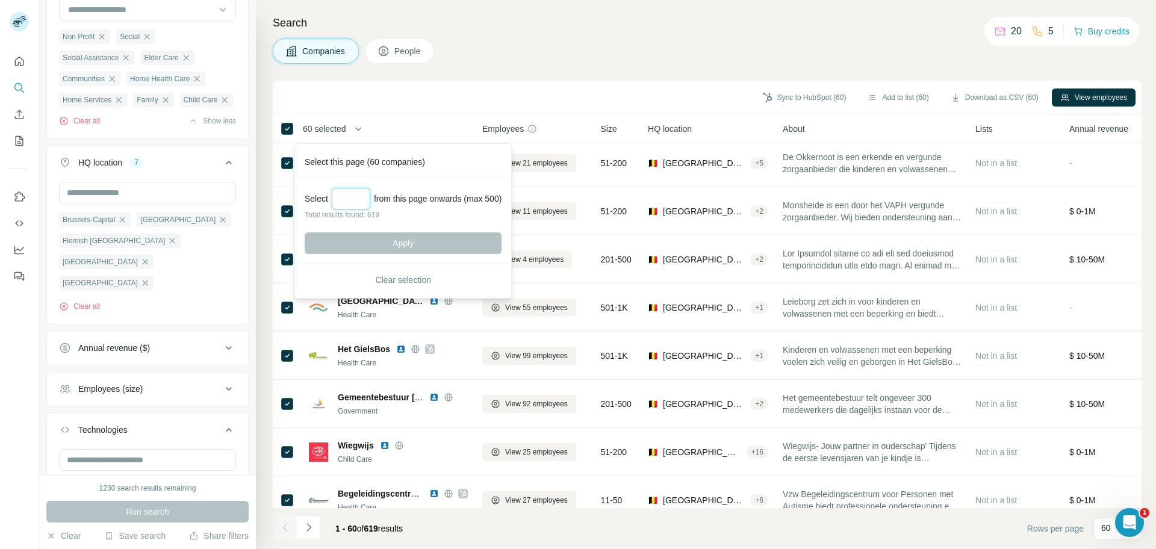
click at [350, 199] on input "Select a number (up to 500)" at bounding box center [351, 199] width 39 height 22
type input "***"
click at [338, 241] on button "Apply" at bounding box center [403, 243] width 197 height 22
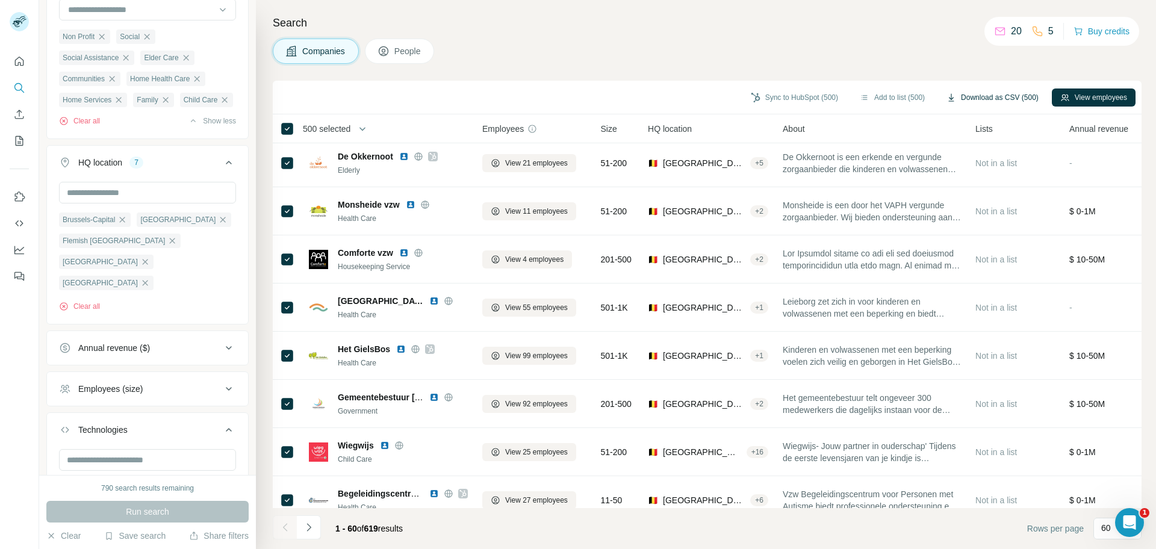
click at [957, 95] on button "Download as CSV (500)" at bounding box center [992, 98] width 109 height 18
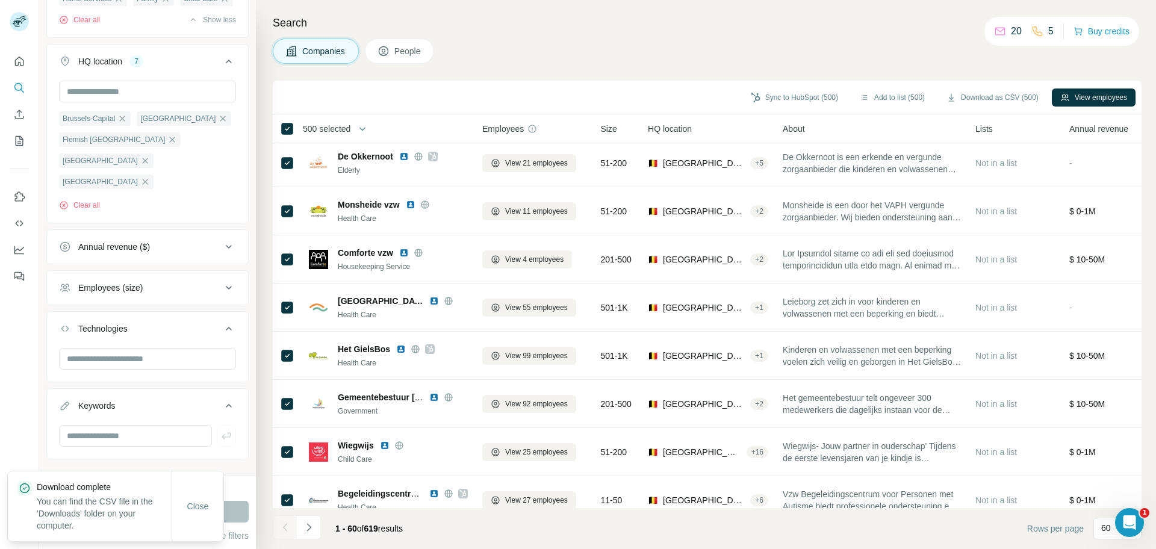
scroll to position [549, 0]
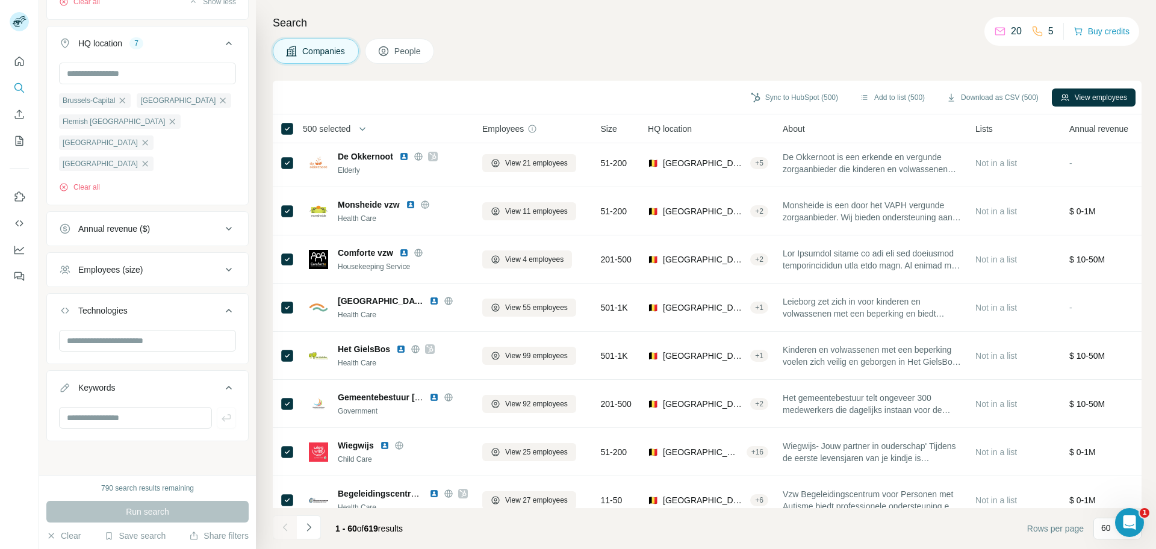
click at [122, 490] on div "790 search results remaining" at bounding box center [147, 488] width 93 height 11
click at [102, 276] on button "Employees (size)" at bounding box center [147, 269] width 201 height 29
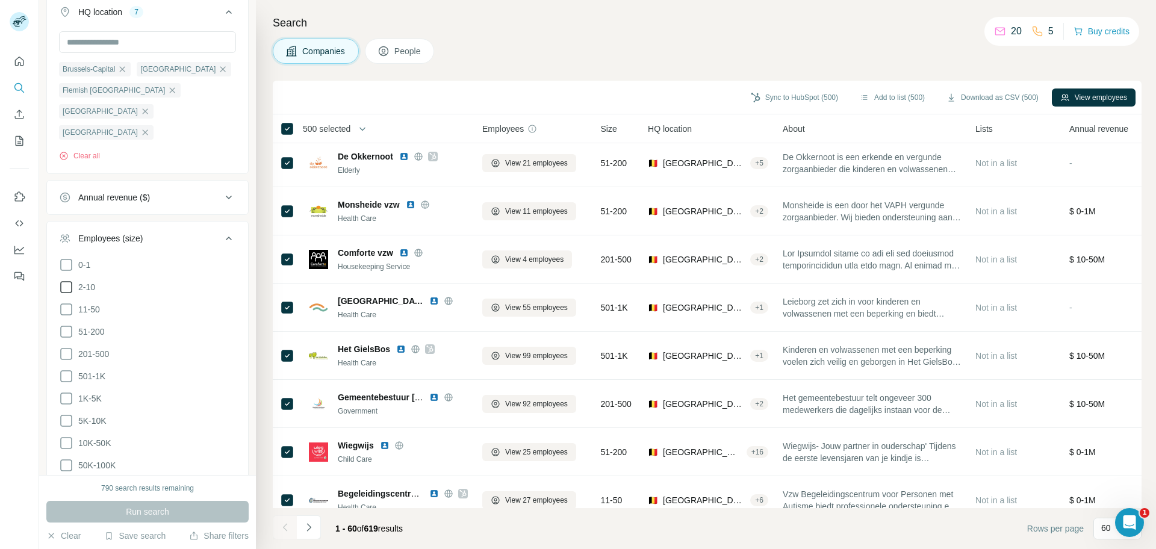
click at [69, 295] on icon at bounding box center [66, 287] width 14 height 14
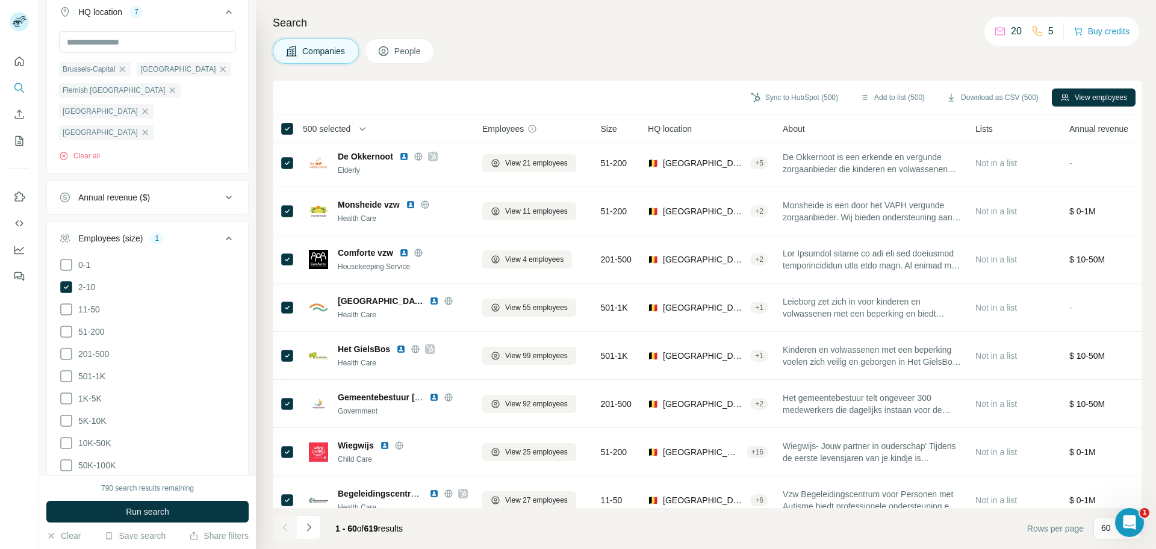
click at [72, 316] on icon at bounding box center [66, 310] width 12 height 12
click at [63, 339] on icon at bounding box center [66, 332] width 14 height 14
drag, startPoint x: 64, startPoint y: 383, endPoint x: 61, endPoint y: 404, distance: 20.7
click at [64, 361] on icon at bounding box center [66, 354] width 14 height 14
click at [71, 514] on button "Run search" at bounding box center [147, 512] width 202 height 22
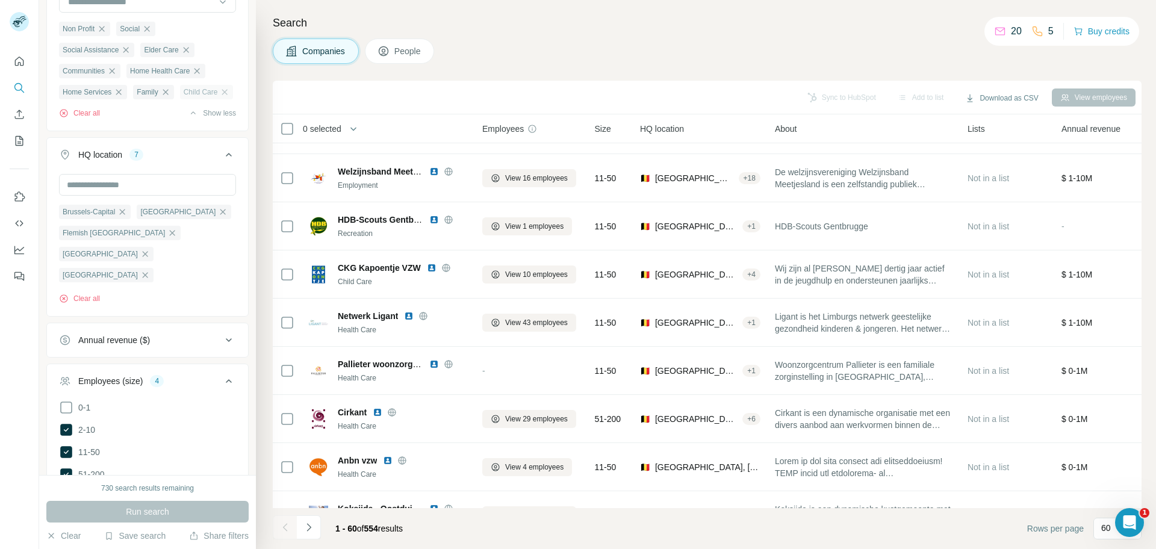
scroll to position [323, 0]
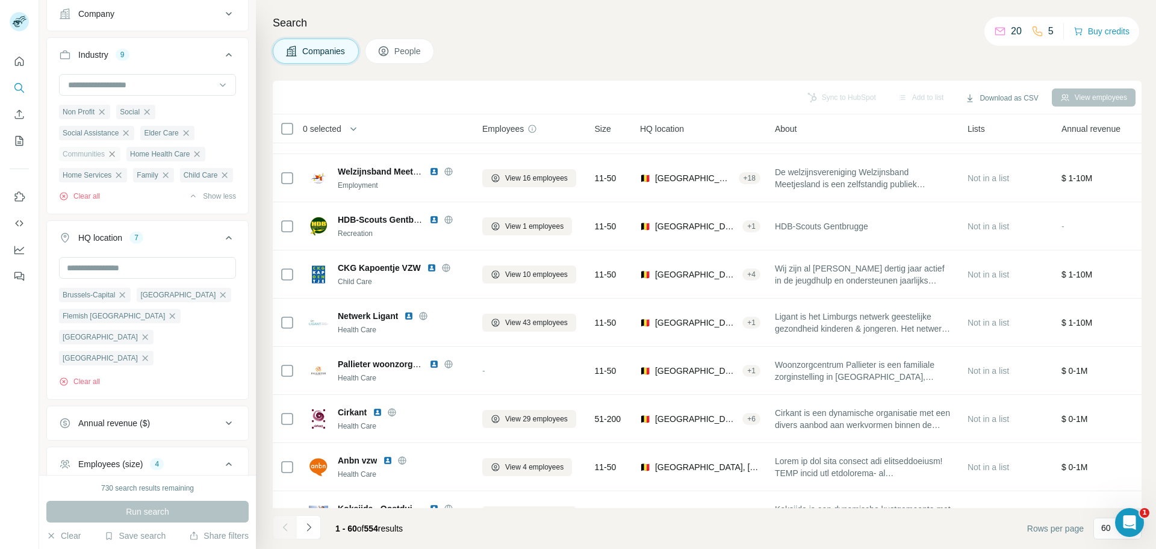
click at [115, 157] on icon "button" at bounding box center [112, 153] width 5 height 5
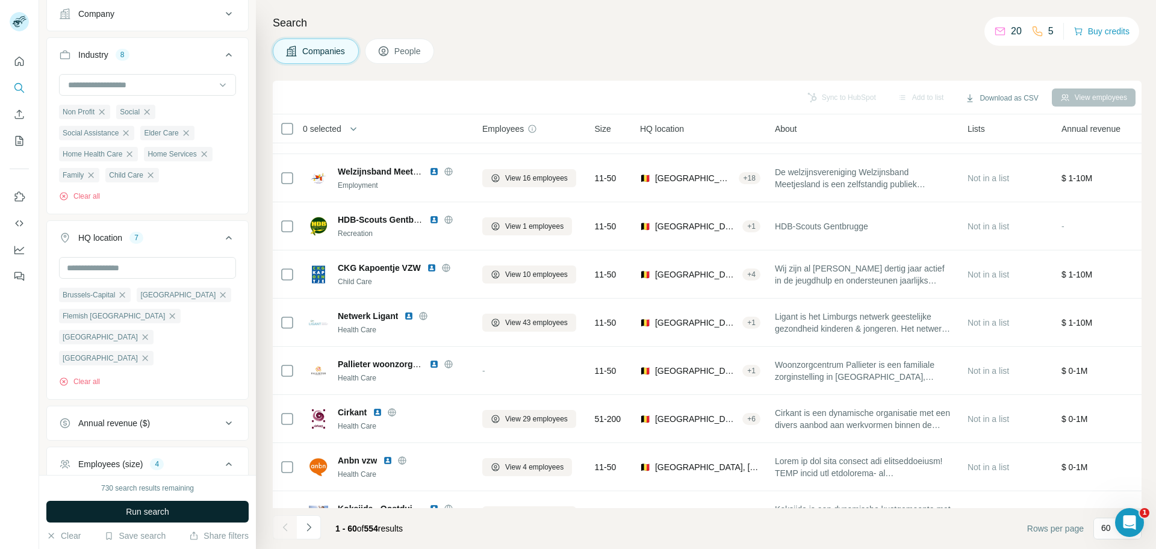
click at [149, 521] on button "Run search" at bounding box center [147, 512] width 202 height 22
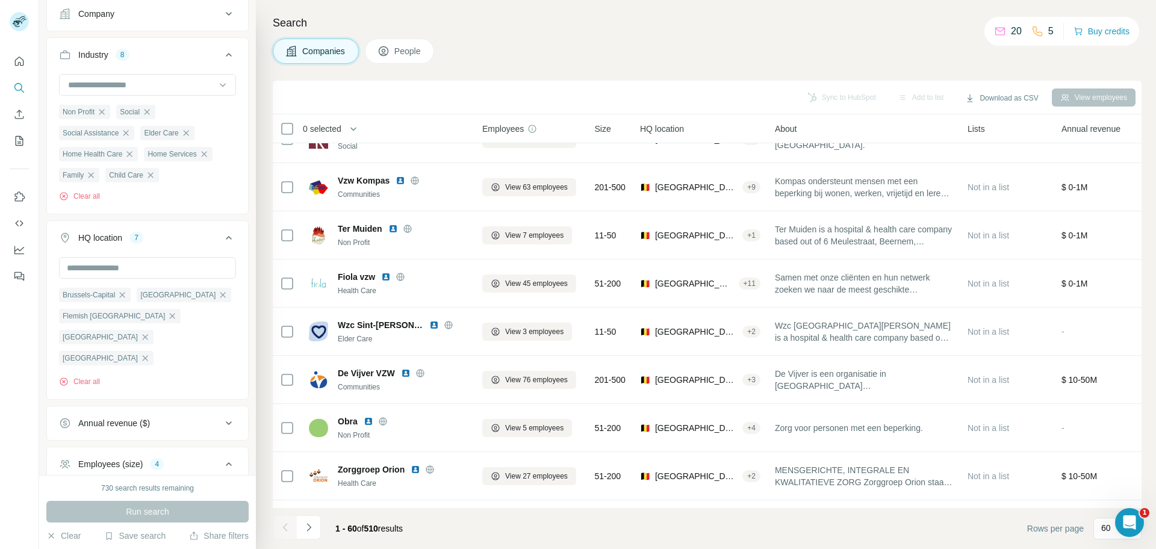
scroll to position [2157, 0]
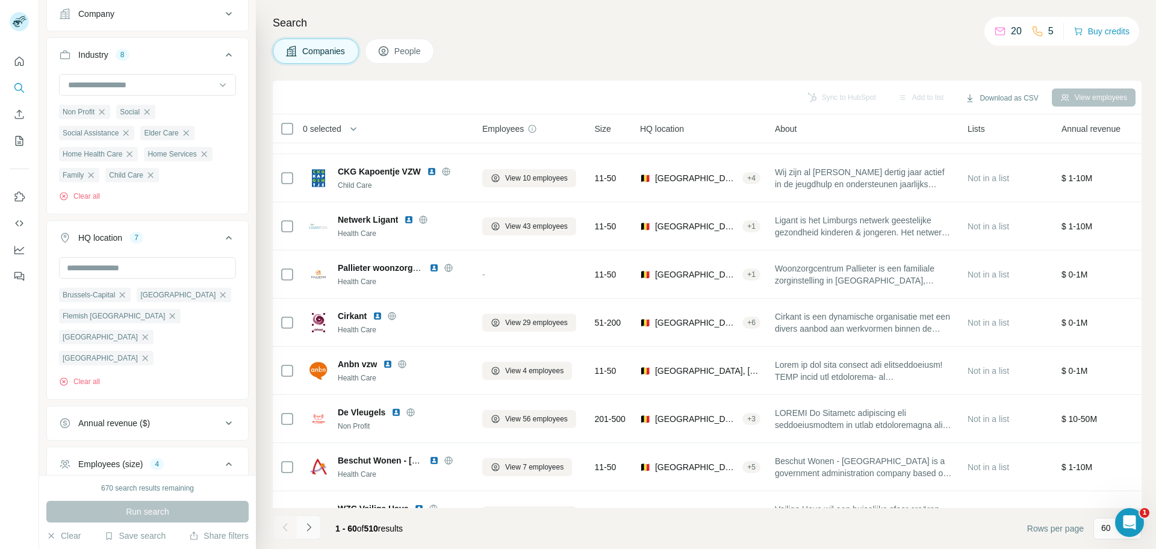
click at [305, 529] on icon "Navigate to next page" at bounding box center [309, 528] width 12 height 12
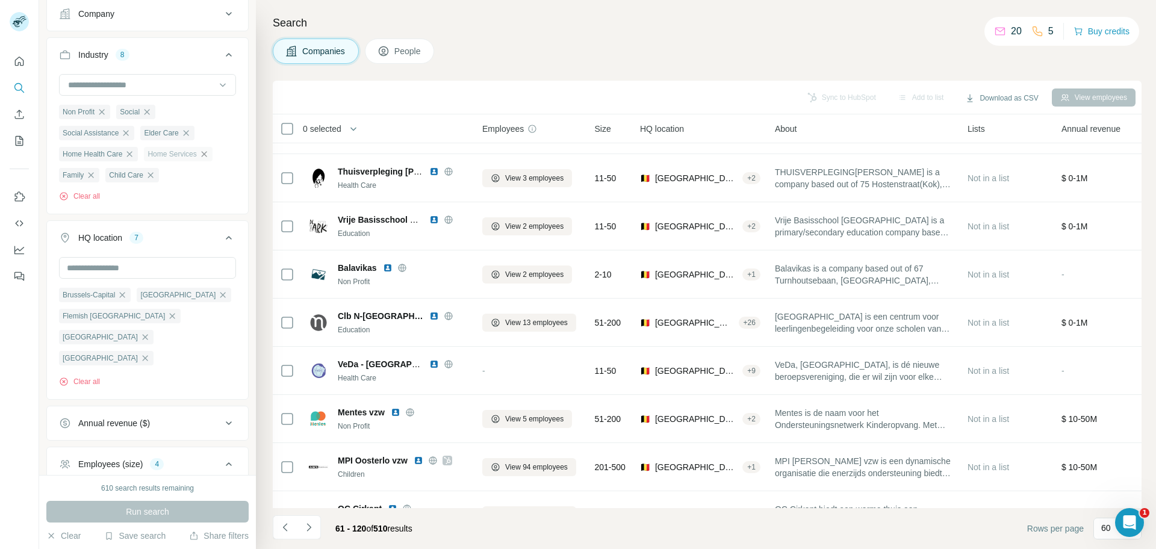
click at [209, 159] on icon "button" at bounding box center [204, 154] width 10 height 10
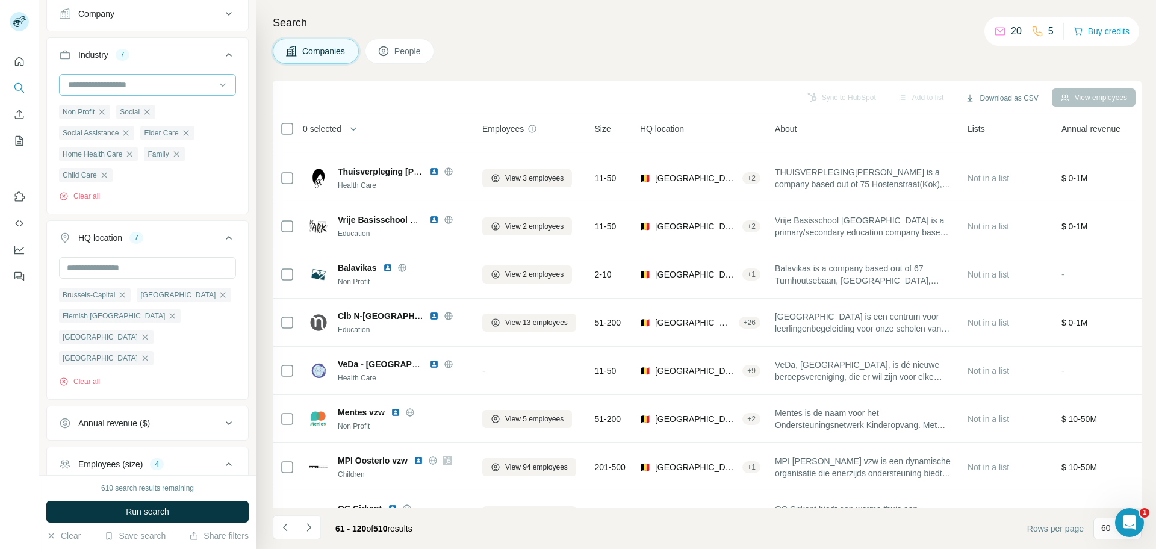
click at [90, 92] on input at bounding box center [141, 84] width 149 height 13
type input "********"
click at [128, 119] on div "Communities" at bounding box center [141, 119] width 145 height 12
click at [144, 513] on span "Run search" at bounding box center [147, 512] width 43 height 12
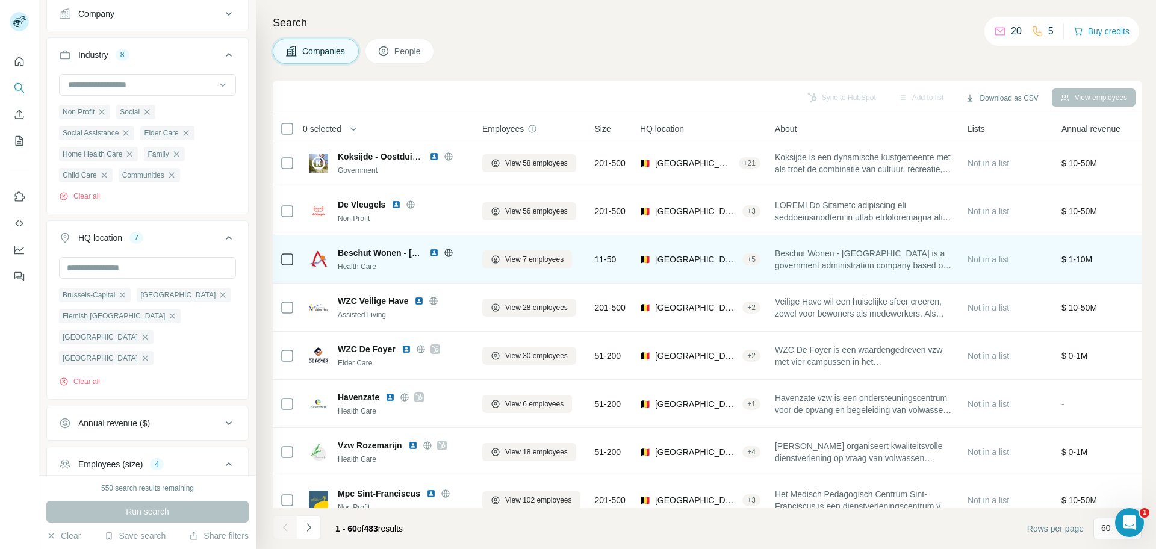
scroll to position [2534, 0]
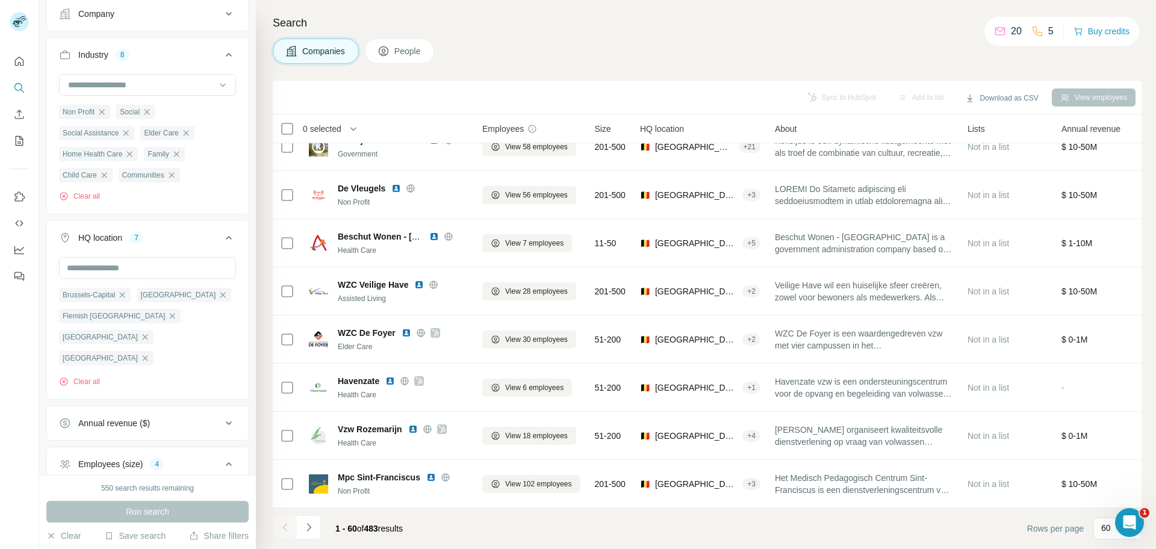
click at [100, 498] on div "550 search results remaining Run search Clear Save search Share filters" at bounding box center [147, 512] width 217 height 74
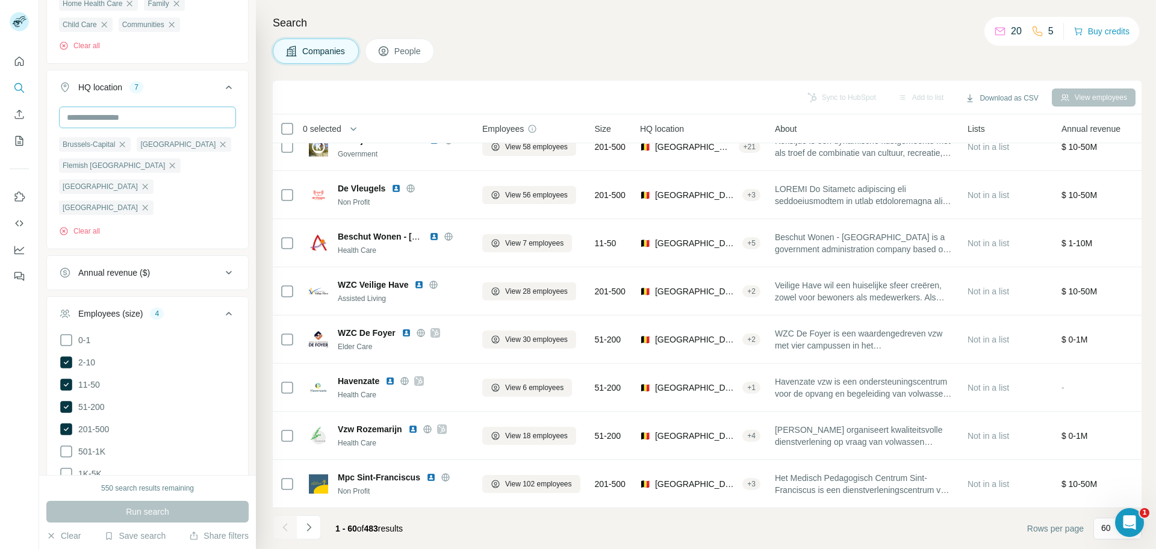
scroll to position [323, 0]
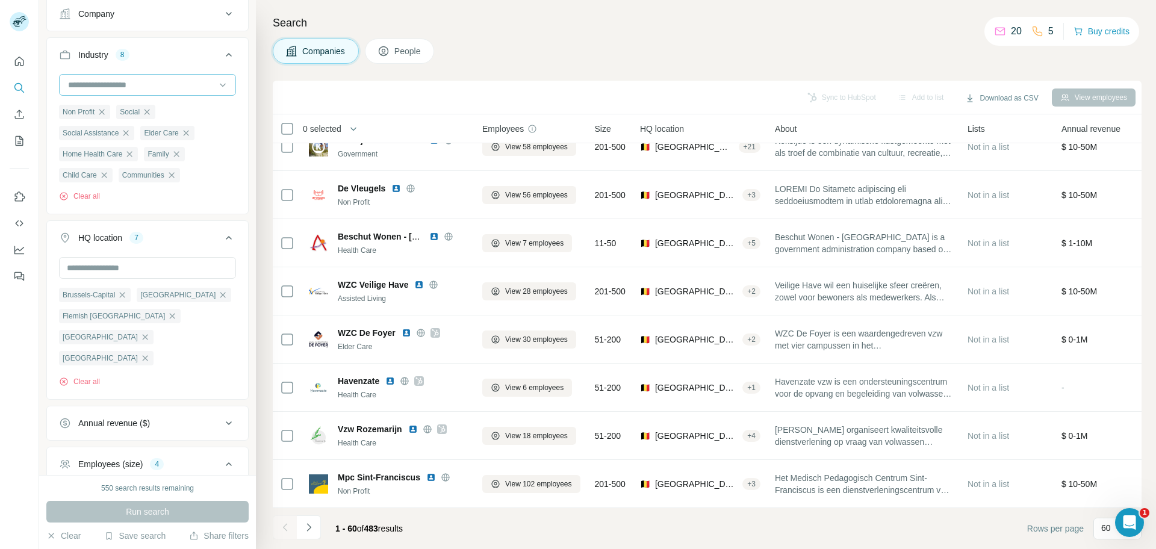
click at [132, 92] on input at bounding box center [141, 84] width 149 height 13
click at [105, 120] on p "Assisted Living" at bounding box center [97, 114] width 56 height 12
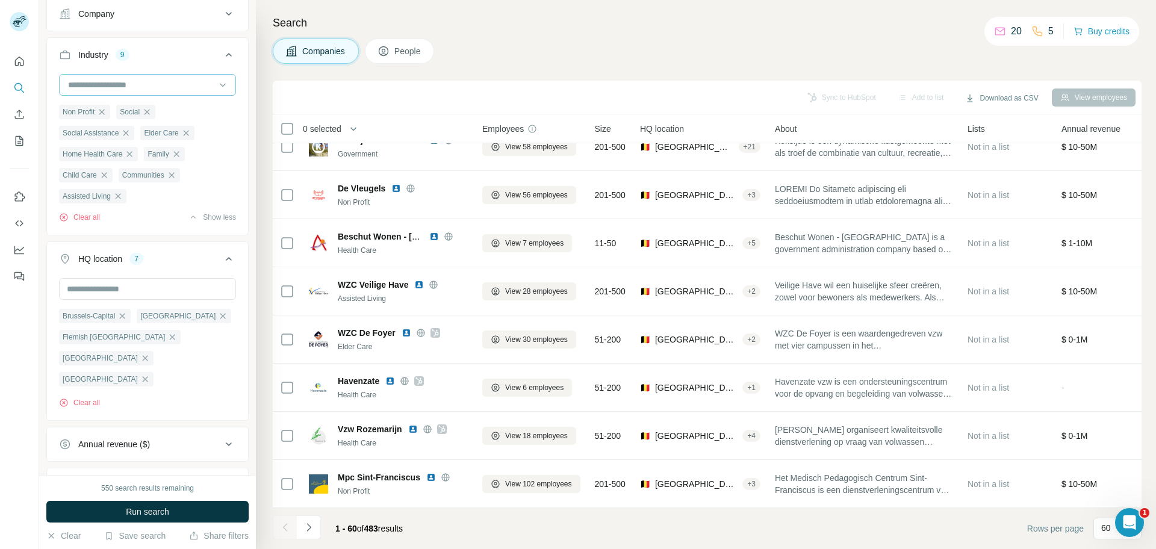
click at [123, 92] on input at bounding box center [141, 84] width 149 height 13
click at [121, 108] on div "Elderly" at bounding box center [142, 97] width 160 height 22
click at [134, 92] on input at bounding box center [141, 84] width 149 height 13
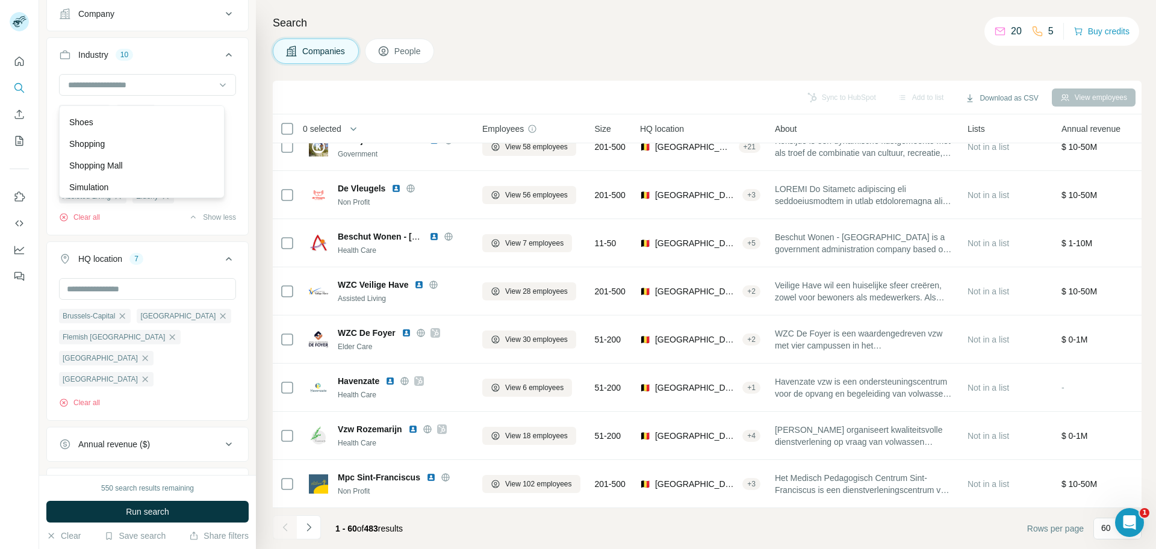
click at [117, 85] on p "Sharing Economy" at bounding box center [102, 79] width 67 height 12
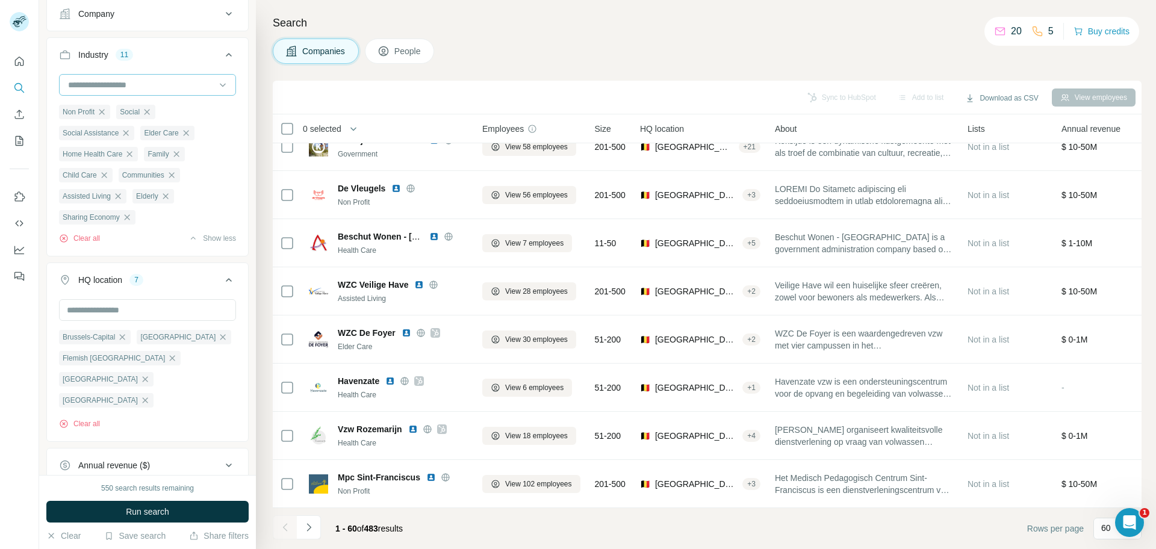
click at [117, 92] on input at bounding box center [141, 84] width 149 height 13
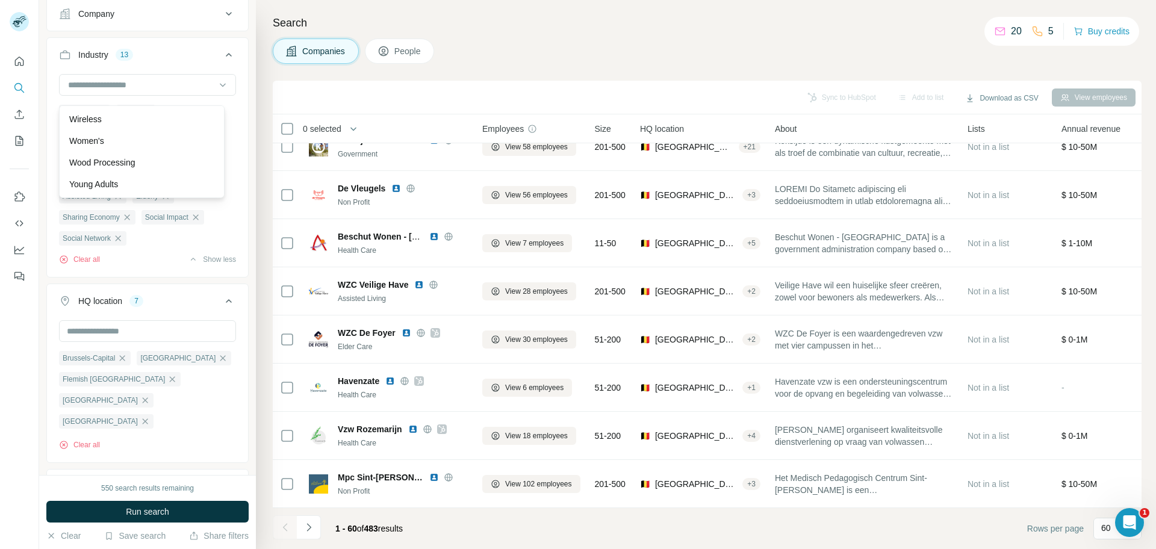
scroll to position [13515, 0]
click at [126, 506] on span "Run search" at bounding box center [147, 512] width 43 height 12
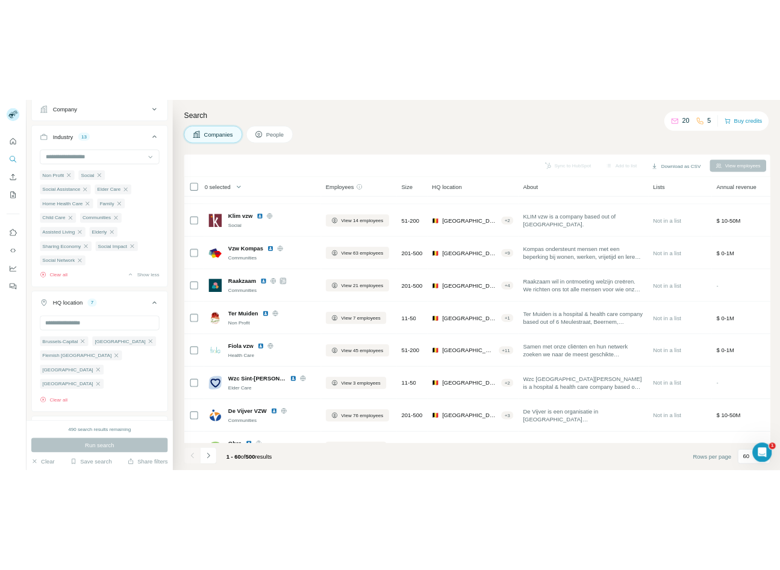
scroll to position [0, 0]
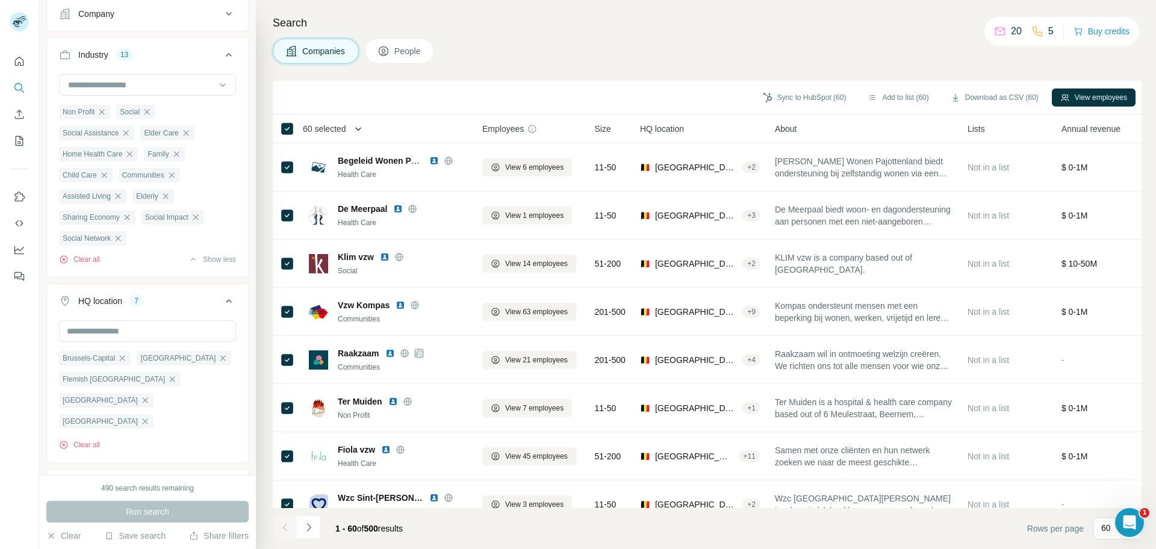
click at [359, 124] on icon "button" at bounding box center [358, 129] width 12 height 12
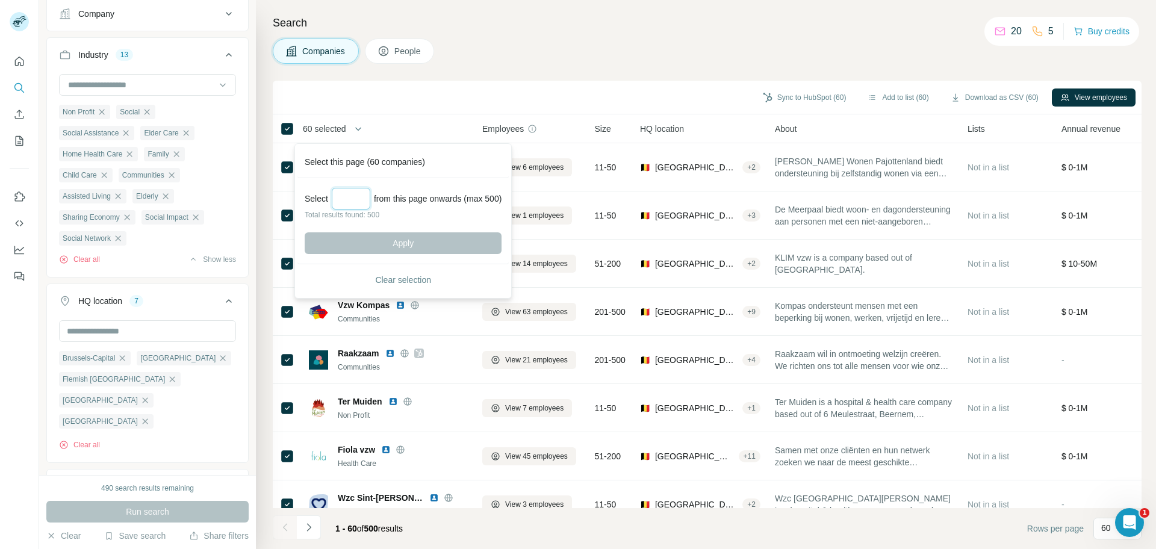
click at [357, 196] on input "Select a number (up to 500)" at bounding box center [351, 199] width 39 height 22
type input "***"
click at [372, 249] on button "Apply" at bounding box center [403, 243] width 197 height 22
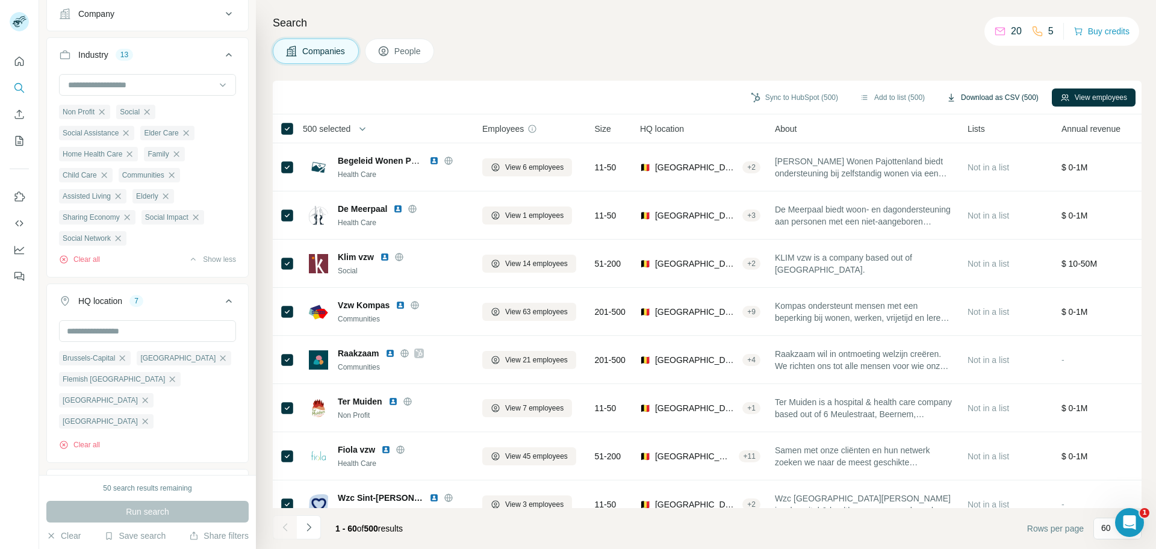
click at [1009, 93] on button "Download as CSV (500)" at bounding box center [992, 98] width 109 height 18
click at [23, 142] on icon "My lists" at bounding box center [20, 141] width 8 height 10
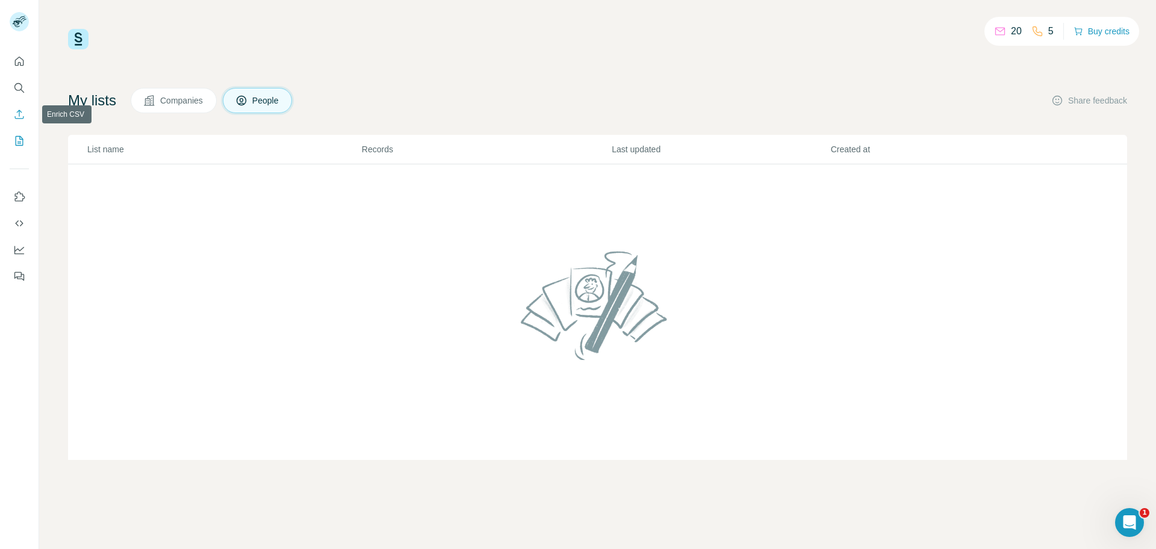
click at [18, 117] on icon "Enrich CSV" at bounding box center [19, 114] width 12 height 12
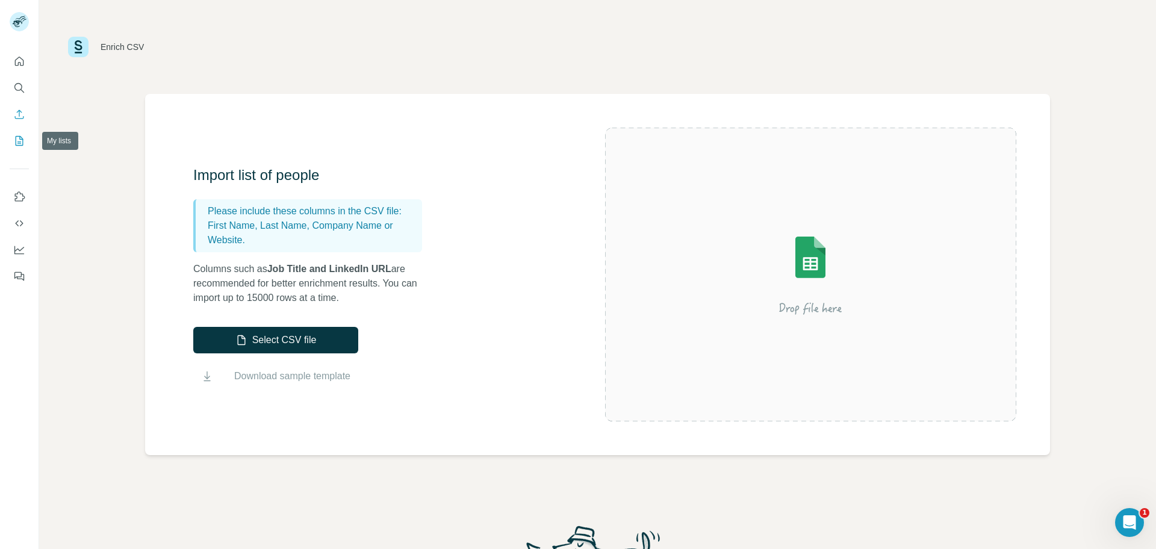
click at [19, 136] on icon "My lists" at bounding box center [20, 141] width 8 height 10
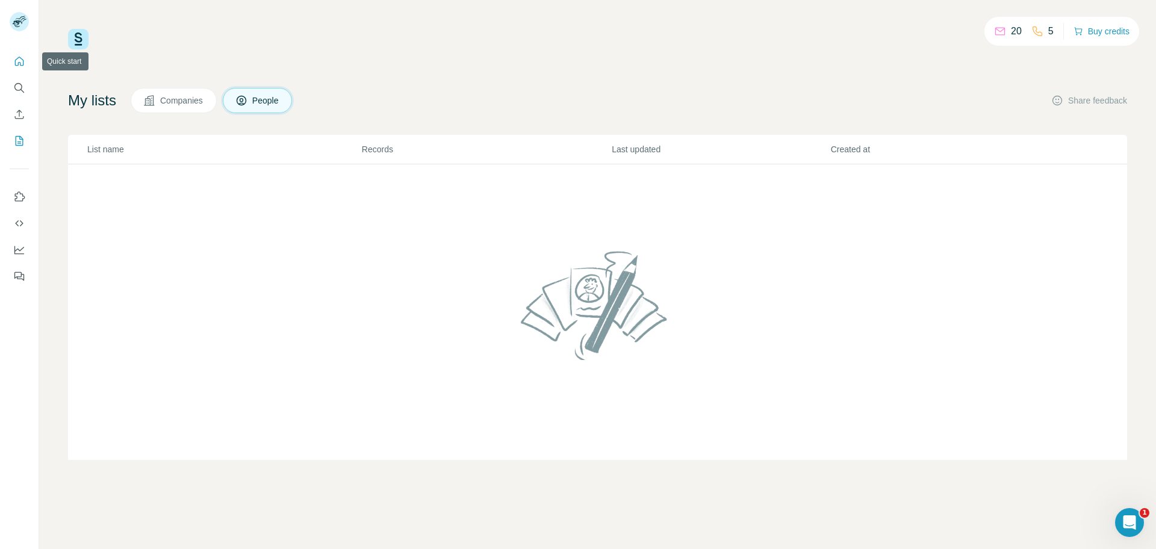
click at [19, 59] on icon "Quick start" at bounding box center [19, 61] width 12 height 12
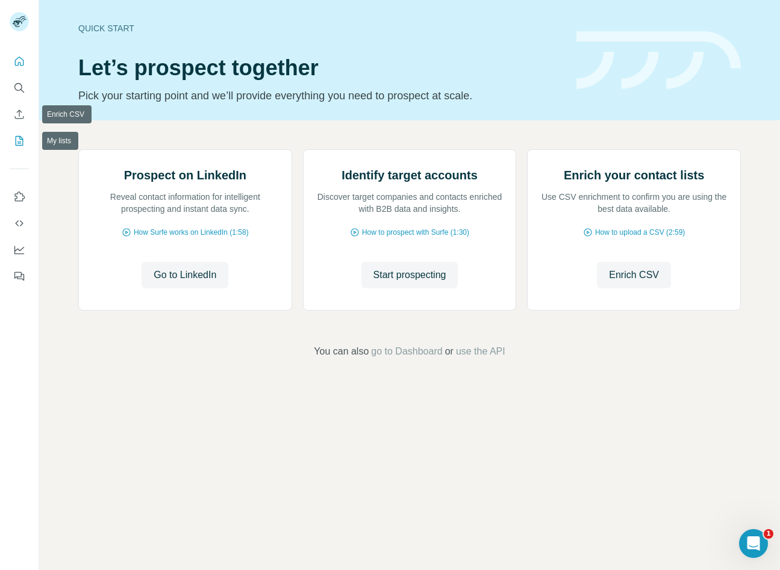
click at [23, 146] on icon "My lists" at bounding box center [19, 141] width 12 height 12
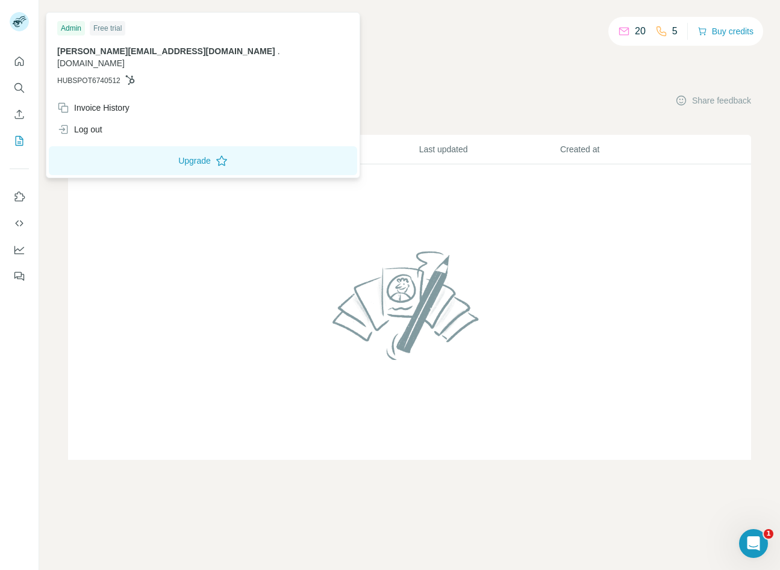
click at [20, 16] on rect at bounding box center [19, 21] width 19 height 19
click at [24, 193] on icon "Use Surfe on LinkedIn" at bounding box center [19, 197] width 12 height 12
